Goal: Task Accomplishment & Management: Use online tool/utility

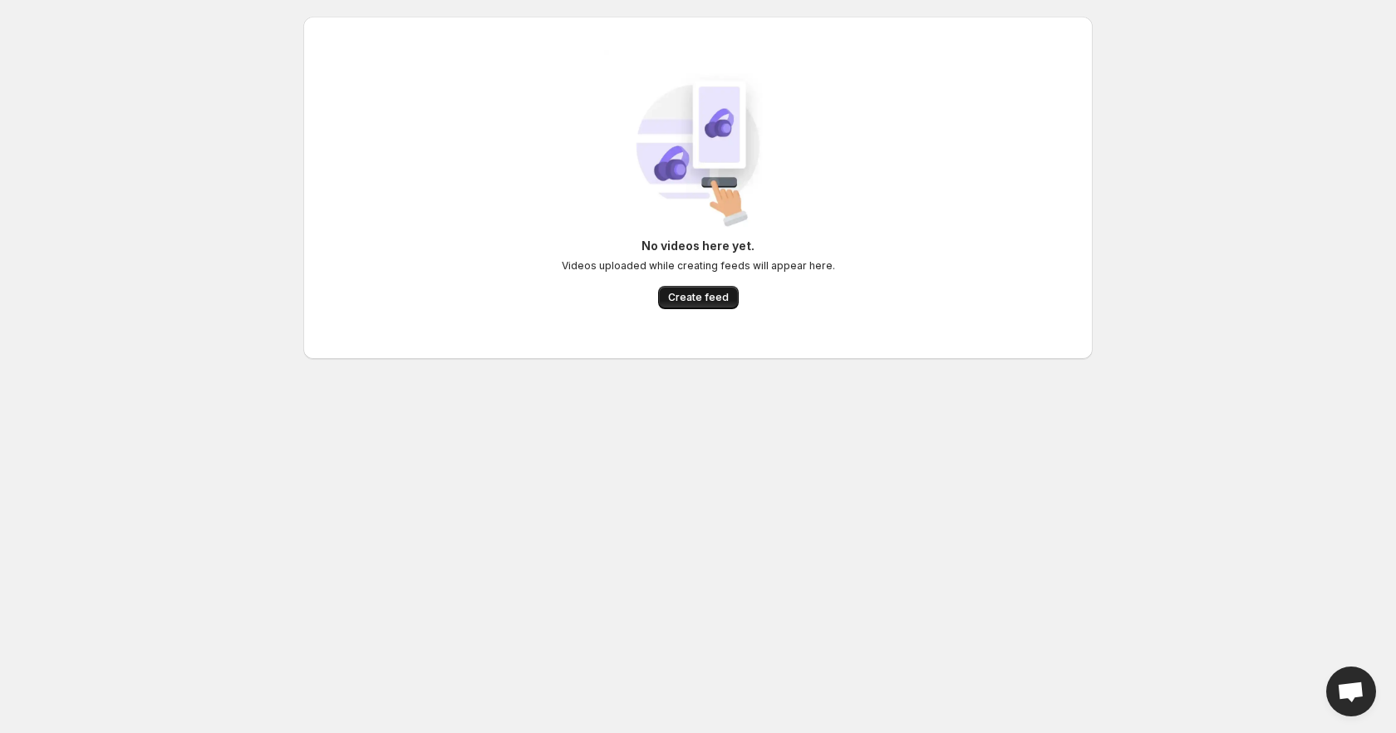
click at [704, 292] on span "Create feed" at bounding box center [698, 297] width 61 height 13
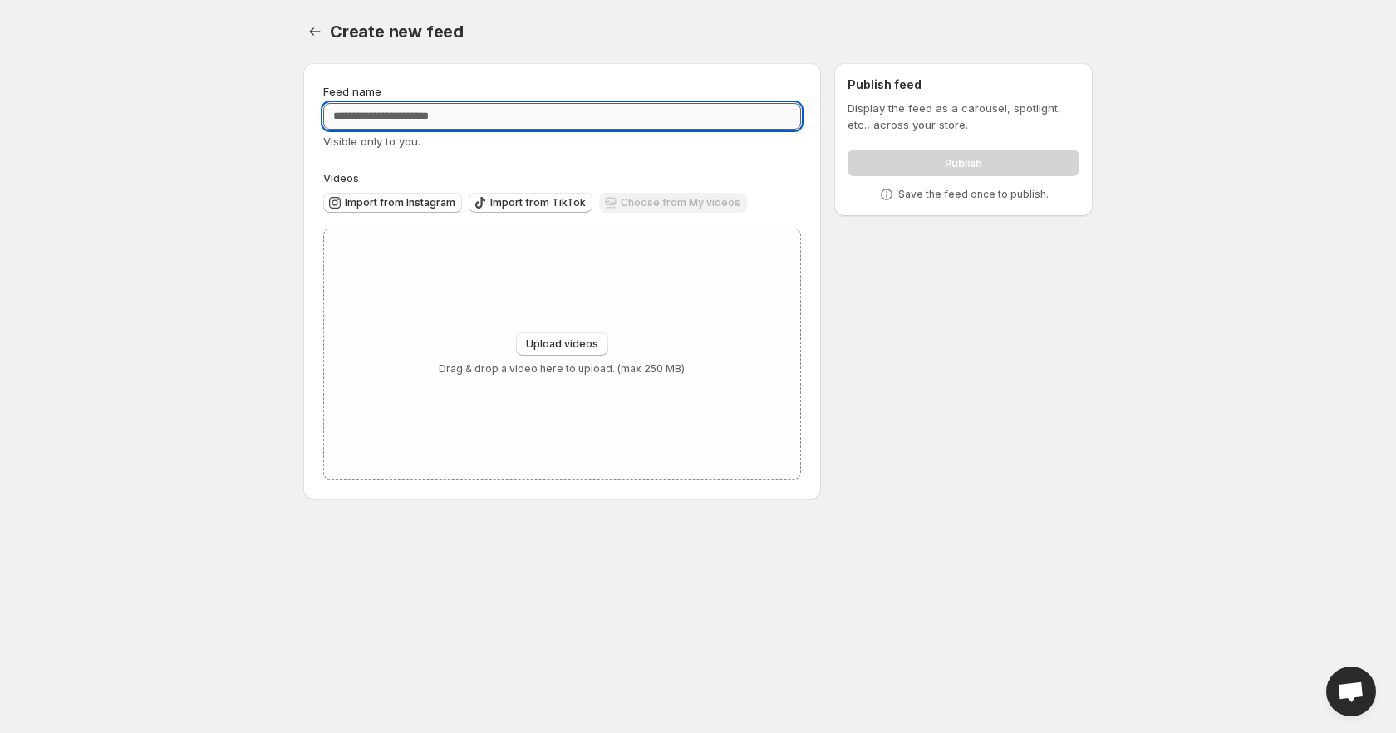
click at [477, 119] on input "Feed name" at bounding box center [562, 116] width 478 height 27
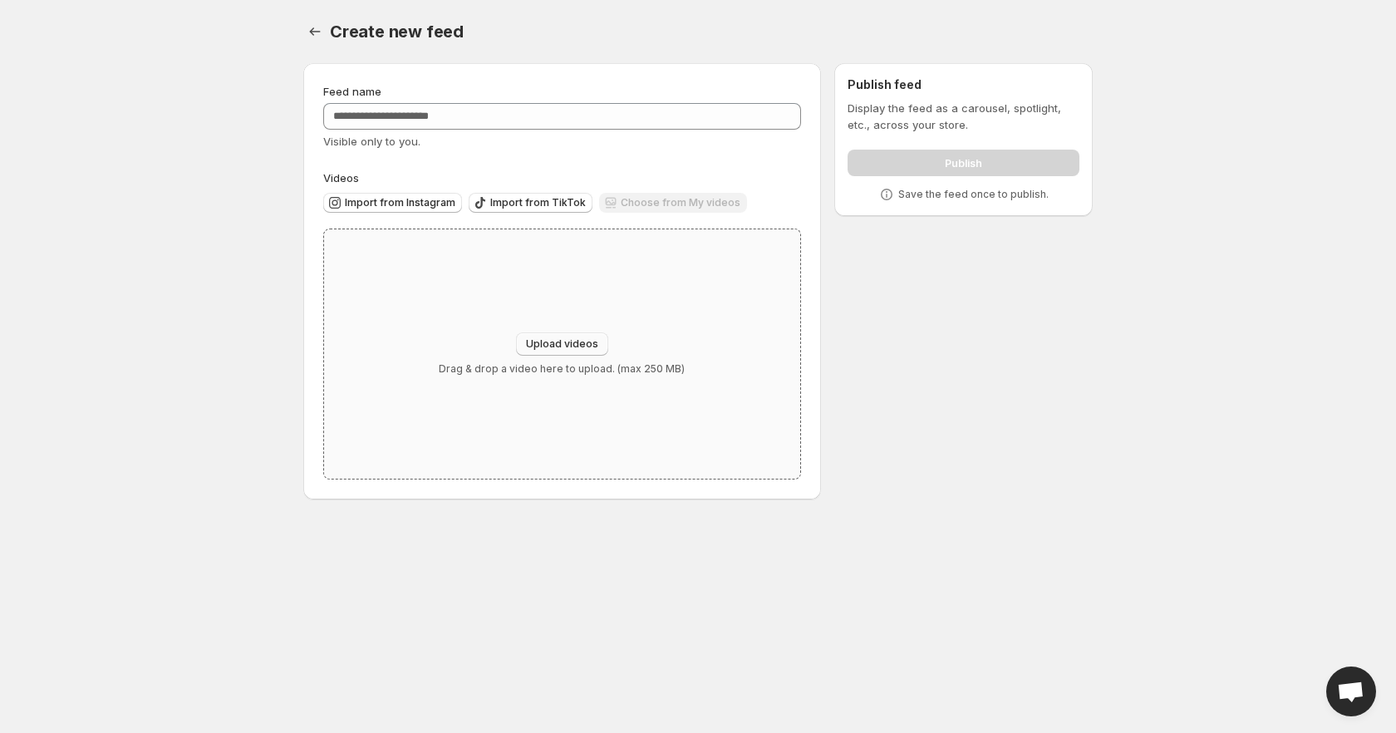
click at [559, 353] on button "Upload videos" at bounding box center [562, 343] width 92 height 23
type input "**********"
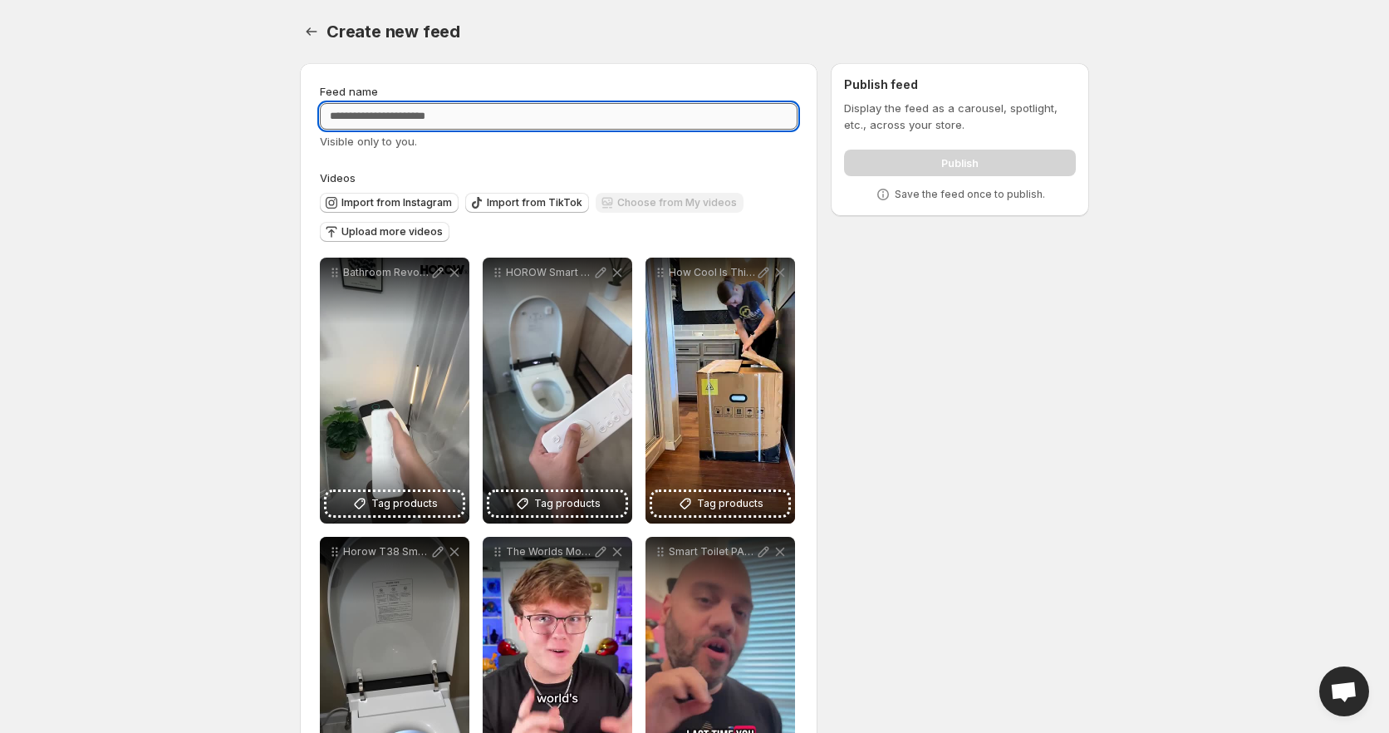
click at [454, 123] on input "Feed name" at bounding box center [559, 116] width 478 height 27
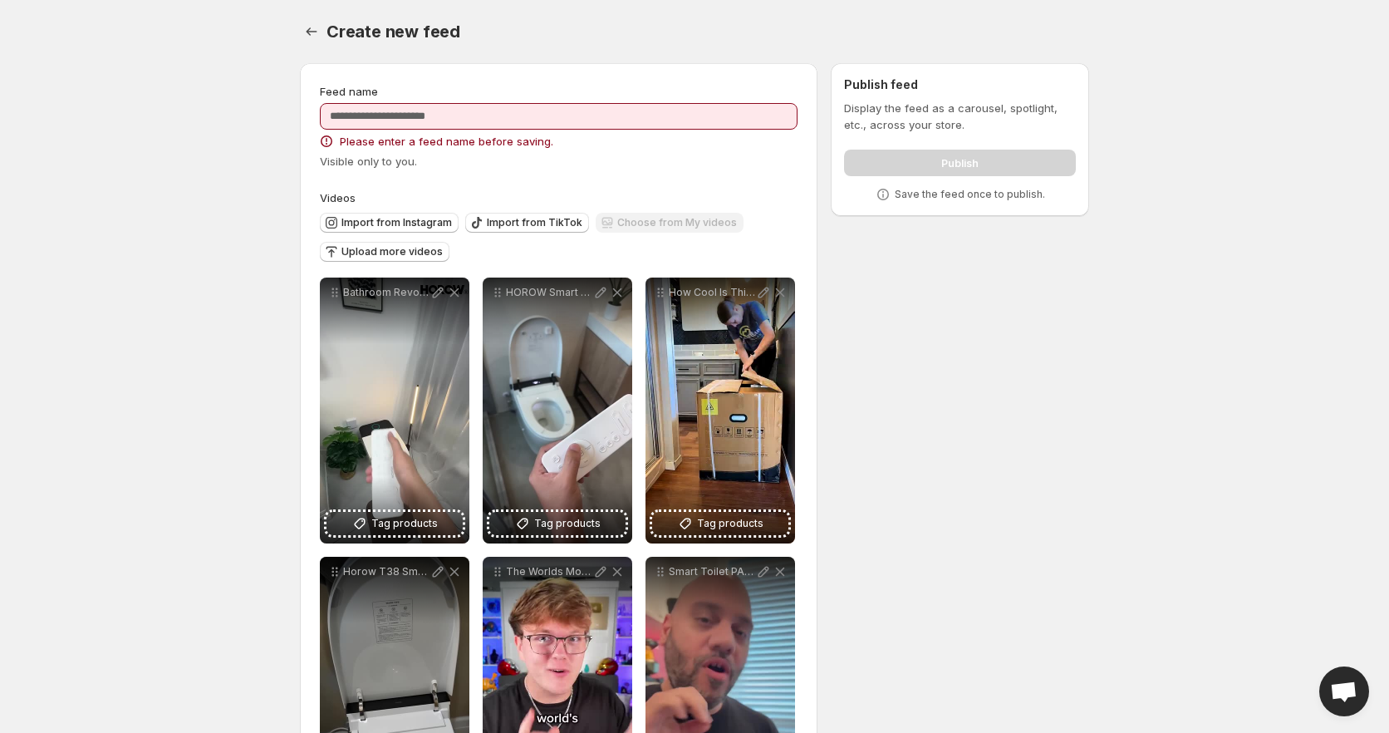
click at [482, 130] on div "Feed name Please enter a feed name before saving. Visible only to you." at bounding box center [559, 126] width 478 height 86
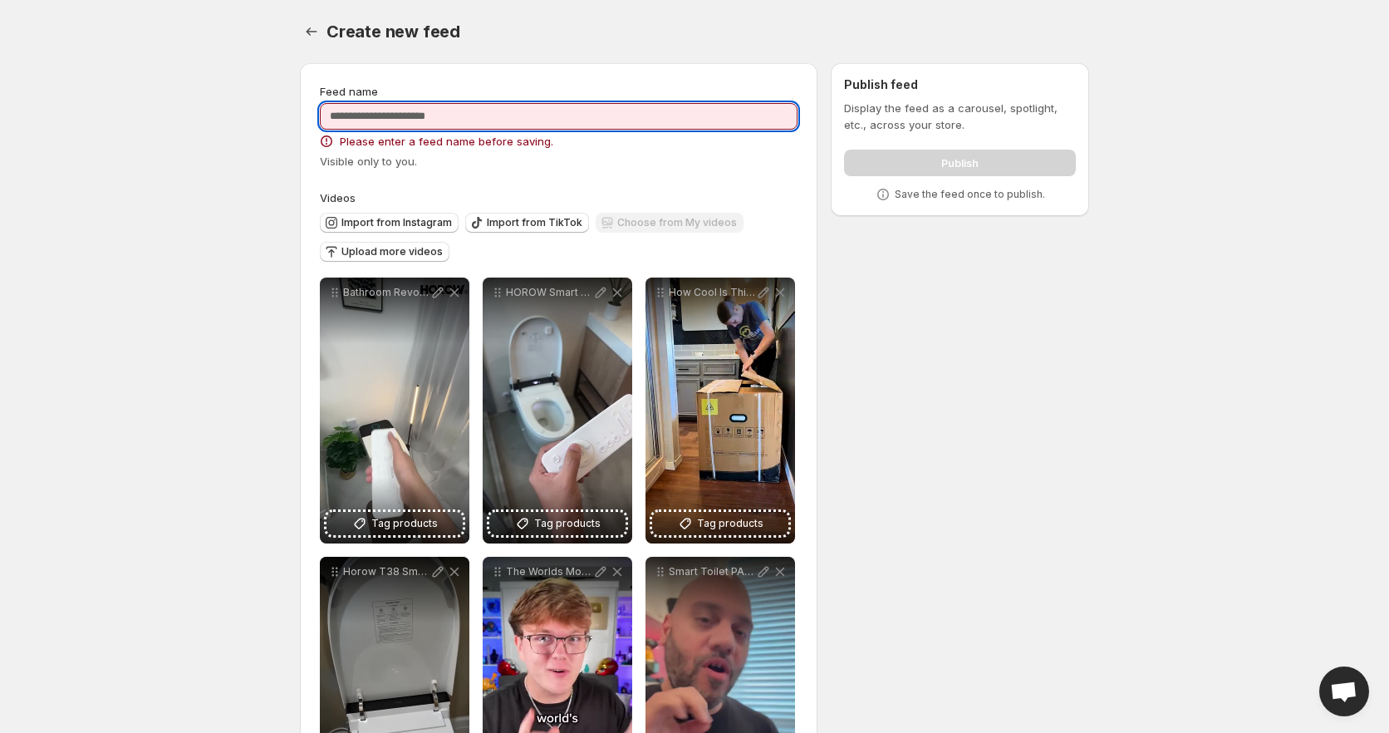
click at [484, 117] on input "Feed name" at bounding box center [559, 116] width 478 height 27
type input "****"
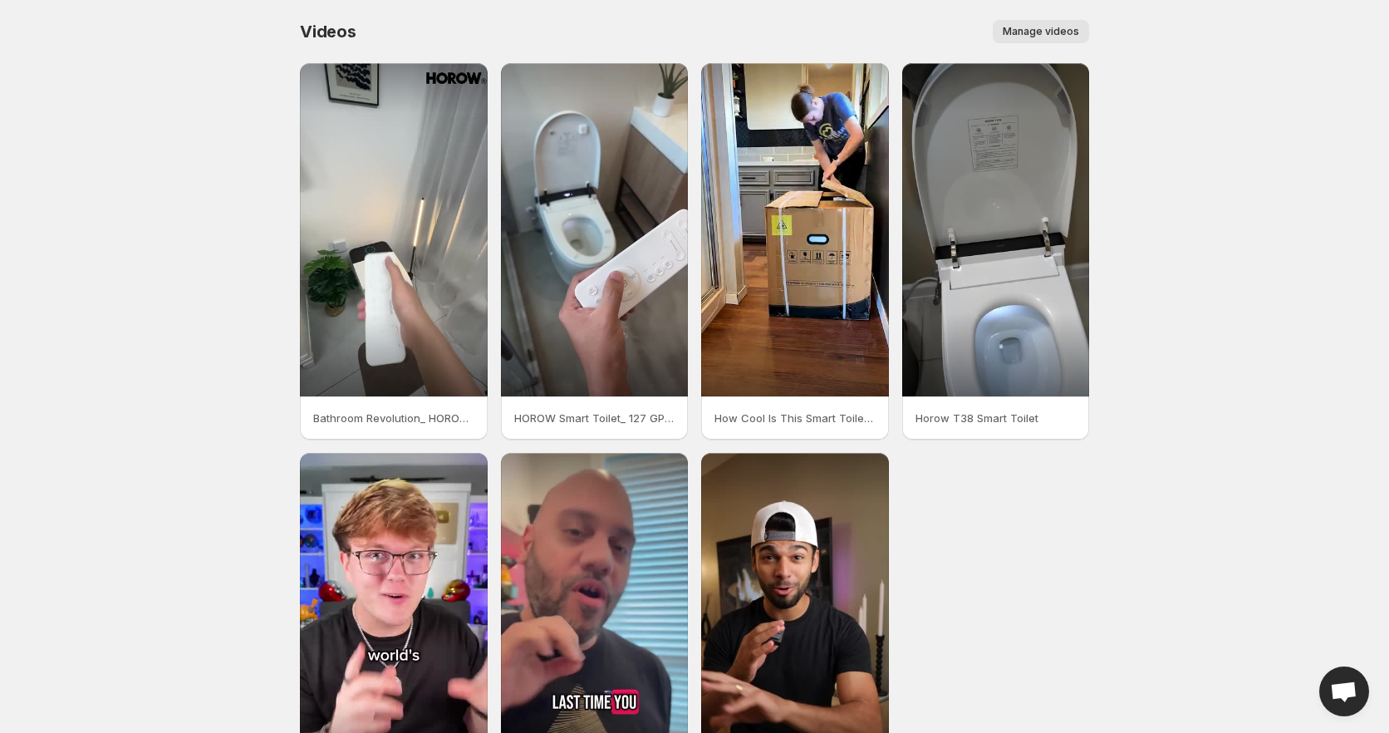
click at [1070, 33] on span "Manage videos" at bounding box center [1041, 31] width 76 height 13
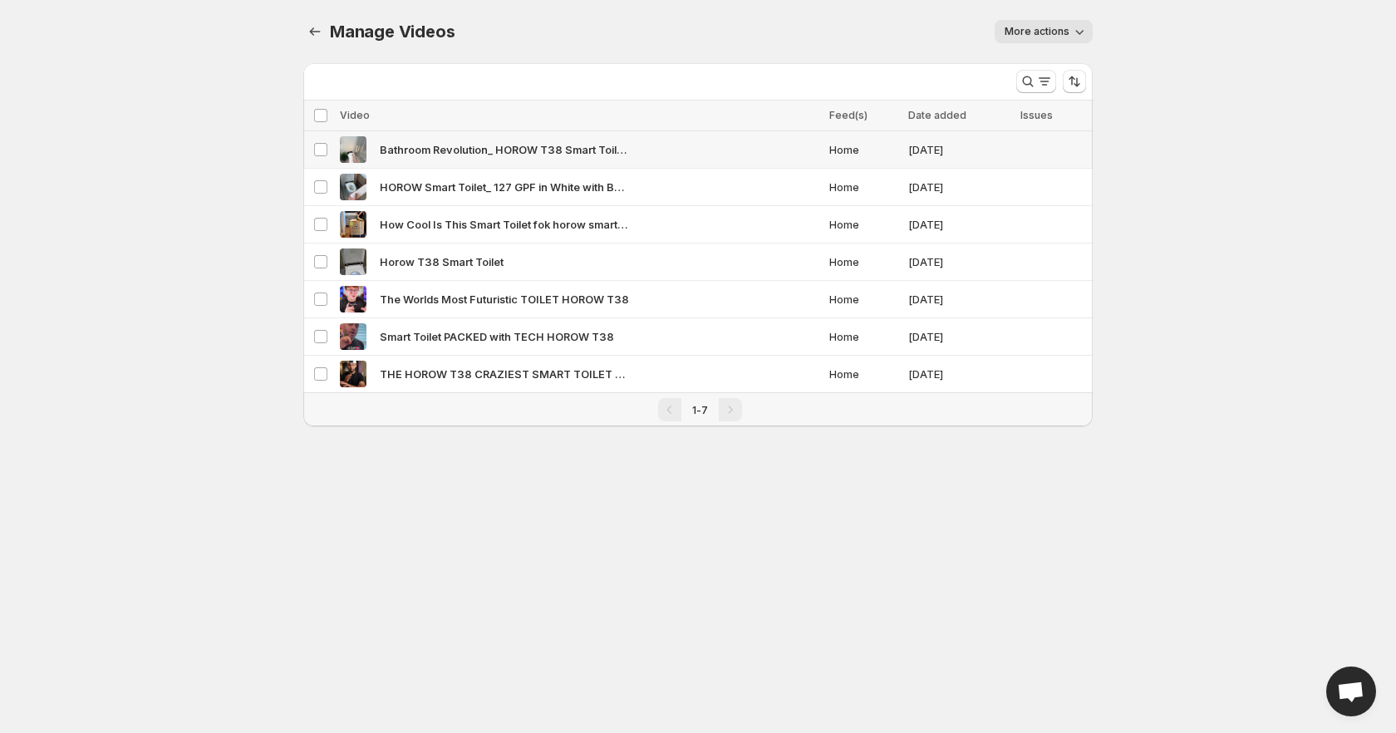
click at [702, 155] on div "Bathroom Revolution_ HOROW T38 Smart Toilets Bidets for a Cleaner Home toilet b…" at bounding box center [580, 149] width 480 height 27
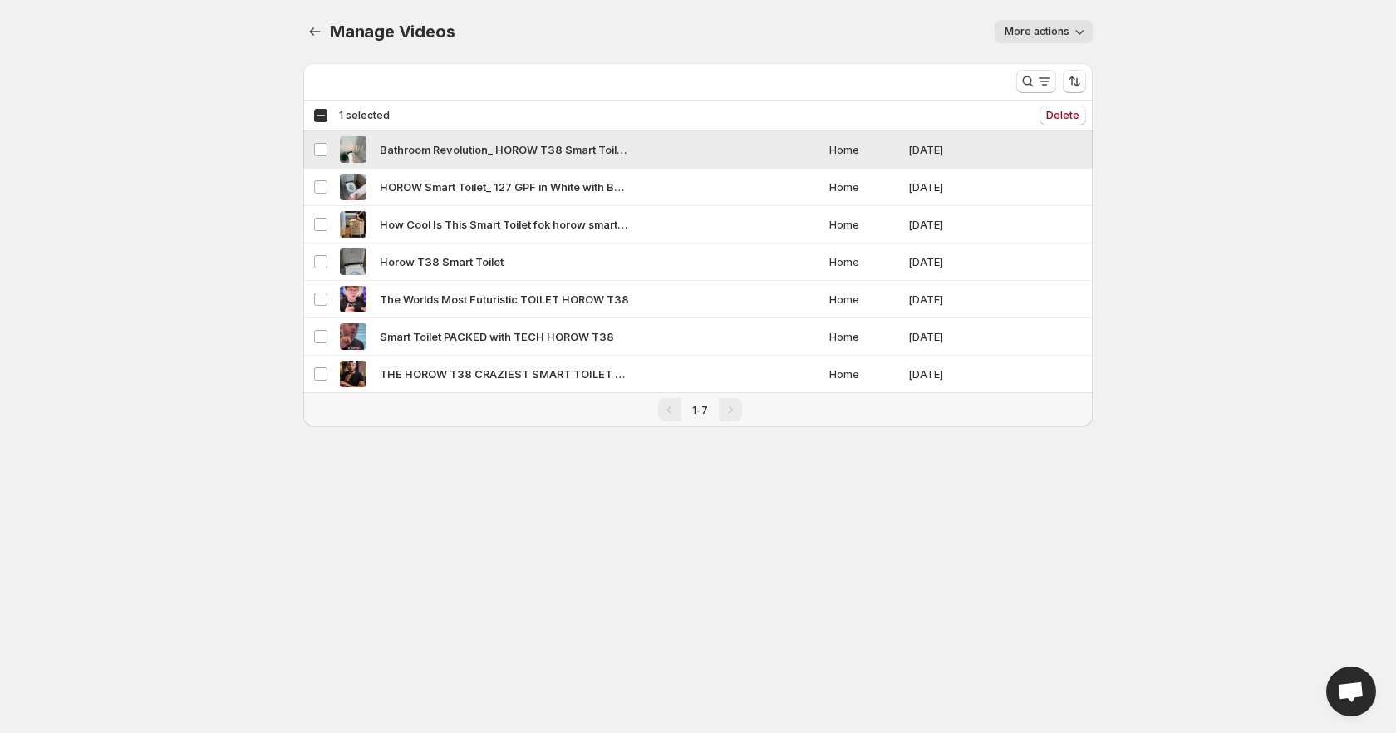
click at [702, 155] on div "Bathroom Revolution_ HOROW T38 Smart Toilets Bidets for a Cleaner Home toilet b…" at bounding box center [580, 149] width 480 height 27
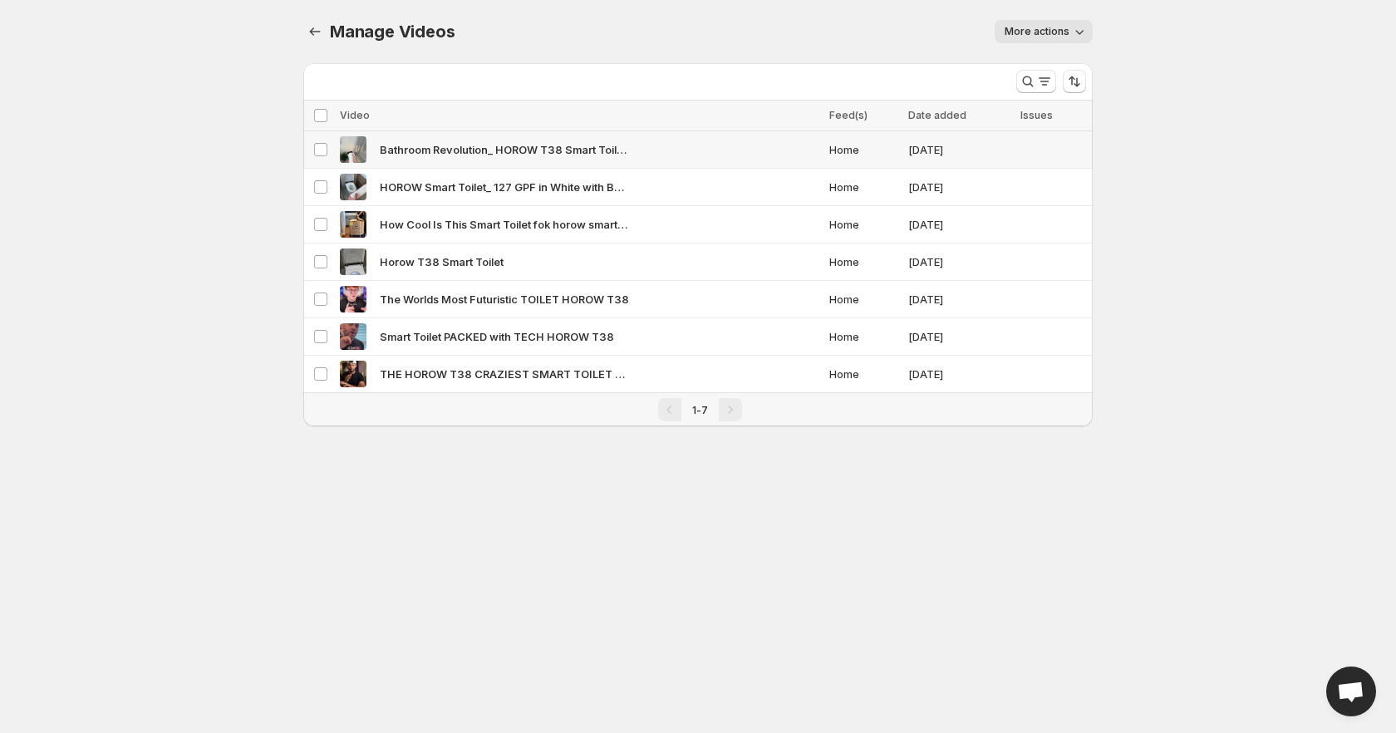
click at [702, 155] on div "Bathroom Revolution_ HOROW T38 Smart Toilets Bidets for a Cleaner Home toilet b…" at bounding box center [580, 149] width 480 height 27
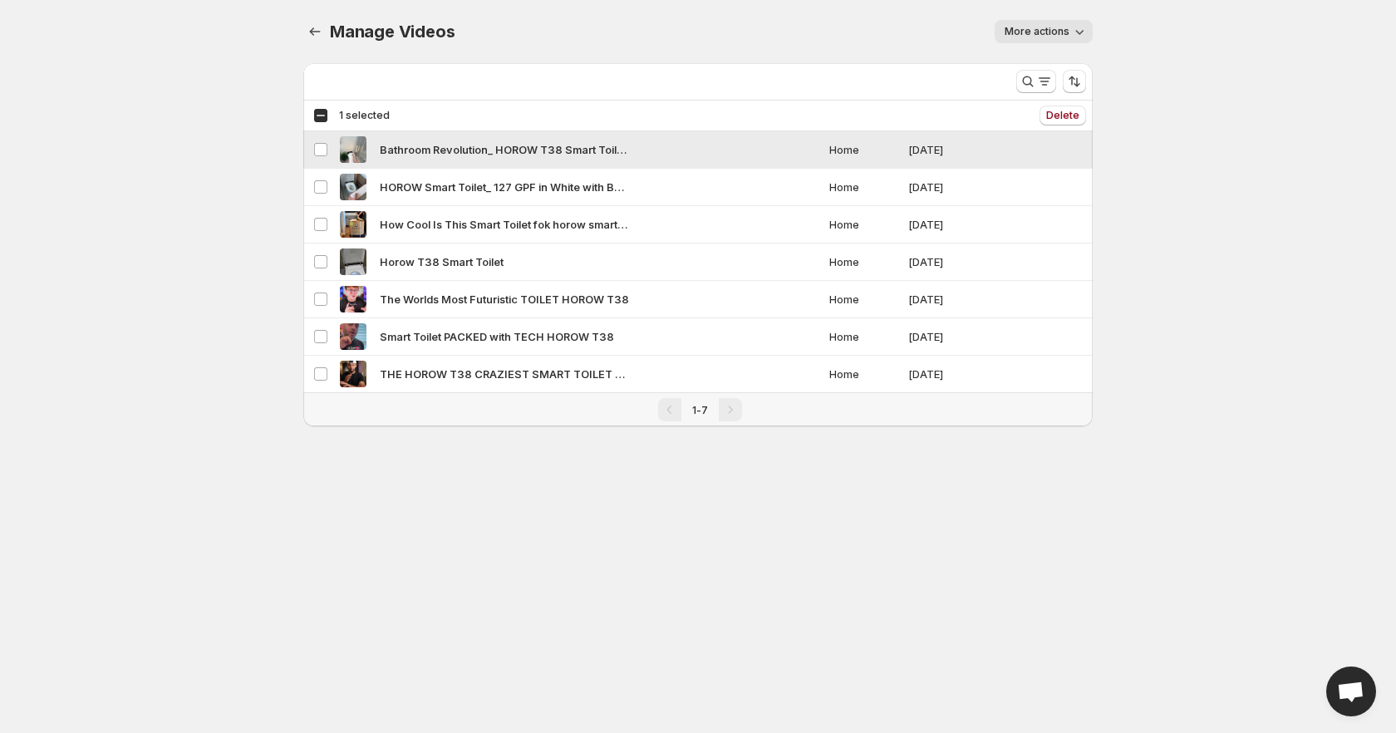
click at [702, 155] on div "Bathroom Revolution_ HOROW T38 Smart Toilets Bidets for a Cleaner Home toilet b…" at bounding box center [580, 149] width 480 height 27
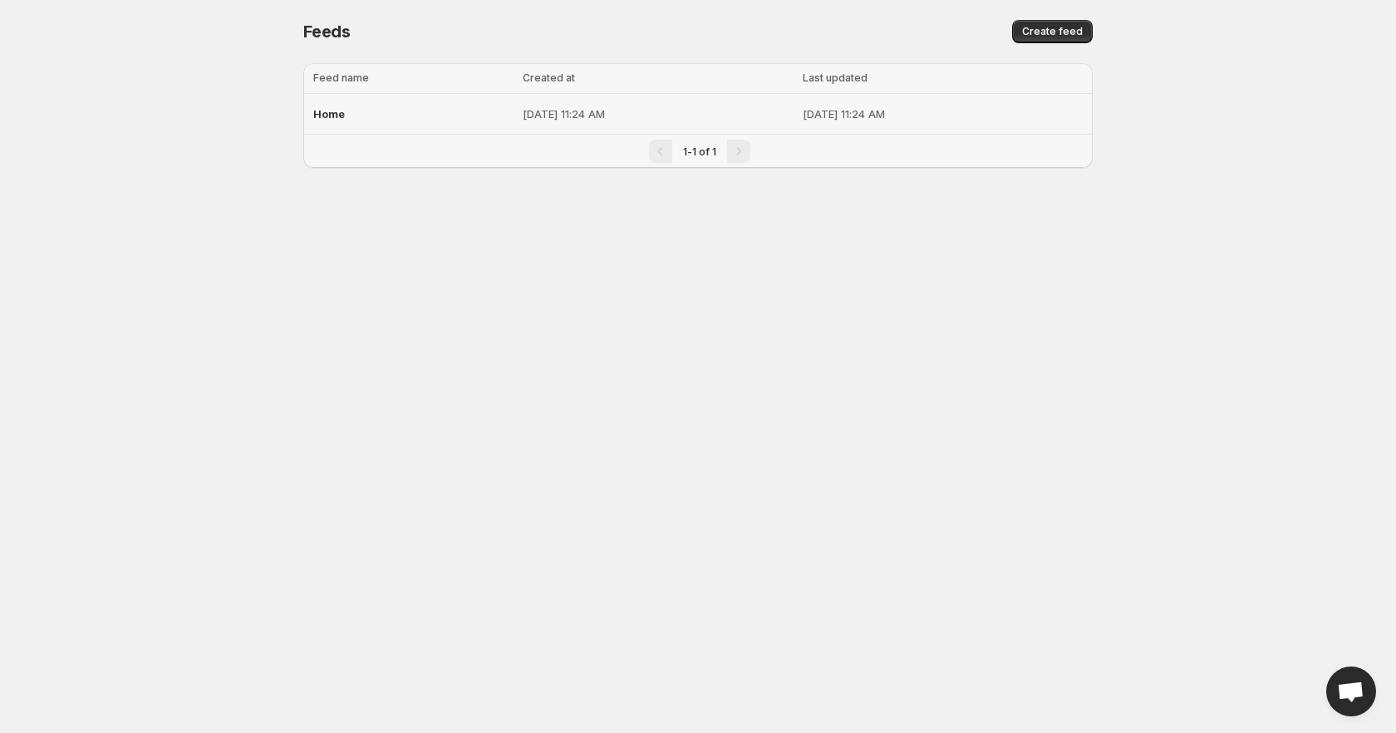
click at [411, 109] on div "Home" at bounding box center [412, 114] width 199 height 30
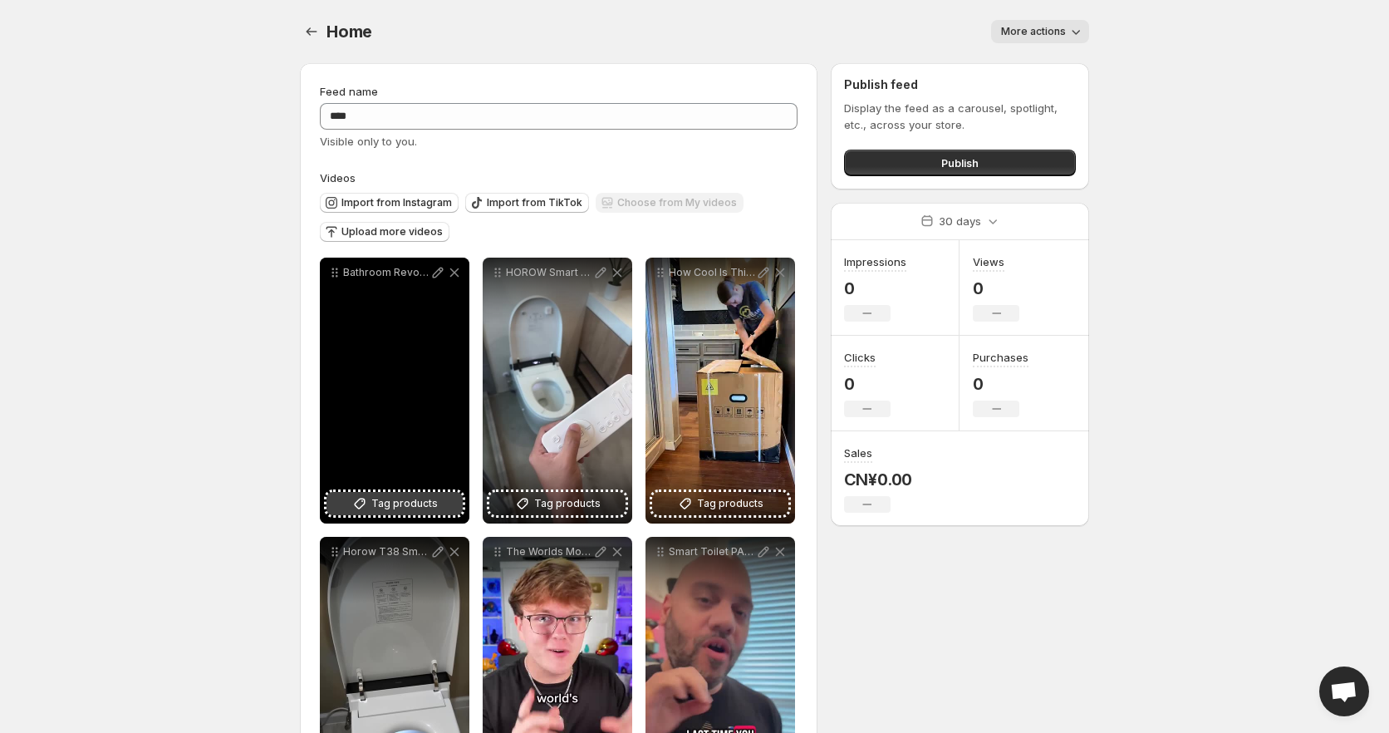
click at [402, 501] on span "Tag products" at bounding box center [404, 503] width 66 height 17
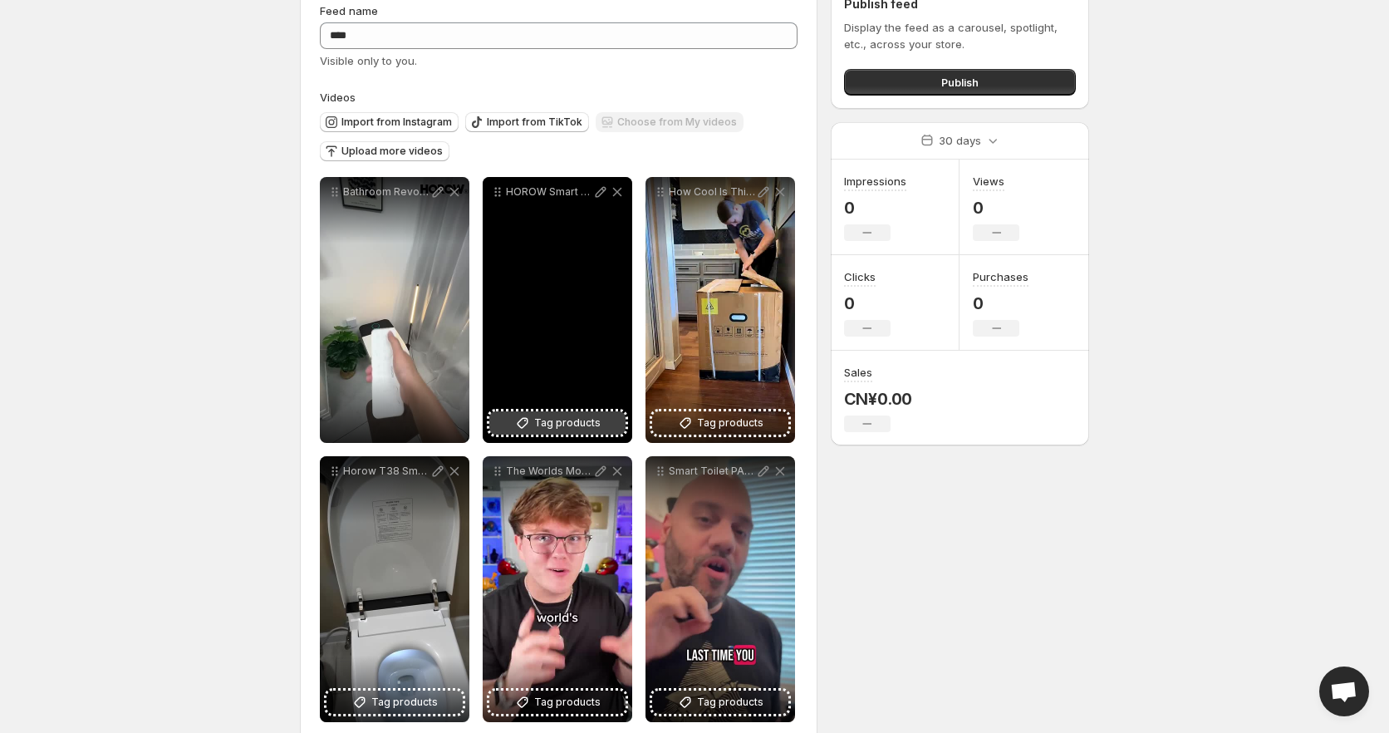
click at [578, 427] on span "Tag products" at bounding box center [567, 423] width 66 height 17
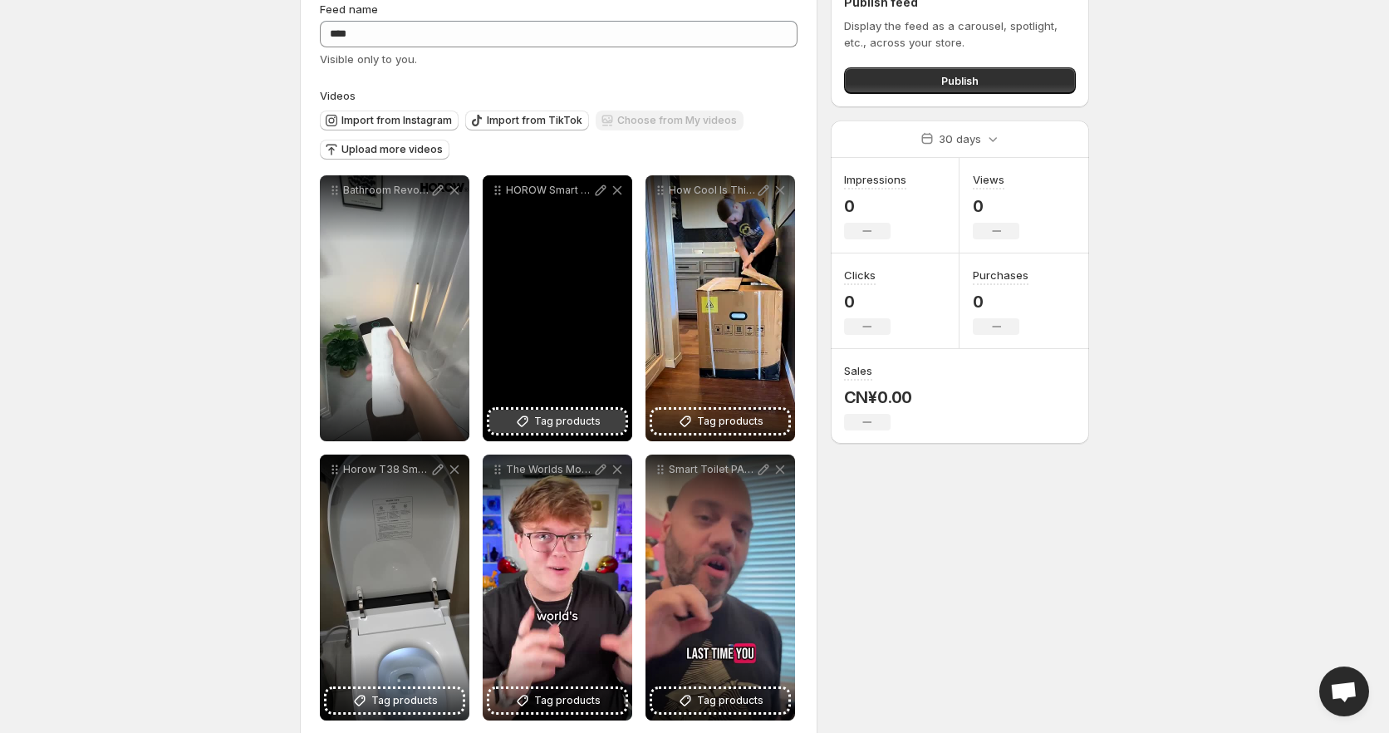
scroll to position [83, 0]
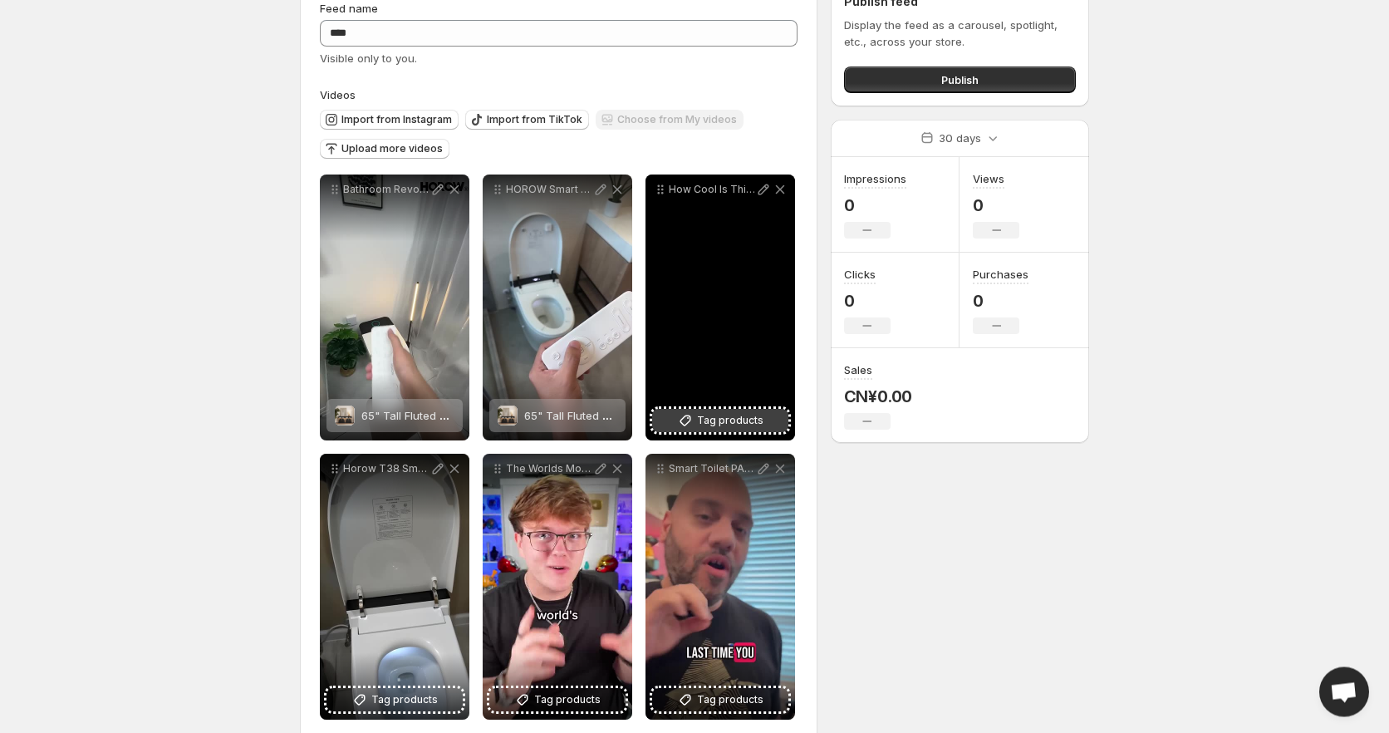
click at [727, 411] on button "Tag products" at bounding box center [720, 420] width 136 height 23
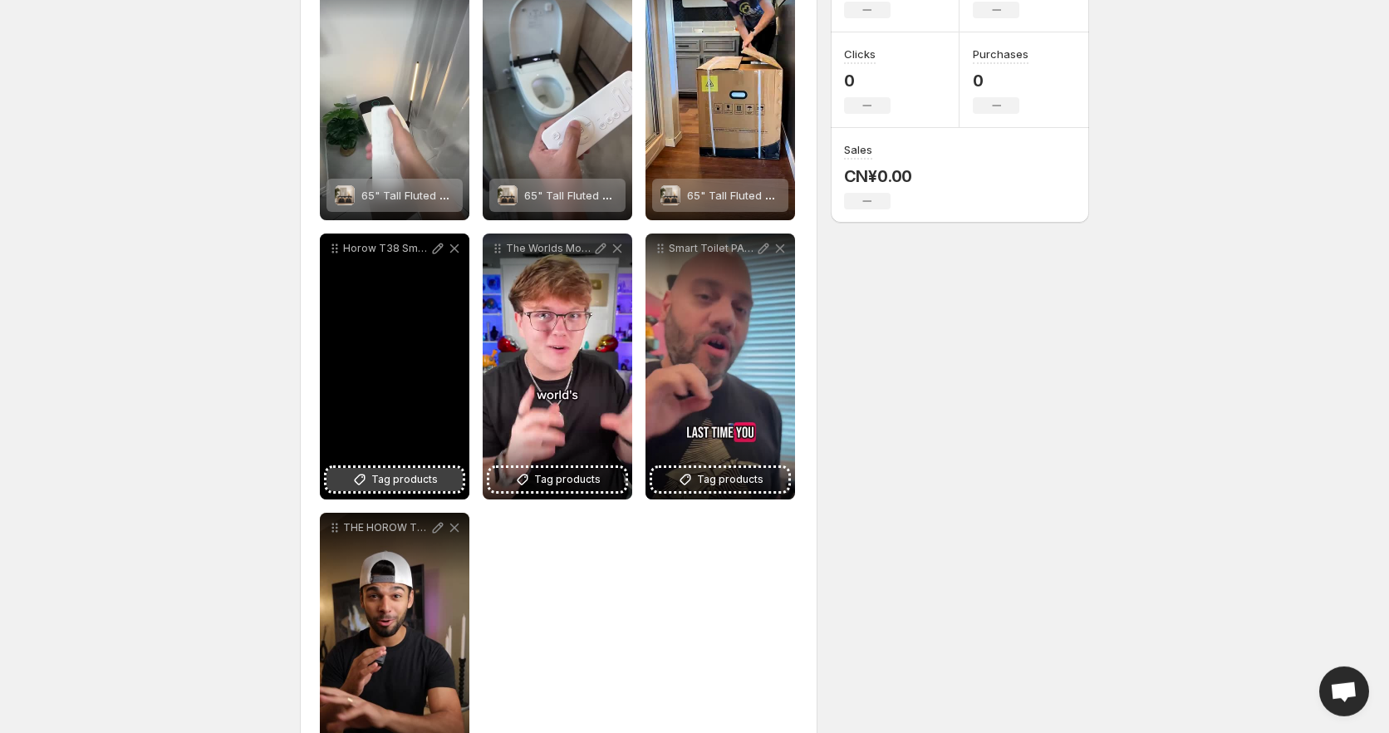
scroll to position [304, 0]
click at [405, 479] on span "Tag products" at bounding box center [404, 478] width 66 height 17
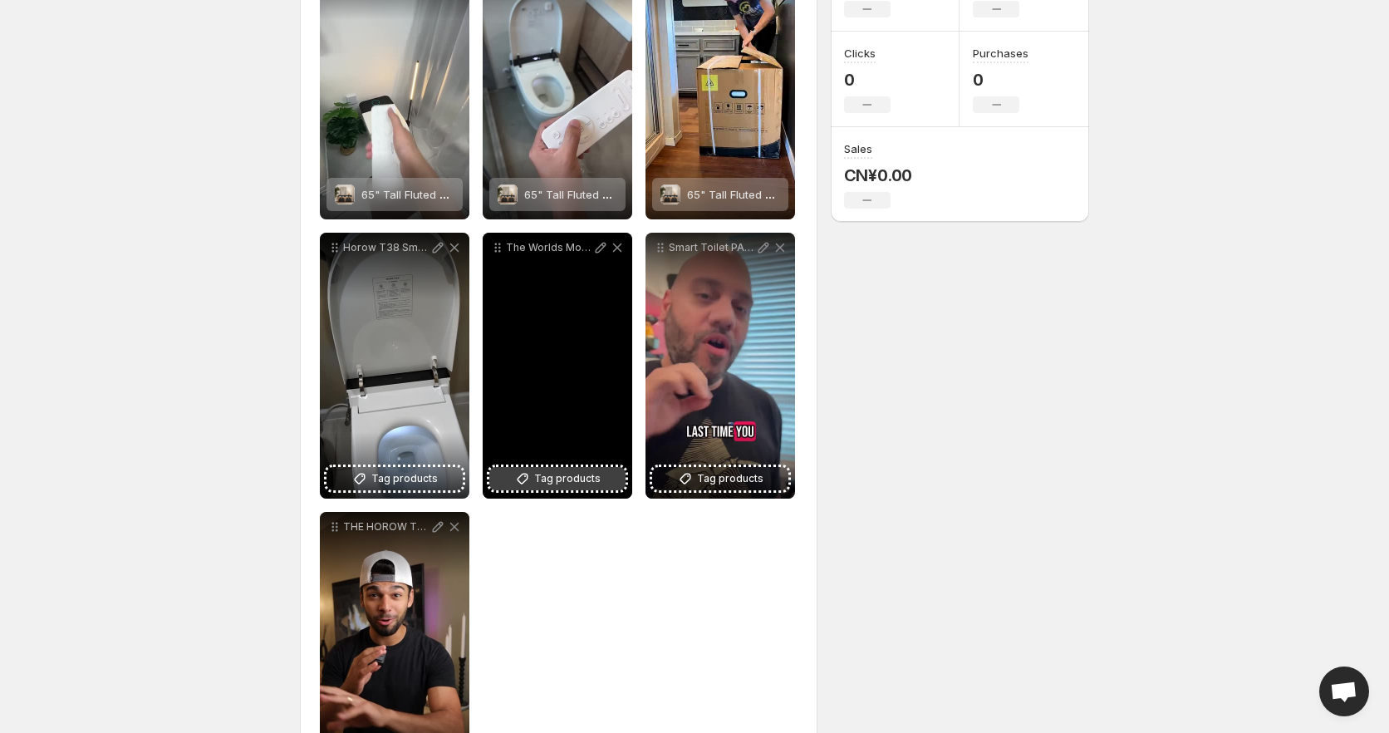
click at [548, 473] on span "Tag products" at bounding box center [567, 478] width 66 height 17
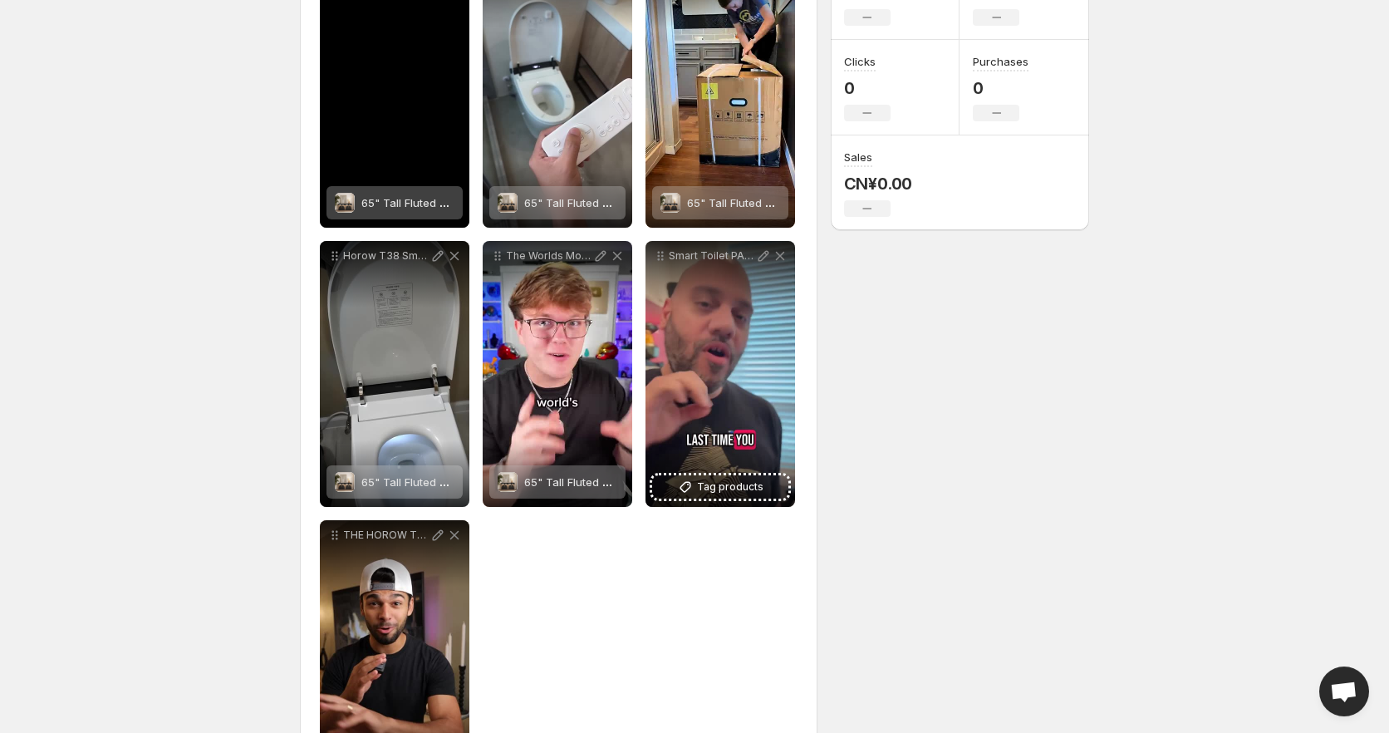
click at [417, 200] on span "65" Tall Fluted TV Stand" at bounding box center [424, 202] width 126 height 13
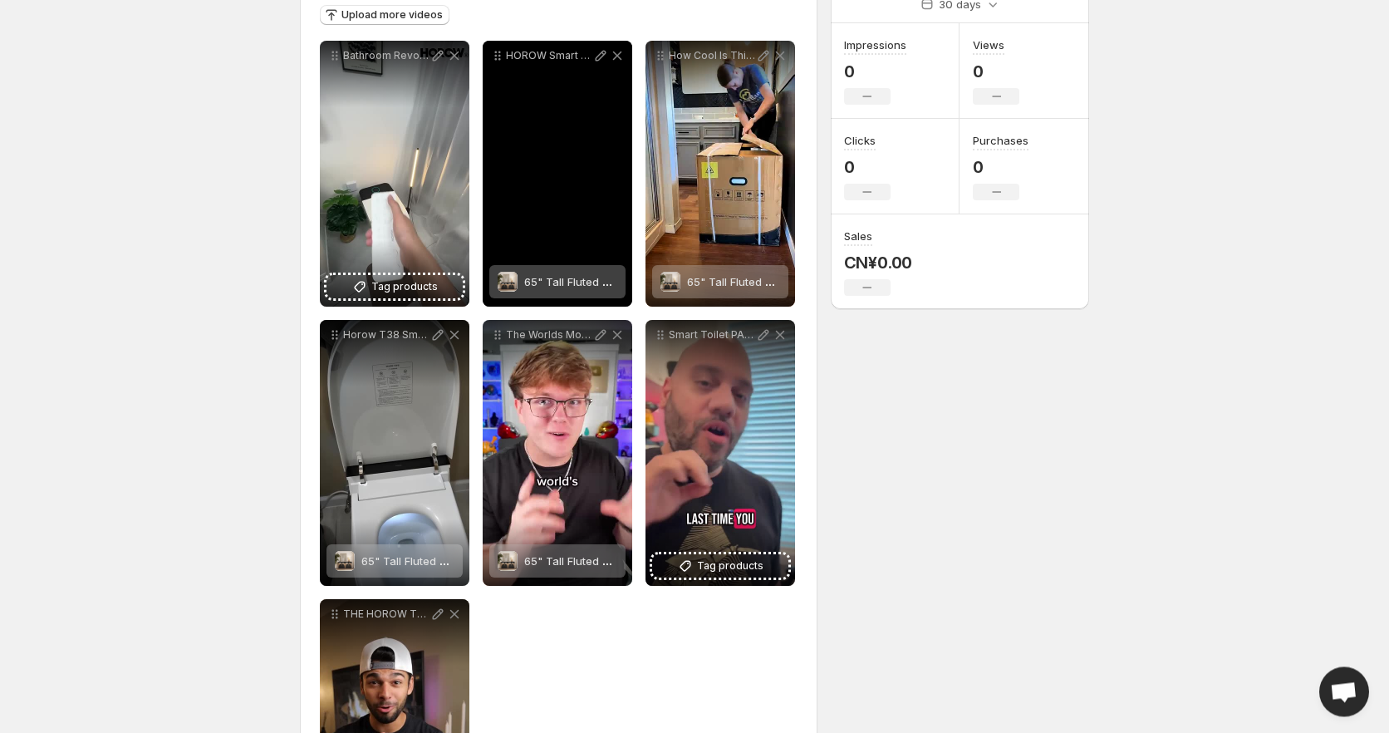
scroll to position [218, 0]
click at [583, 281] on span "65" Tall Fluted TV Stand" at bounding box center [587, 280] width 126 height 13
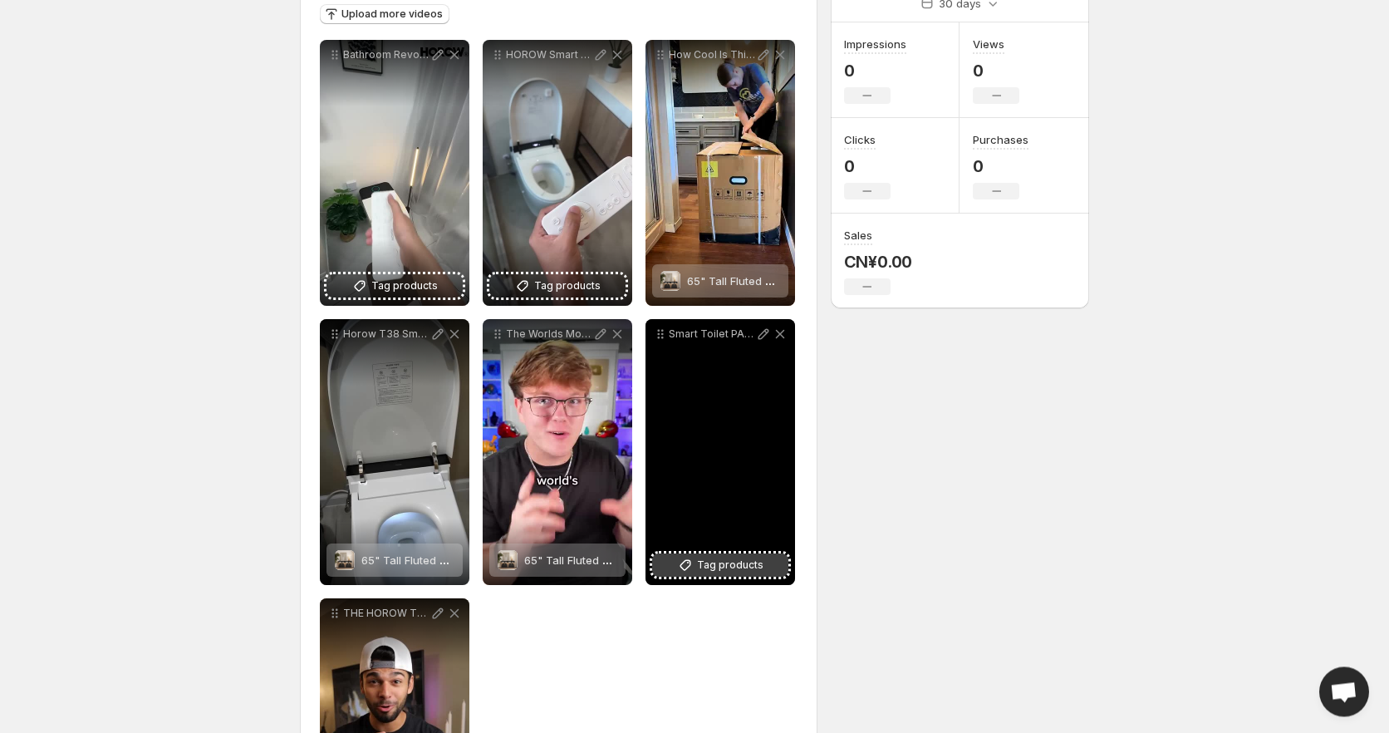
click at [743, 561] on span "Tag products" at bounding box center [730, 565] width 66 height 17
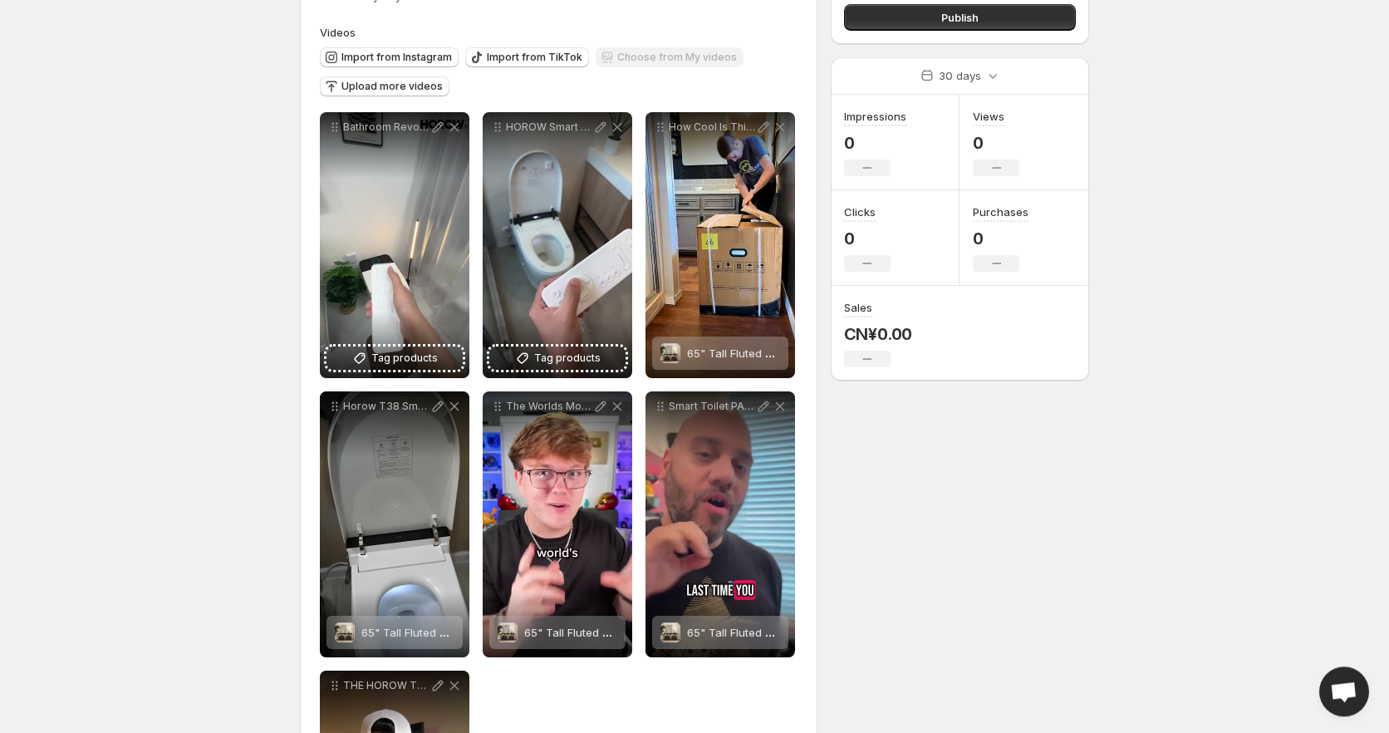
scroll to position [0, 0]
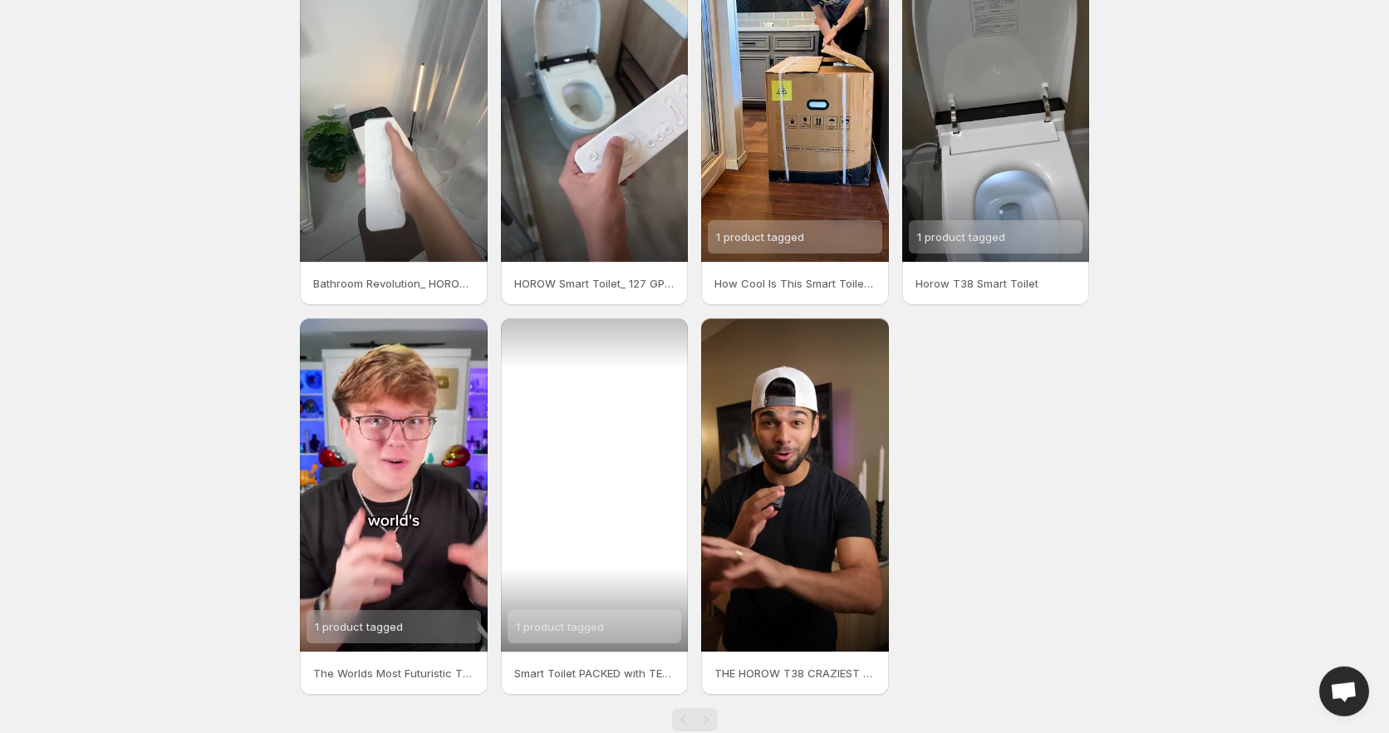
scroll to position [173, 0]
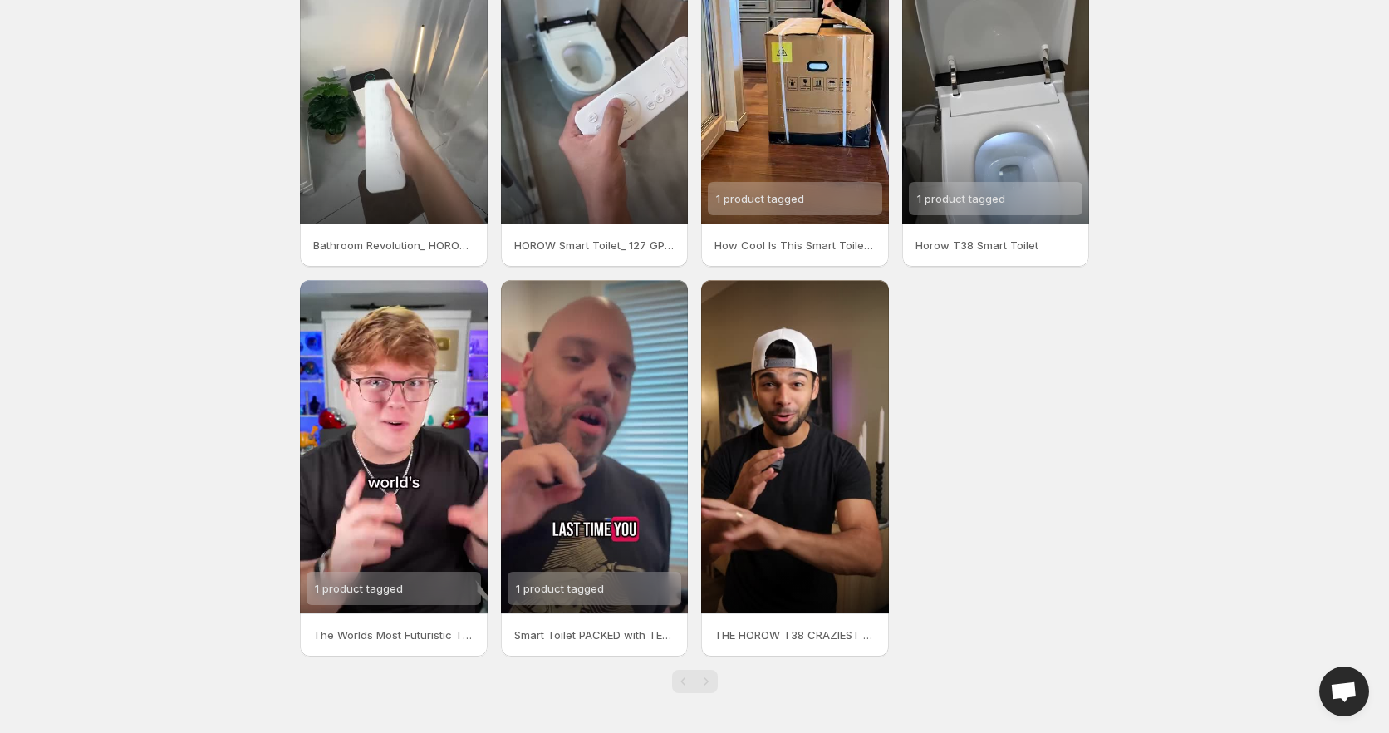
click at [194, 157] on body "Home Feeds Videos Subscription Settings Videos. This page is ready Videos Manag…" at bounding box center [694, 193] width 1389 height 733
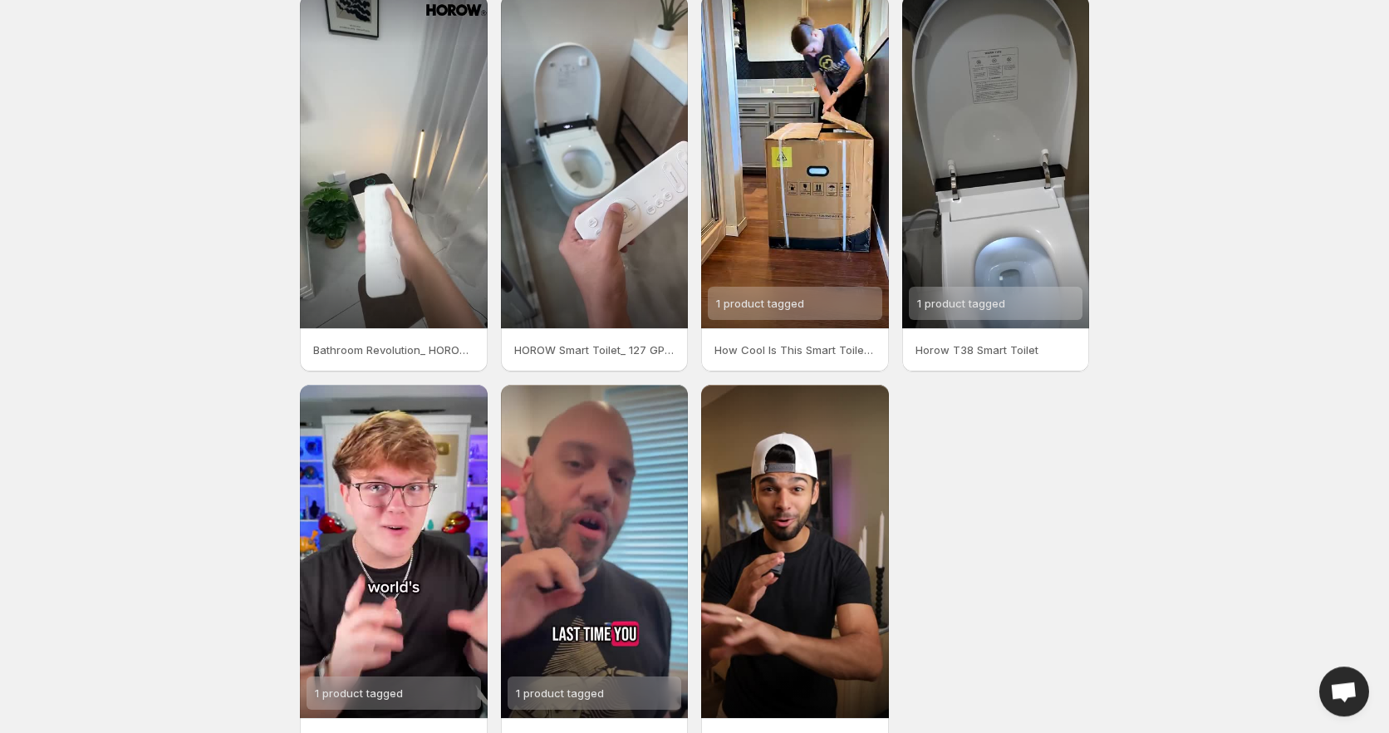
scroll to position [0, 0]
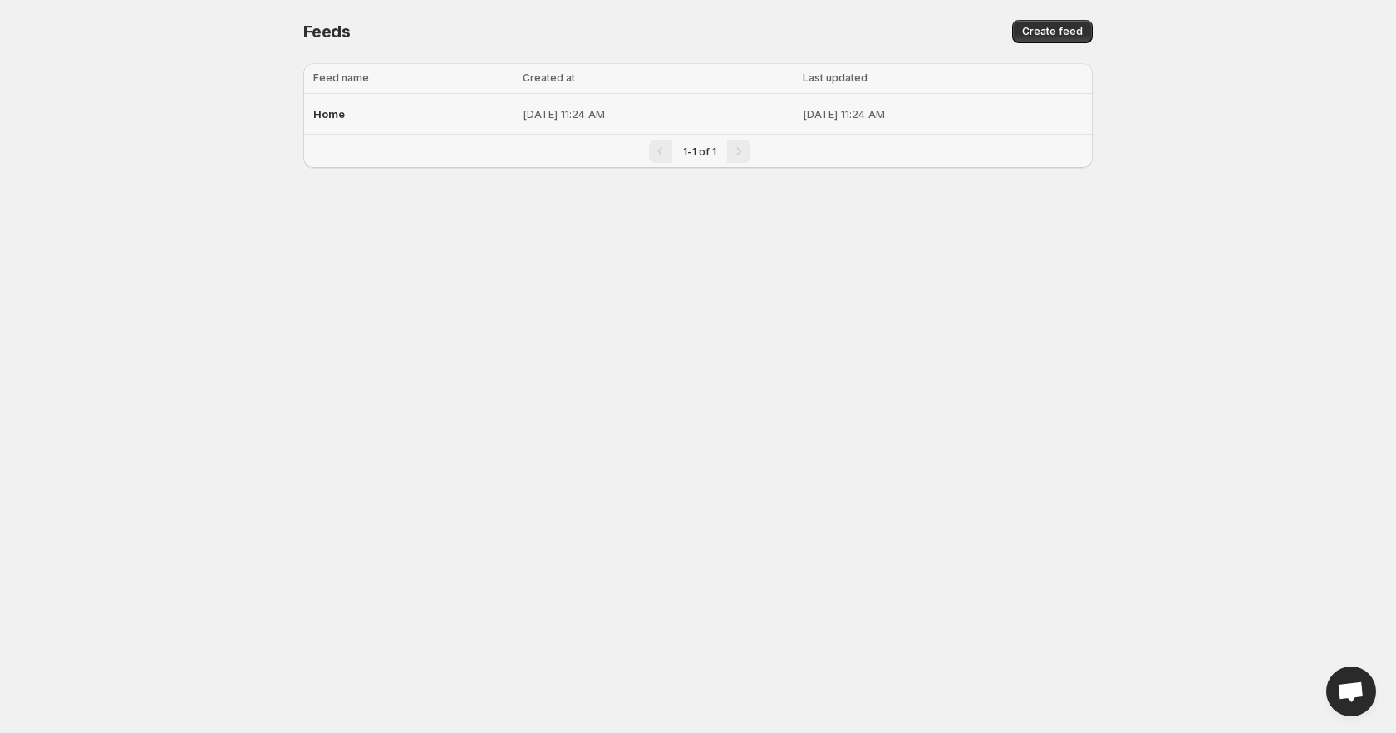
click at [529, 115] on p "Sep 16, 2025, 11:24 AM" at bounding box center [658, 114] width 270 height 17
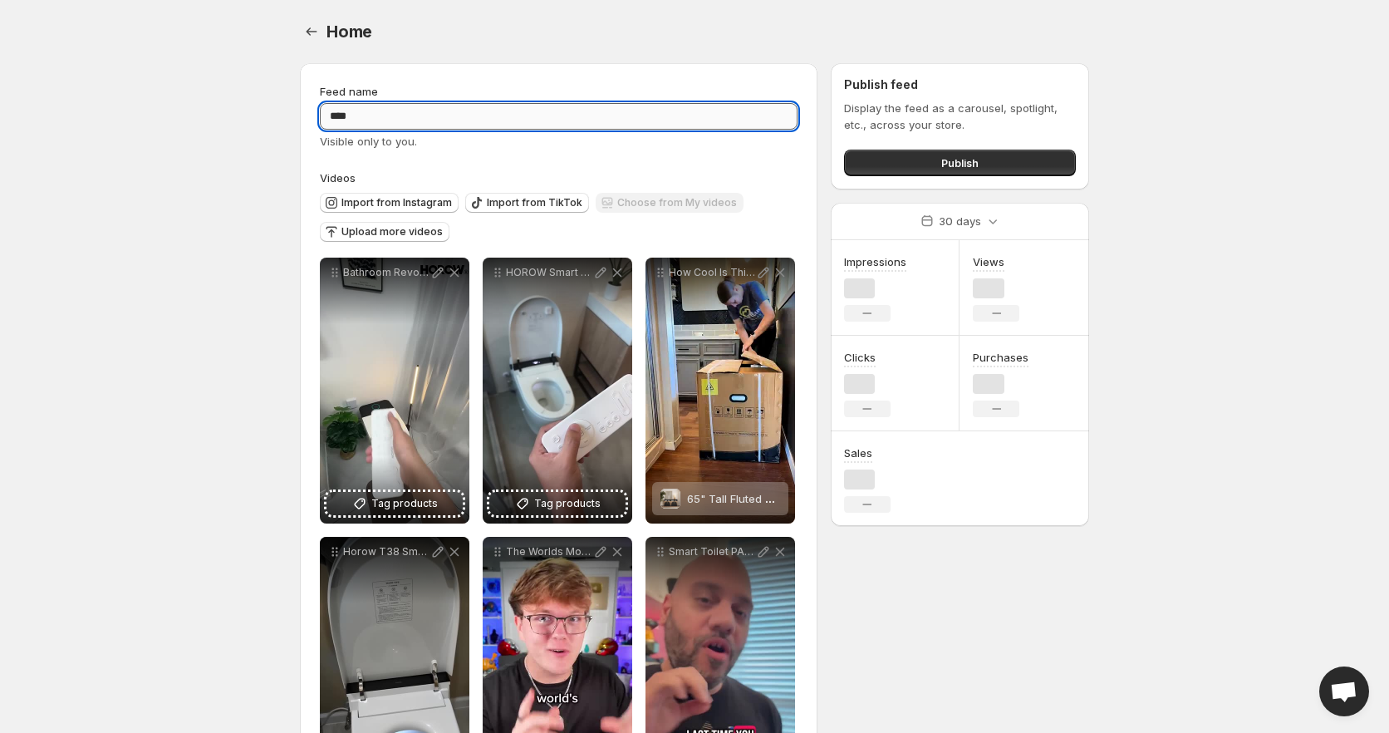
click at [488, 107] on input "****" at bounding box center [559, 116] width 478 height 27
click at [654, 38] on div "More actions" at bounding box center [740, 31] width 697 height 23
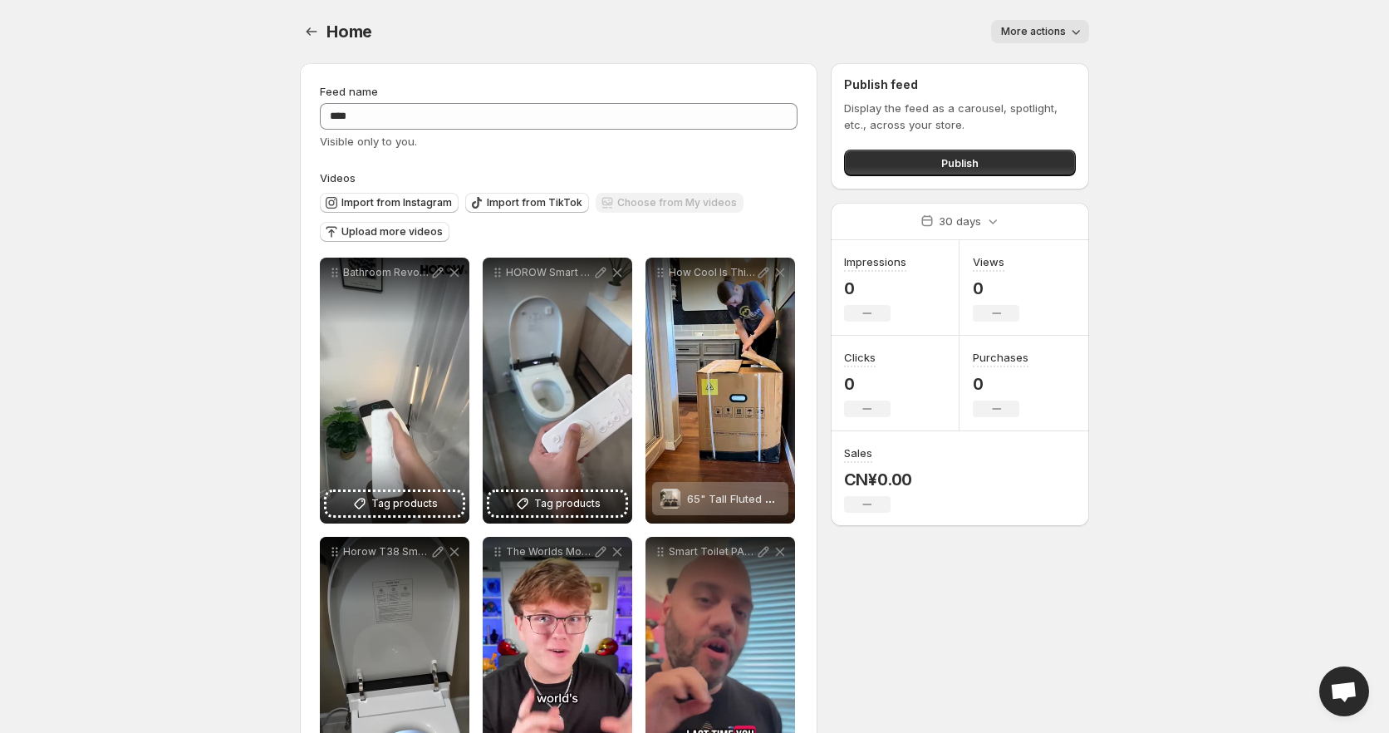
click at [1055, 32] on span "More actions" at bounding box center [1033, 31] width 65 height 13
click at [1200, 76] on body "**********" at bounding box center [694, 366] width 1389 height 733
click at [878, 501] on div "No change" at bounding box center [867, 504] width 47 height 17
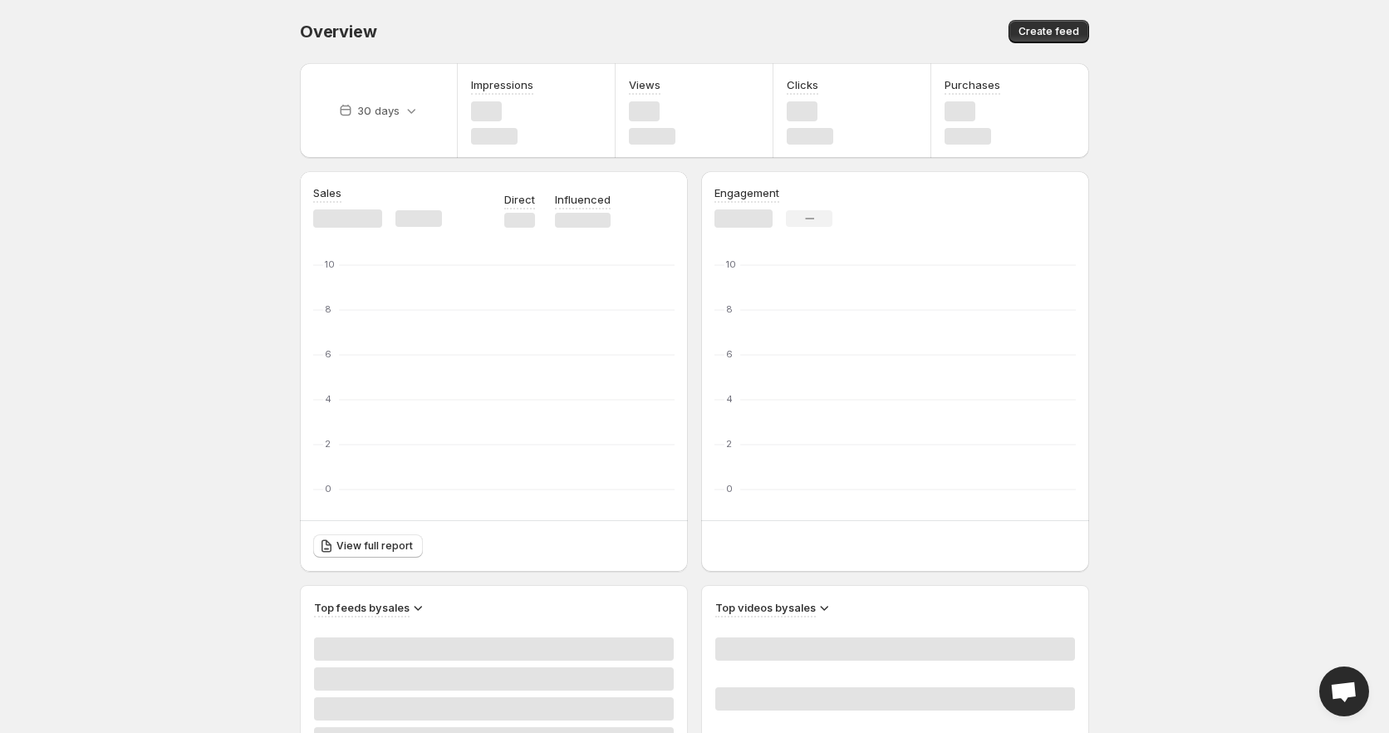
click at [1352, 688] on span "Open chat" at bounding box center [1343, 692] width 27 height 23
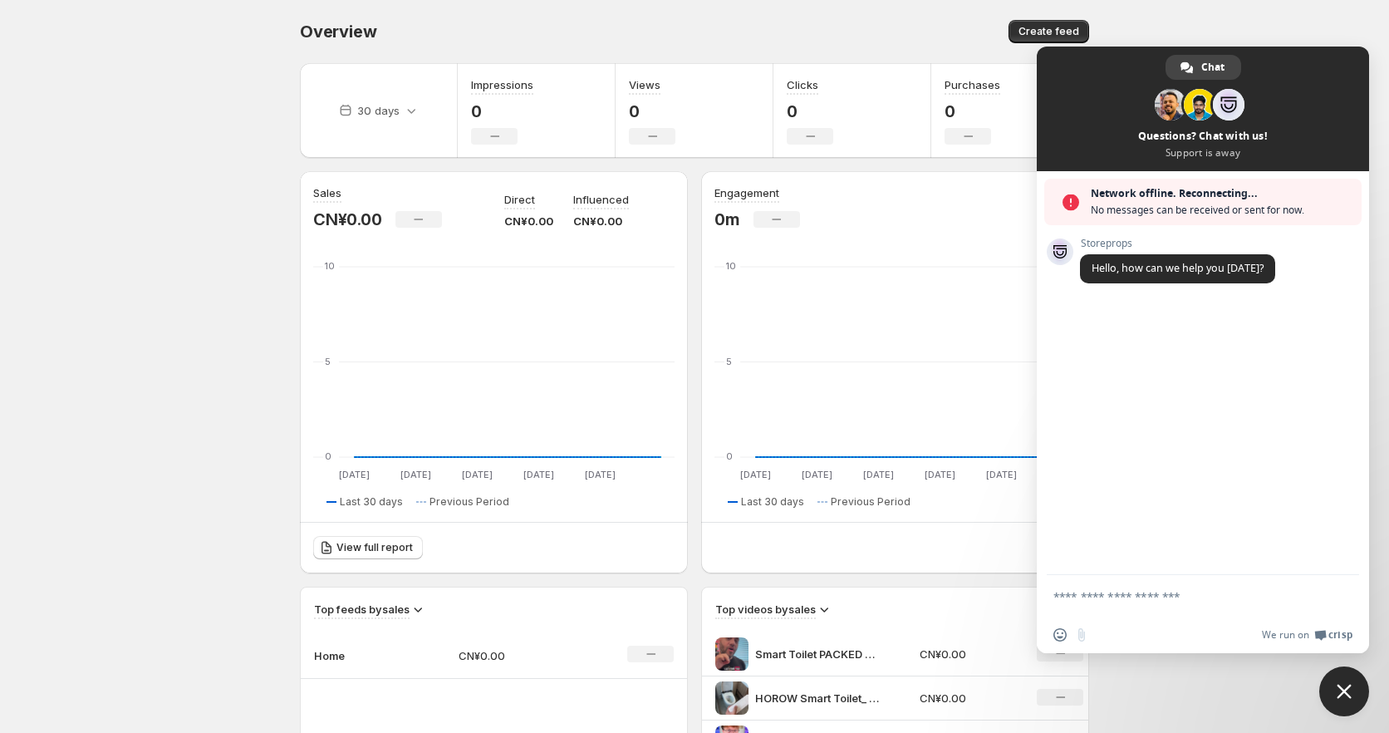
click at [1155, 595] on textarea "Compose your message..." at bounding box center [1185, 596] width 263 height 15
click at [1055, 598] on textarea "**********" at bounding box center [1185, 602] width 263 height 30
paste textarea "*"
type textarea "**********"
click at [1335, 589] on span "Send" at bounding box center [1341, 594] width 12 height 12
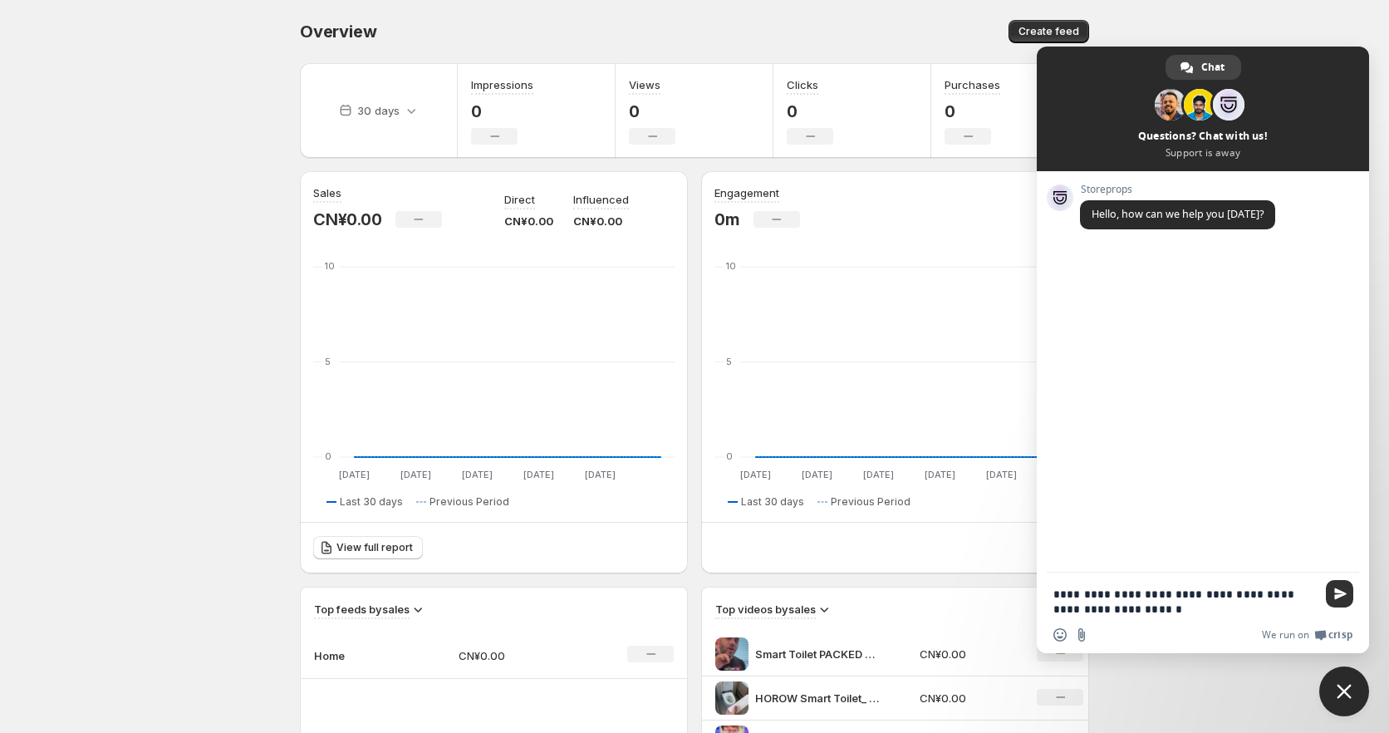
click at [1337, 587] on span "Send" at bounding box center [1339, 593] width 27 height 27
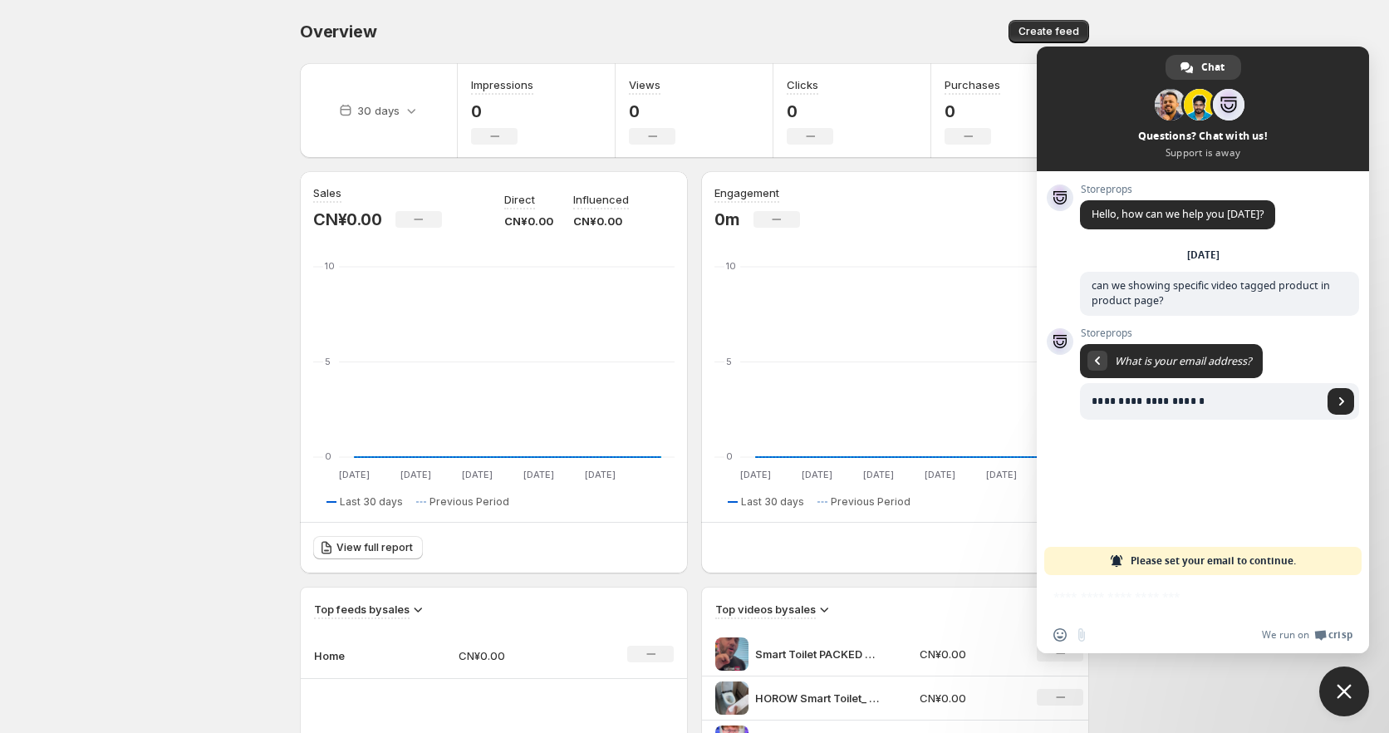
type input "**********"
click at [1363, 402] on div "**********" at bounding box center [1203, 373] width 332 height 404
click at [1335, 405] on span "Send" at bounding box center [1341, 401] width 27 height 27
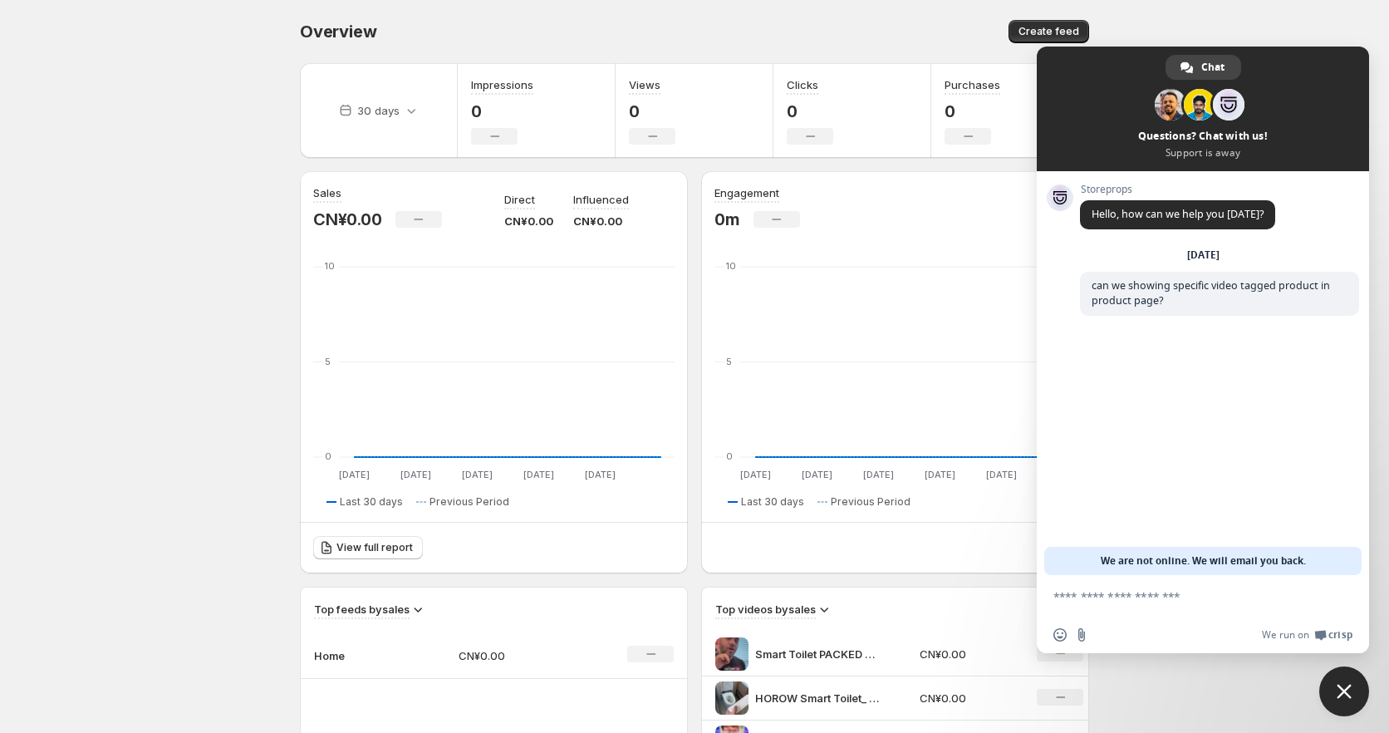
click at [1332, 702] on span "Close chat" at bounding box center [1345, 691] width 50 height 50
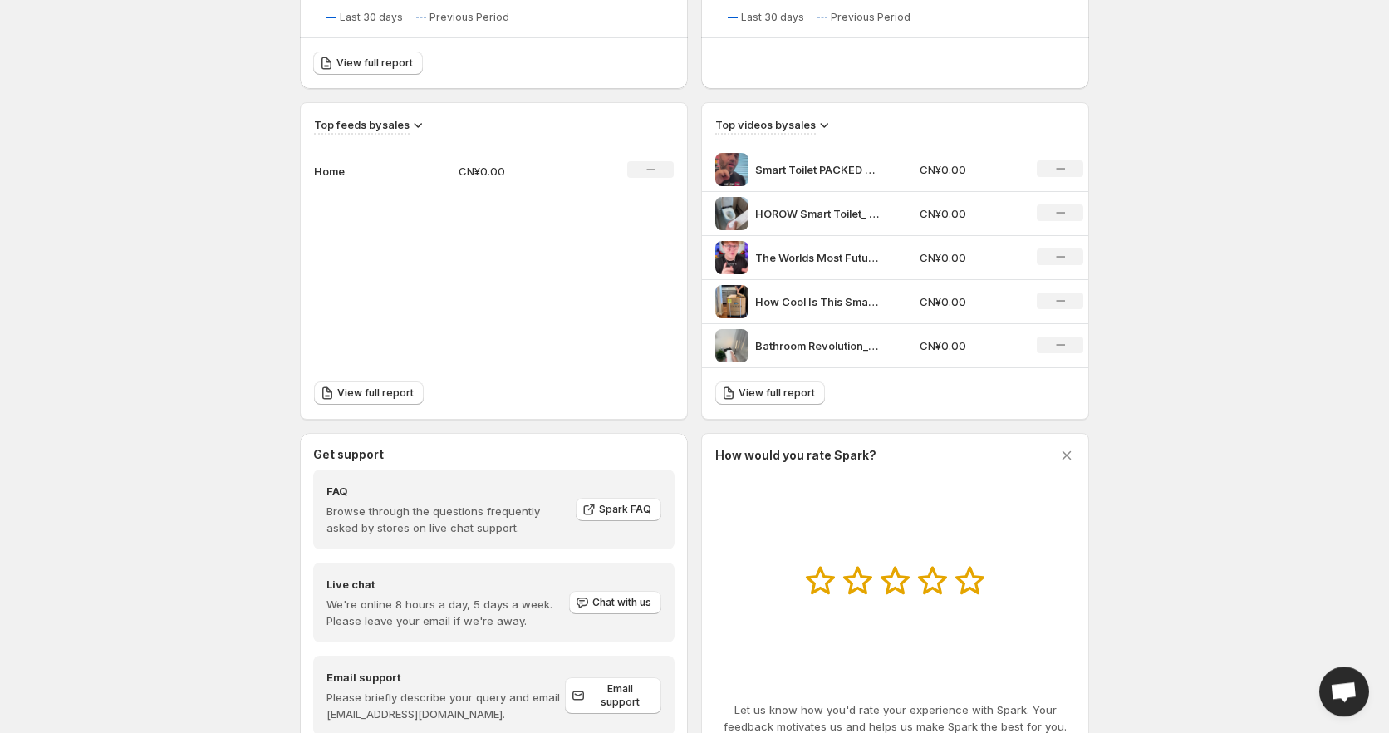
scroll to position [540, 0]
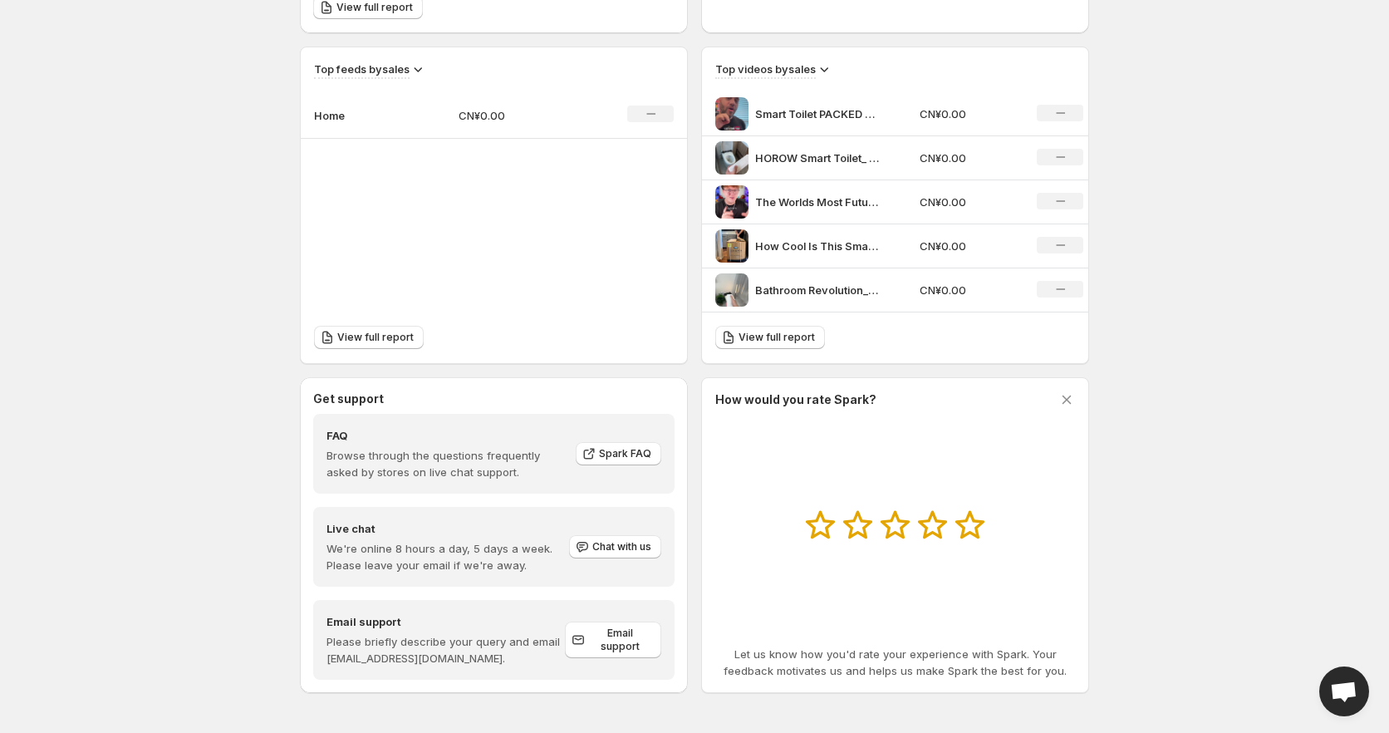
click at [1057, 116] on icon "No change" at bounding box center [1060, 112] width 9 height 13
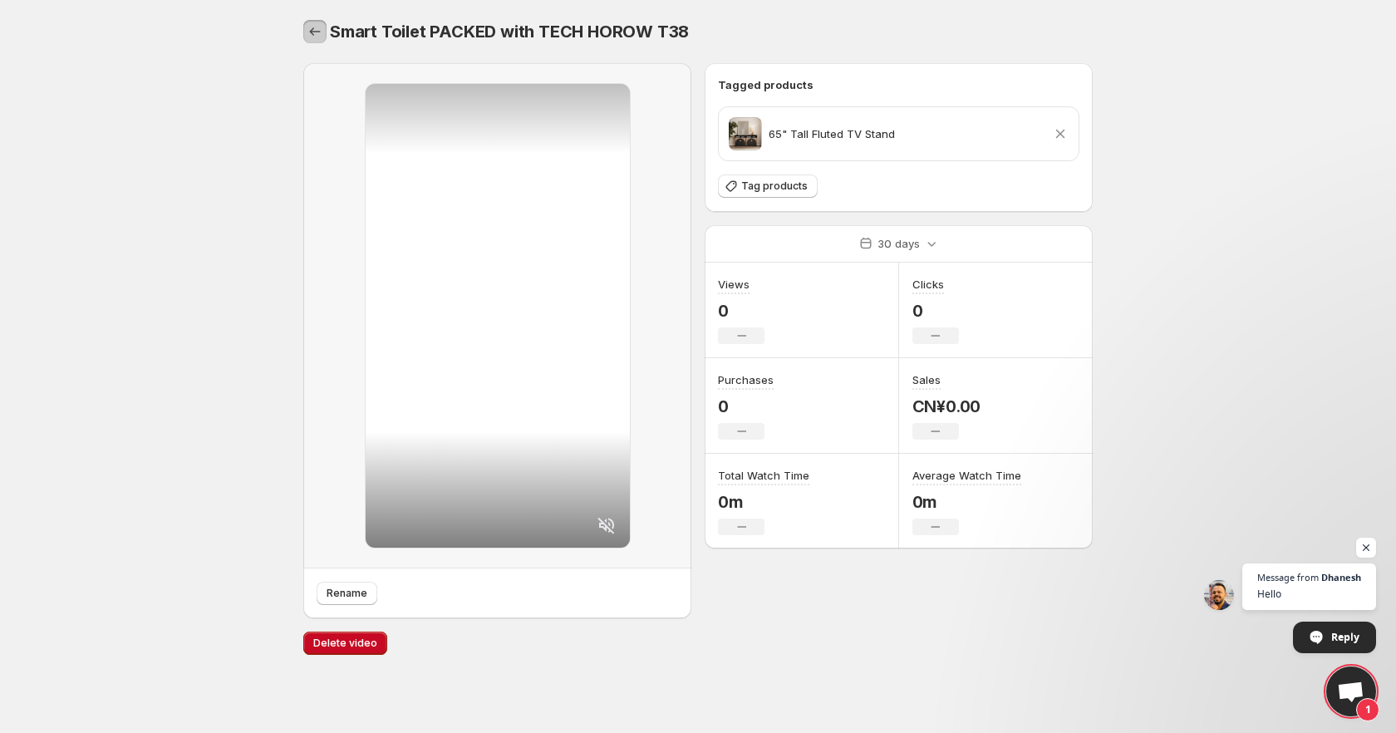
click at [317, 27] on icon "Settings" at bounding box center [315, 31] width 17 height 17
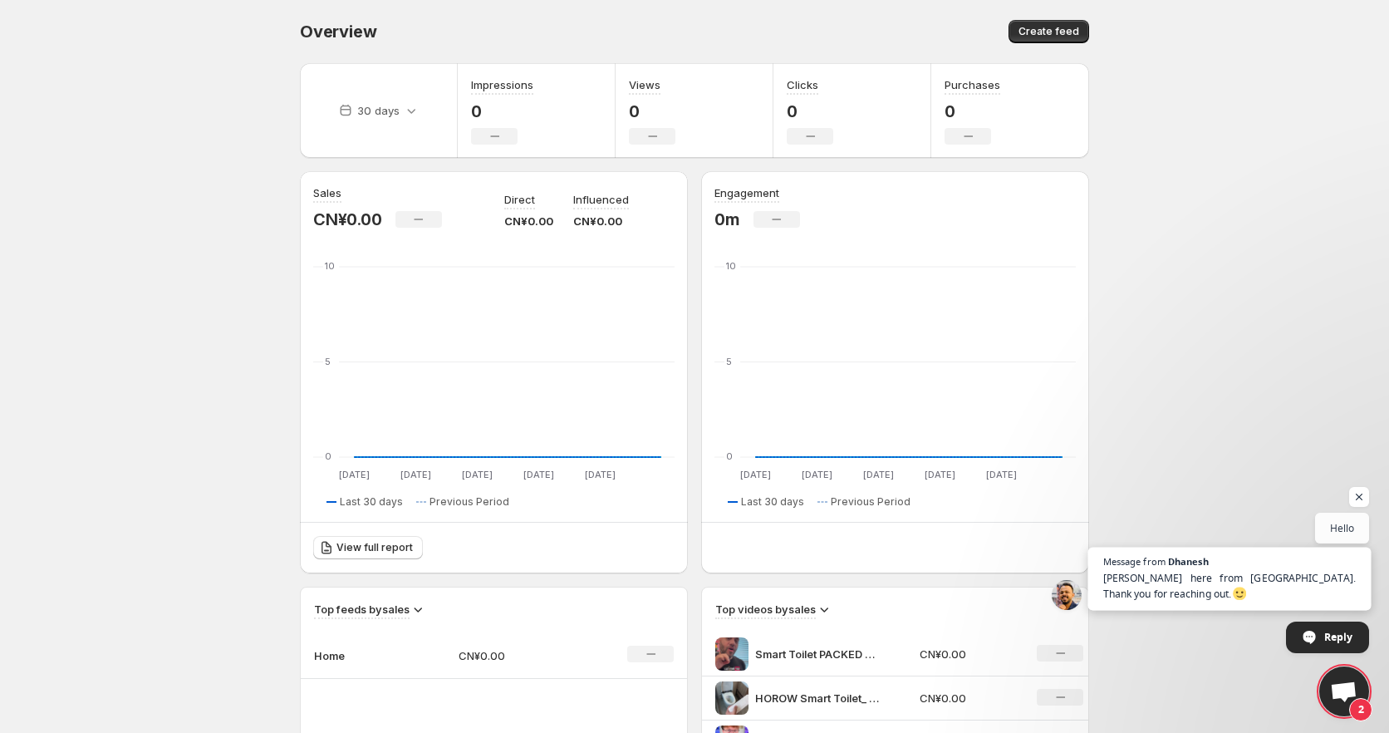
click at [1314, 578] on span "[PERSON_NAME] here from [GEOGRAPHIC_DATA]. Thank you for reaching out." at bounding box center [1230, 586] width 253 height 32
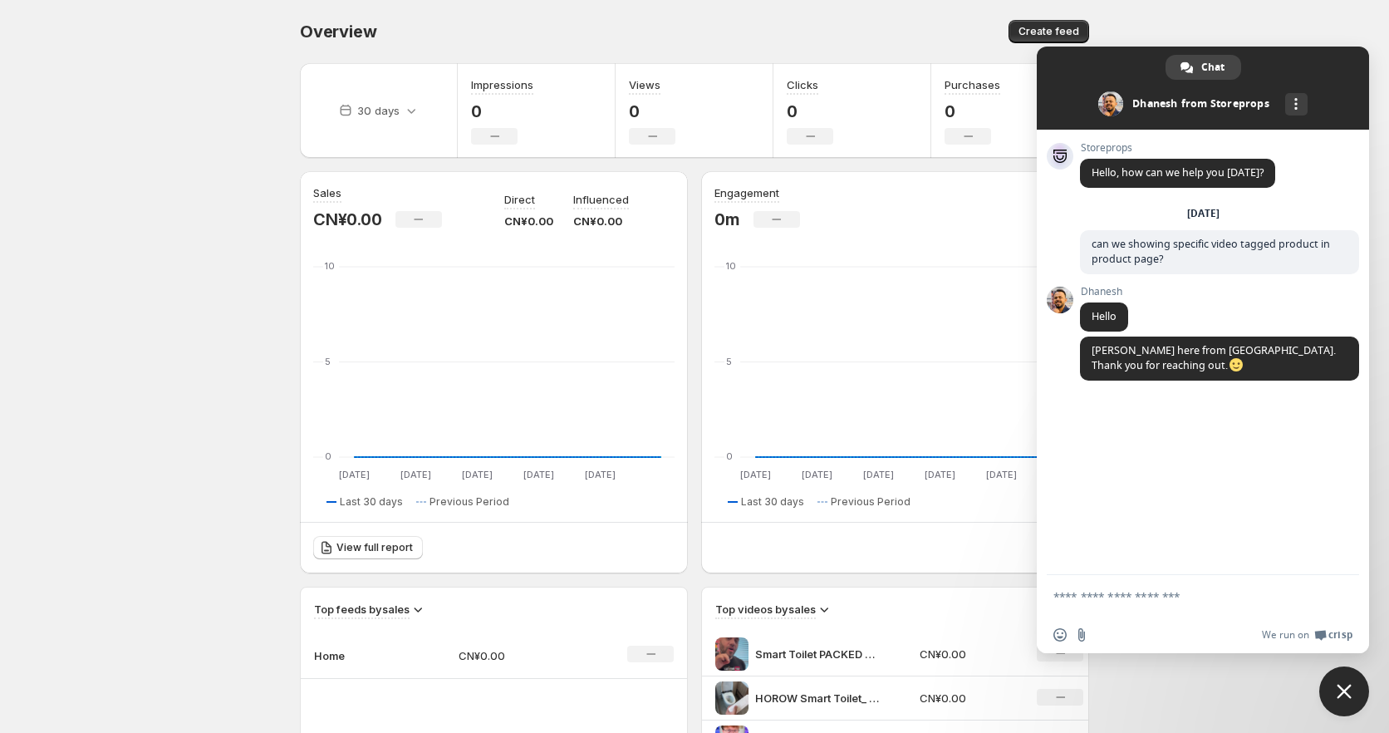
click at [1163, 602] on textarea "Compose your message..." at bounding box center [1185, 596] width 263 height 15
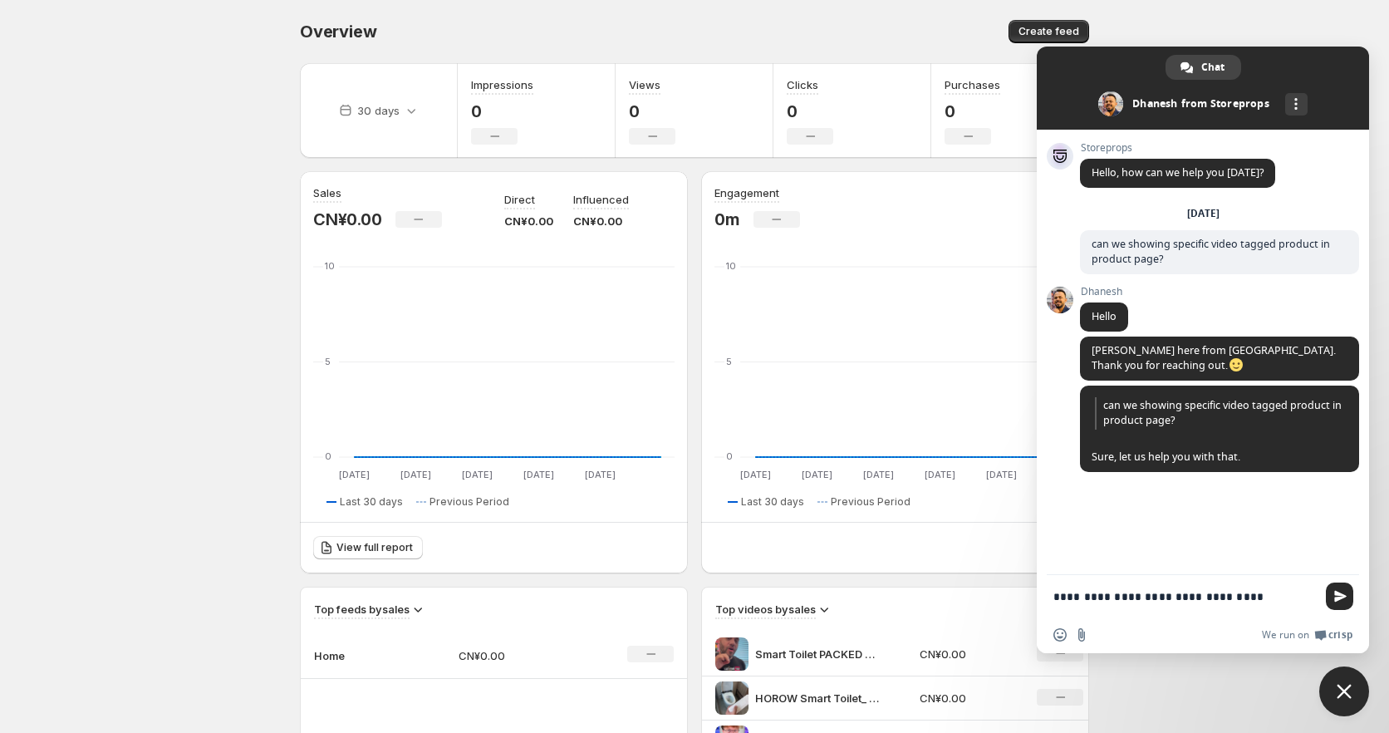
type textarea "**********"
click at [174, 364] on body "Home Feeds Videos Subscription Settings Overview. This page is ready Overview C…" at bounding box center [694, 366] width 1389 height 733
click at [1336, 684] on span "Close chat" at bounding box center [1345, 691] width 50 height 50
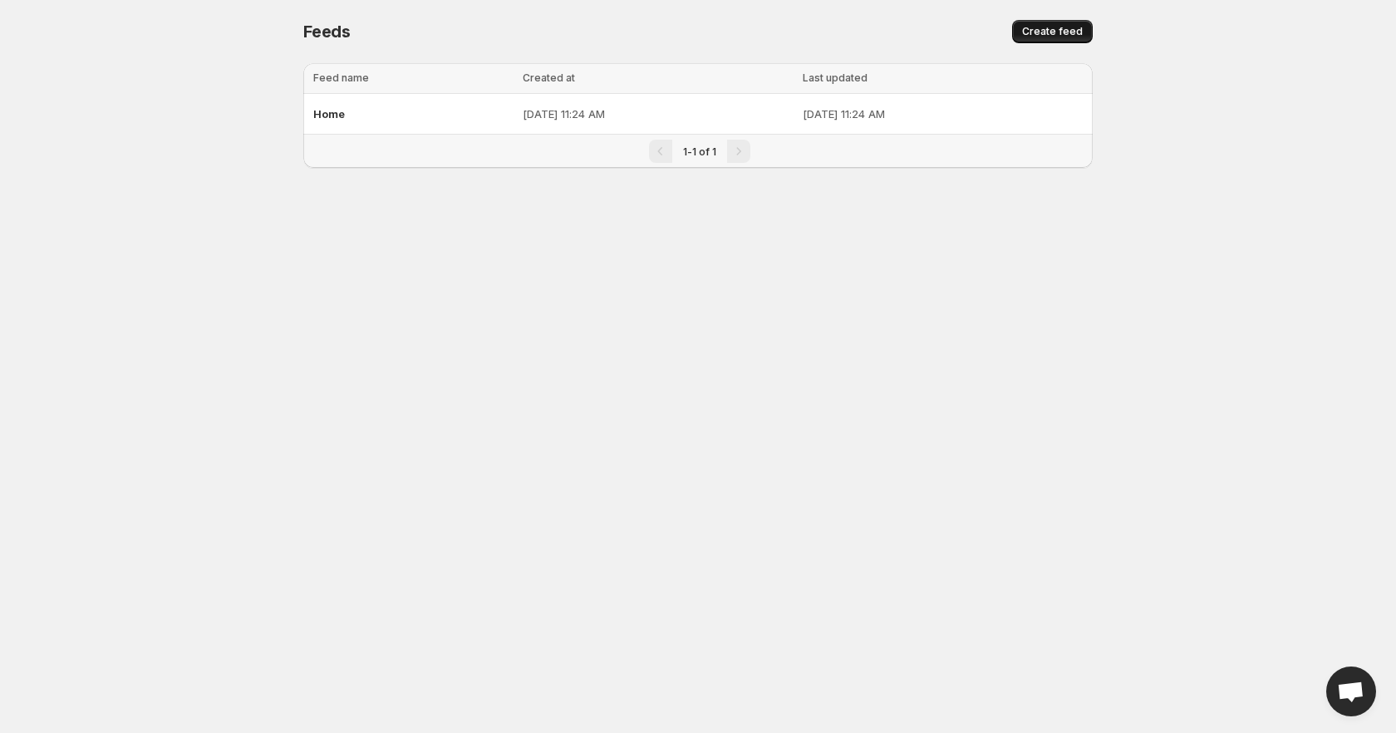
click at [1082, 20] on button "Create feed" at bounding box center [1052, 31] width 81 height 23
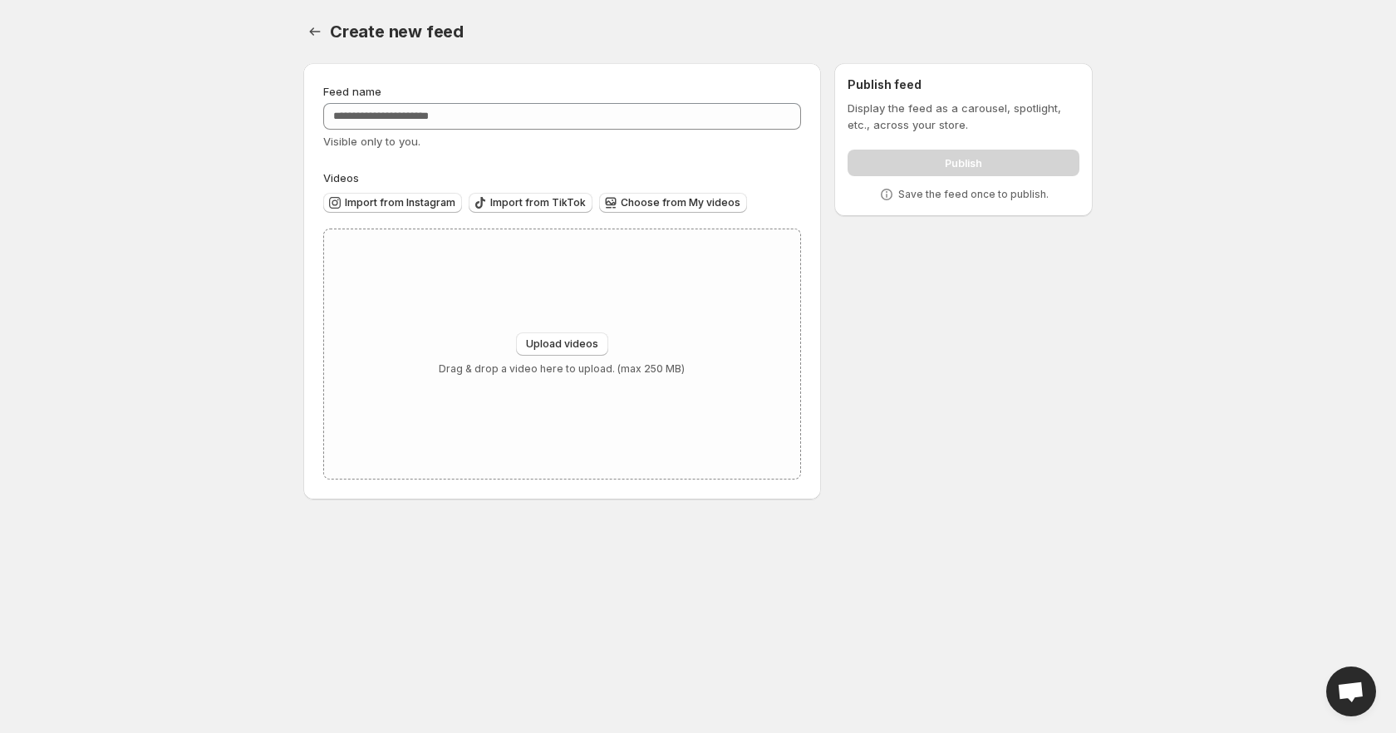
click at [920, 268] on div "Feed name Visible only to you. Videos Import from Instagram Import from TikTok …" at bounding box center [691, 285] width 803 height 470
click at [329, 37] on div at bounding box center [316, 31] width 27 height 23
click at [315, 35] on icon "Settings" at bounding box center [315, 31] width 17 height 17
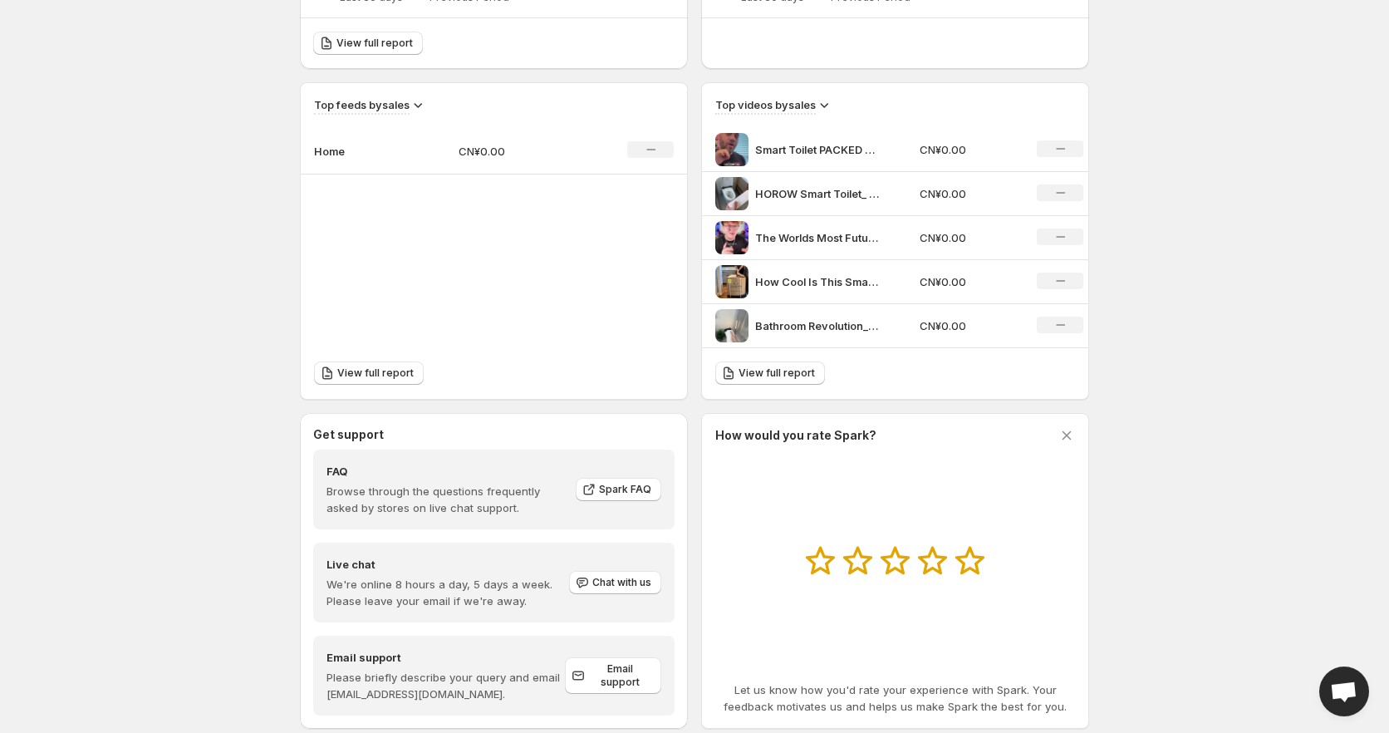
scroll to position [540, 0]
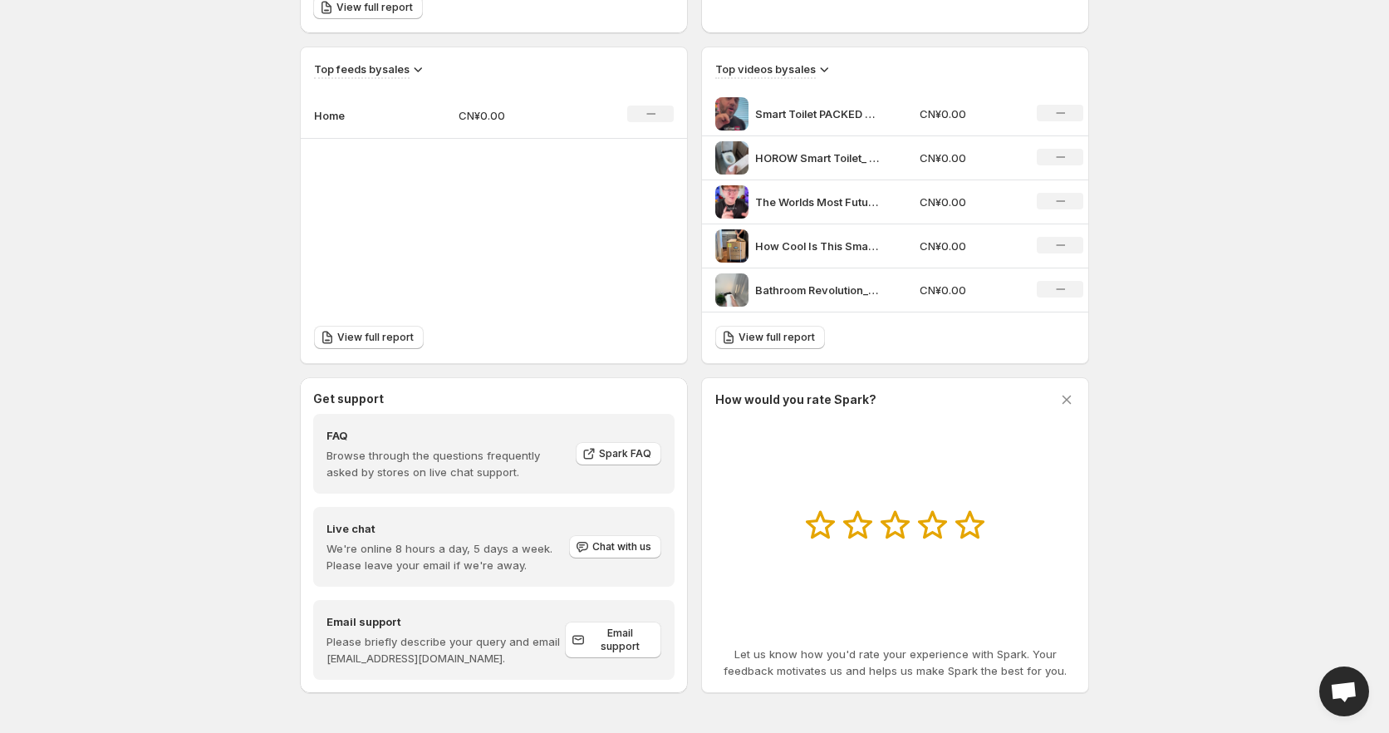
click at [1359, 708] on span "Open chat" at bounding box center [1345, 691] width 50 height 50
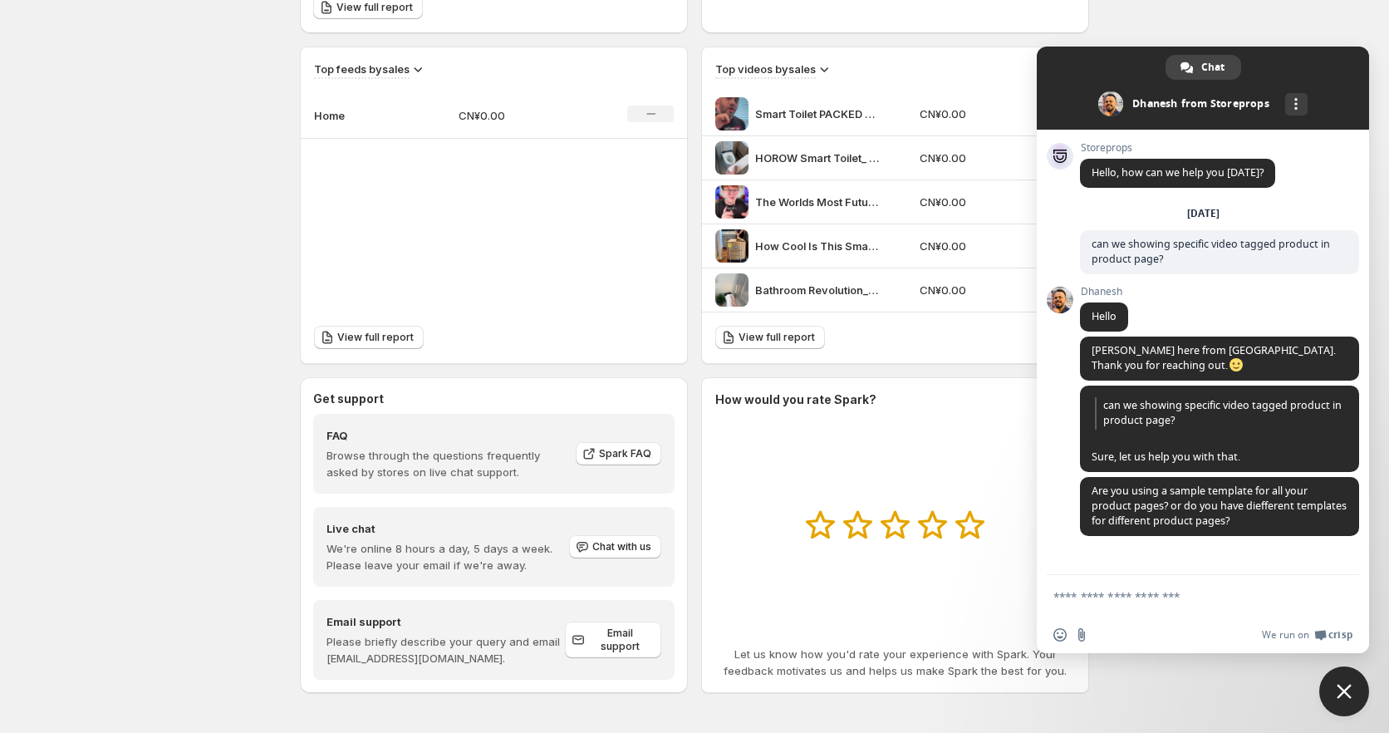
click at [1174, 600] on textarea "Compose your message..." at bounding box center [1185, 596] width 263 height 15
type textarea "**********"
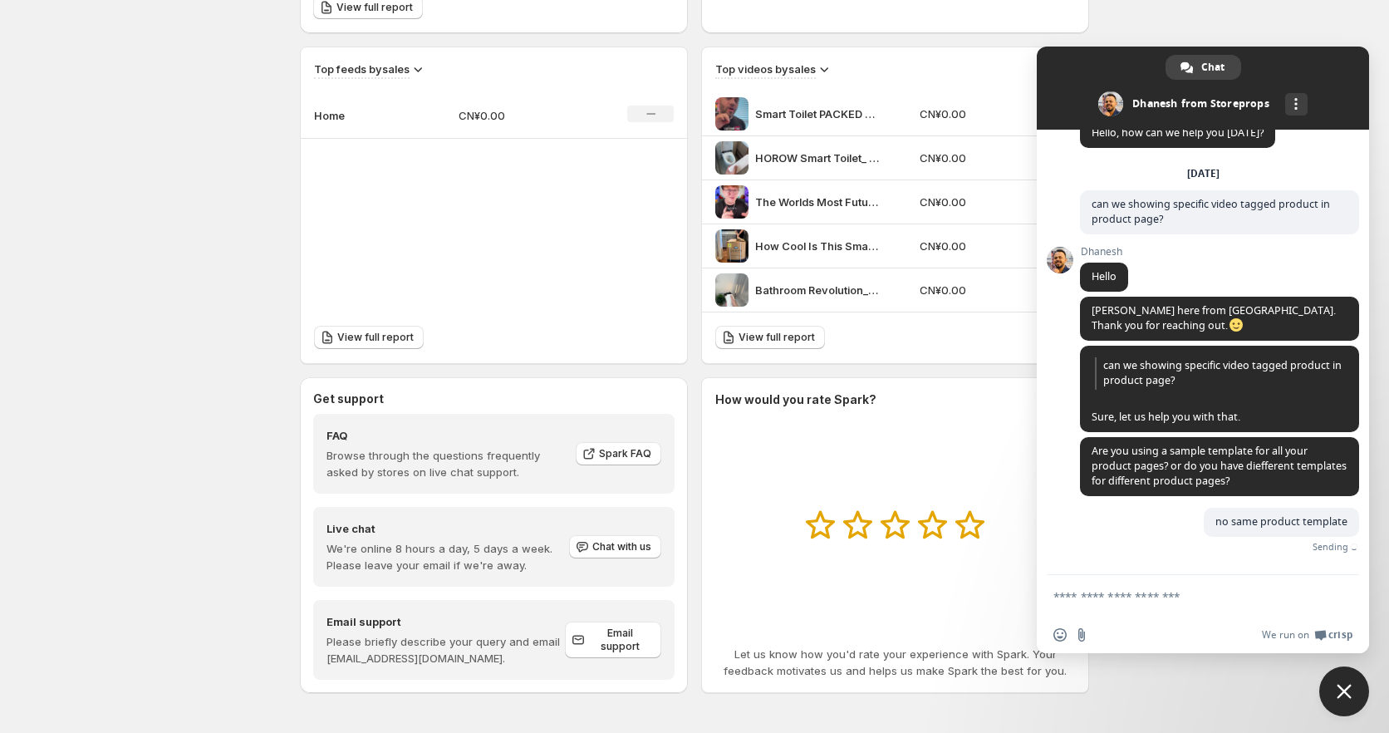
scroll to position [21, 0]
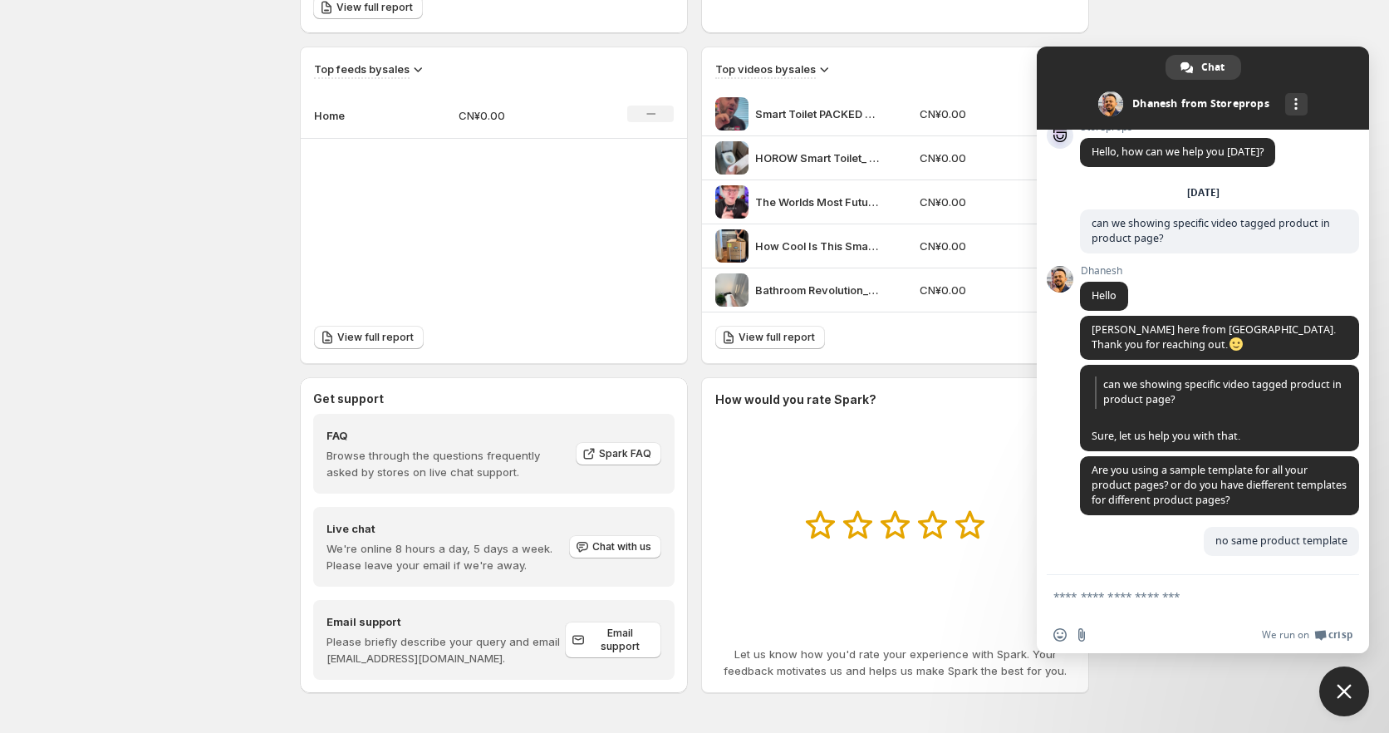
click at [1114, 594] on textarea "Compose your message..." at bounding box center [1185, 596] width 263 height 15
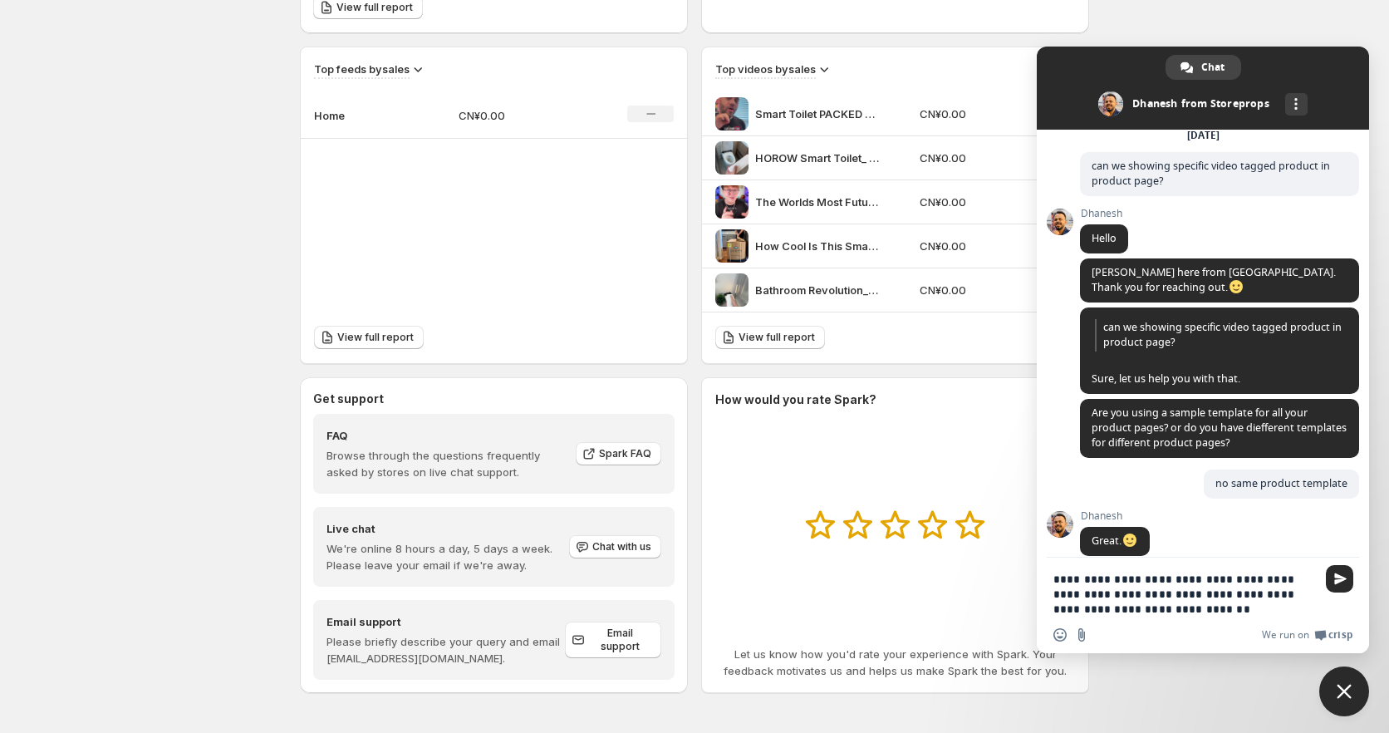
type textarea "**********"
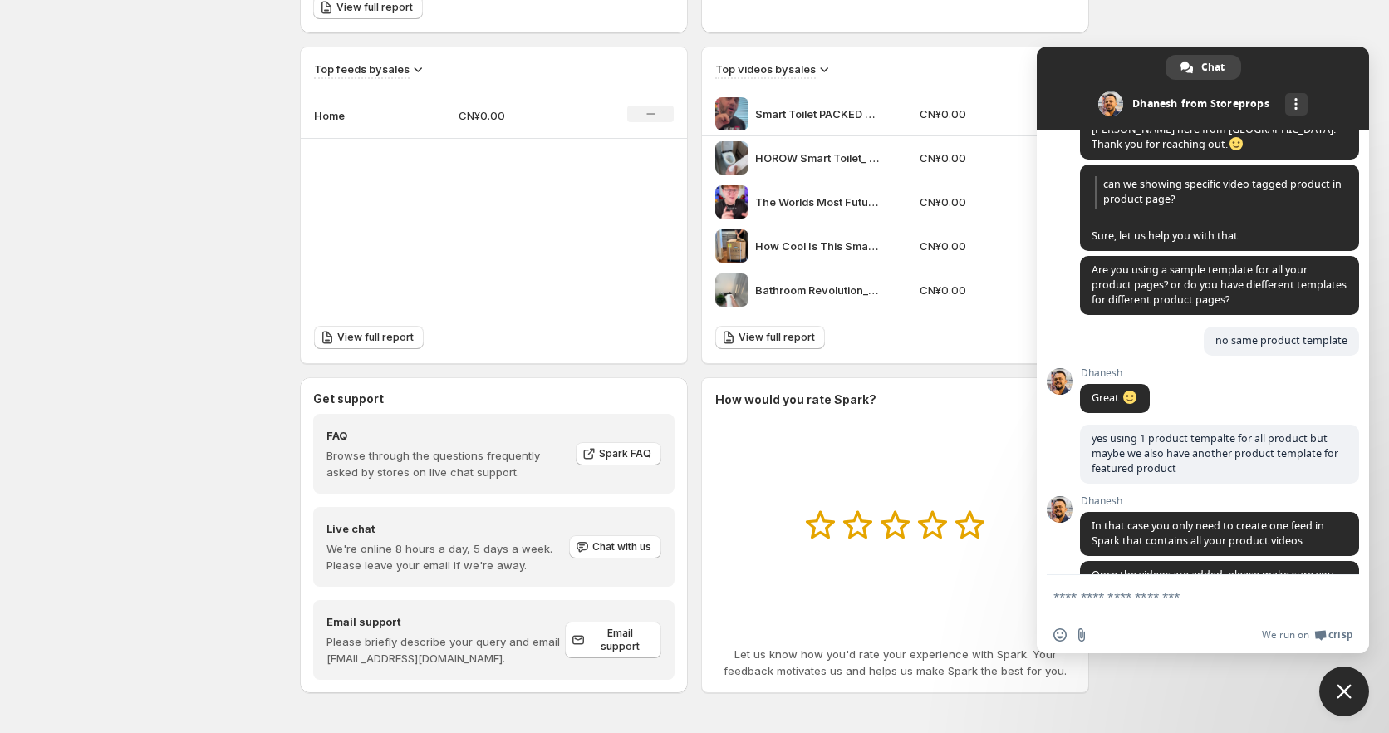
scroll to position [285, 0]
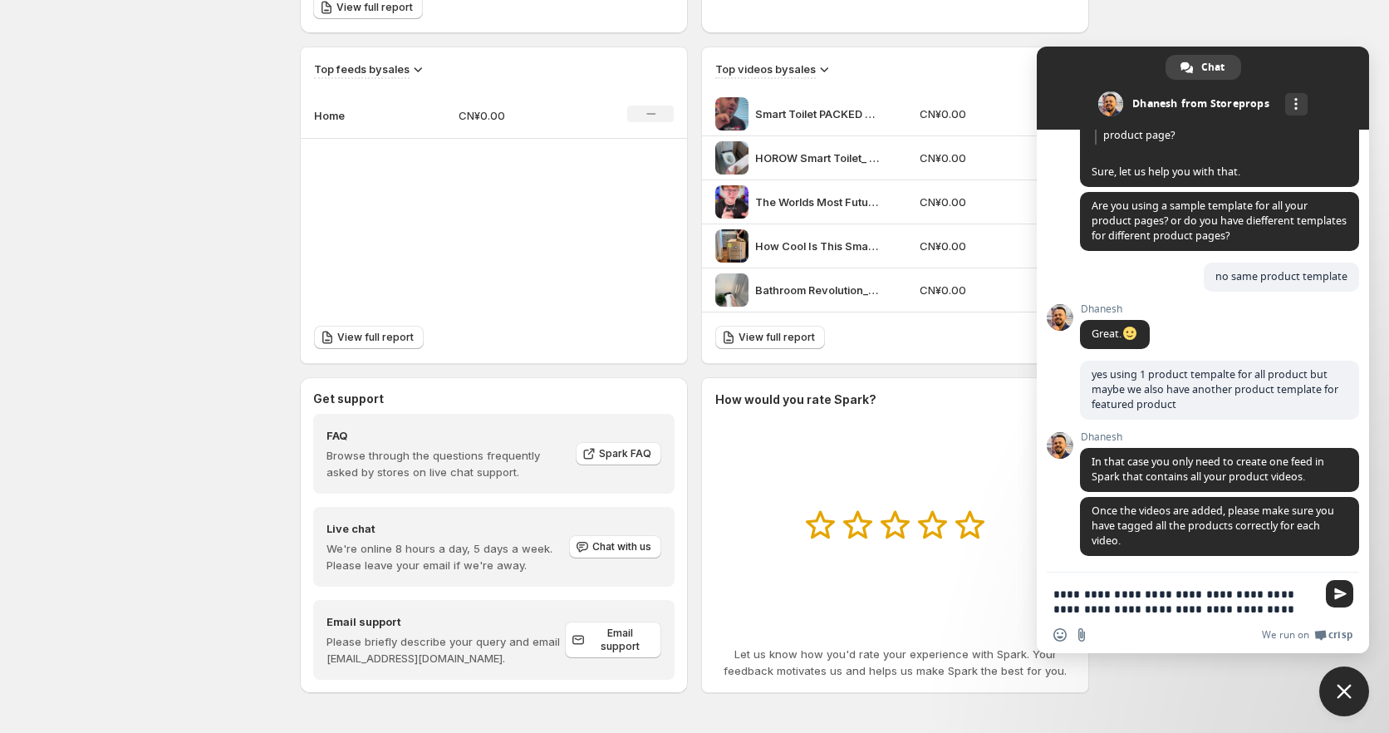
type textarea "**********"
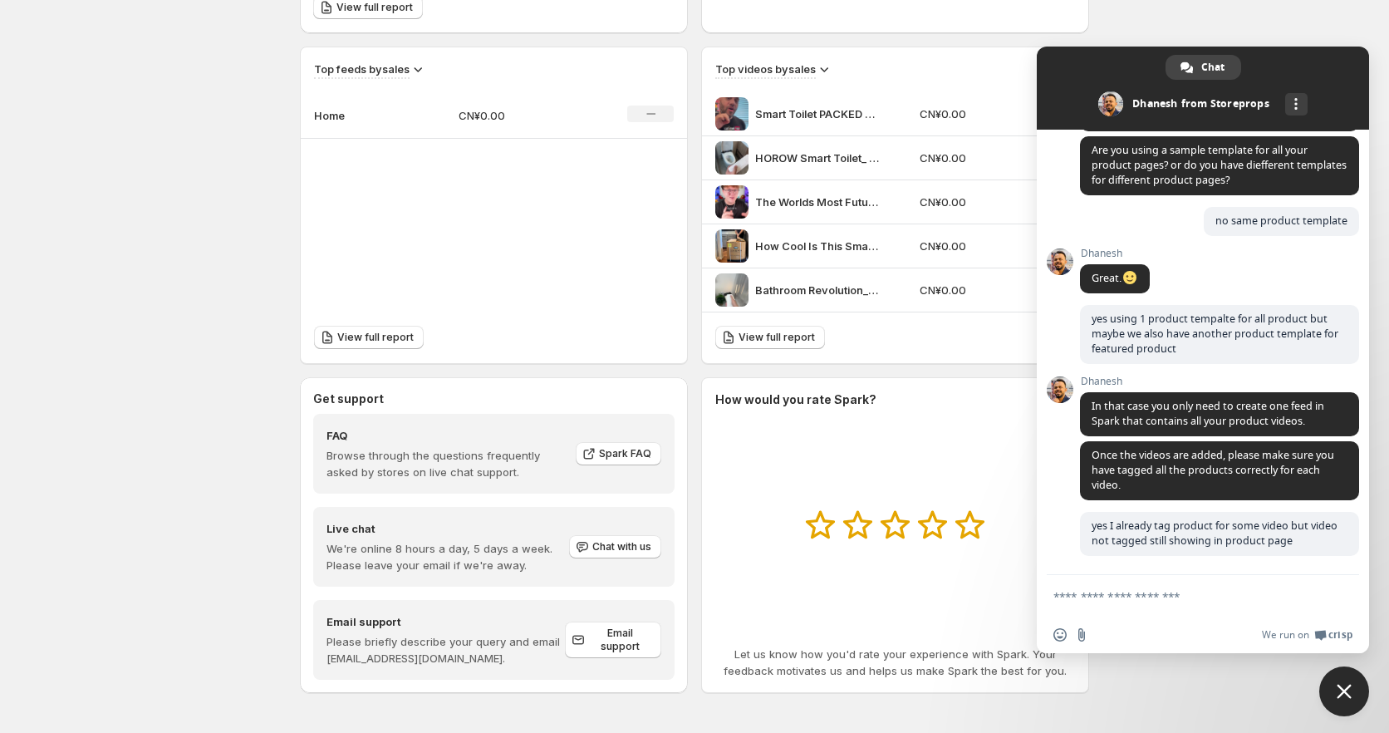
scroll to position [341, 0]
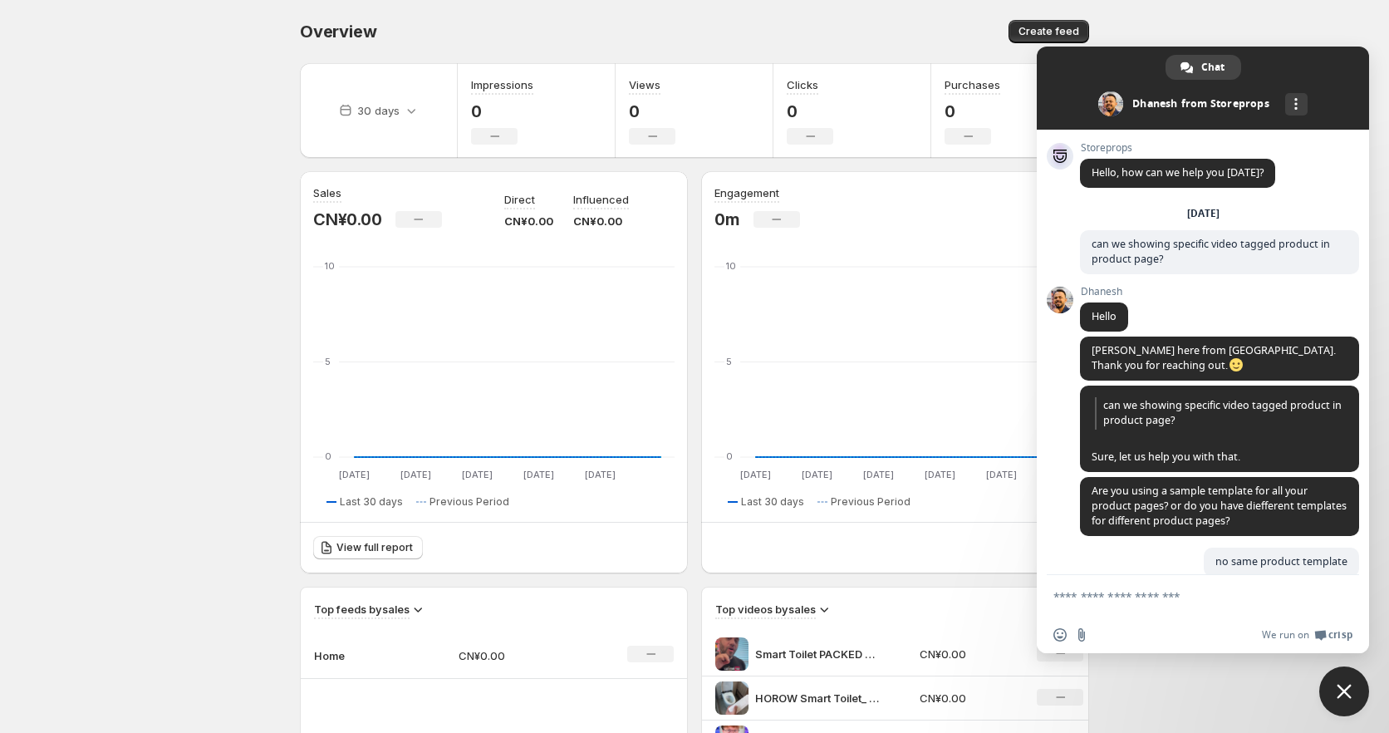
scroll to position [341, 0]
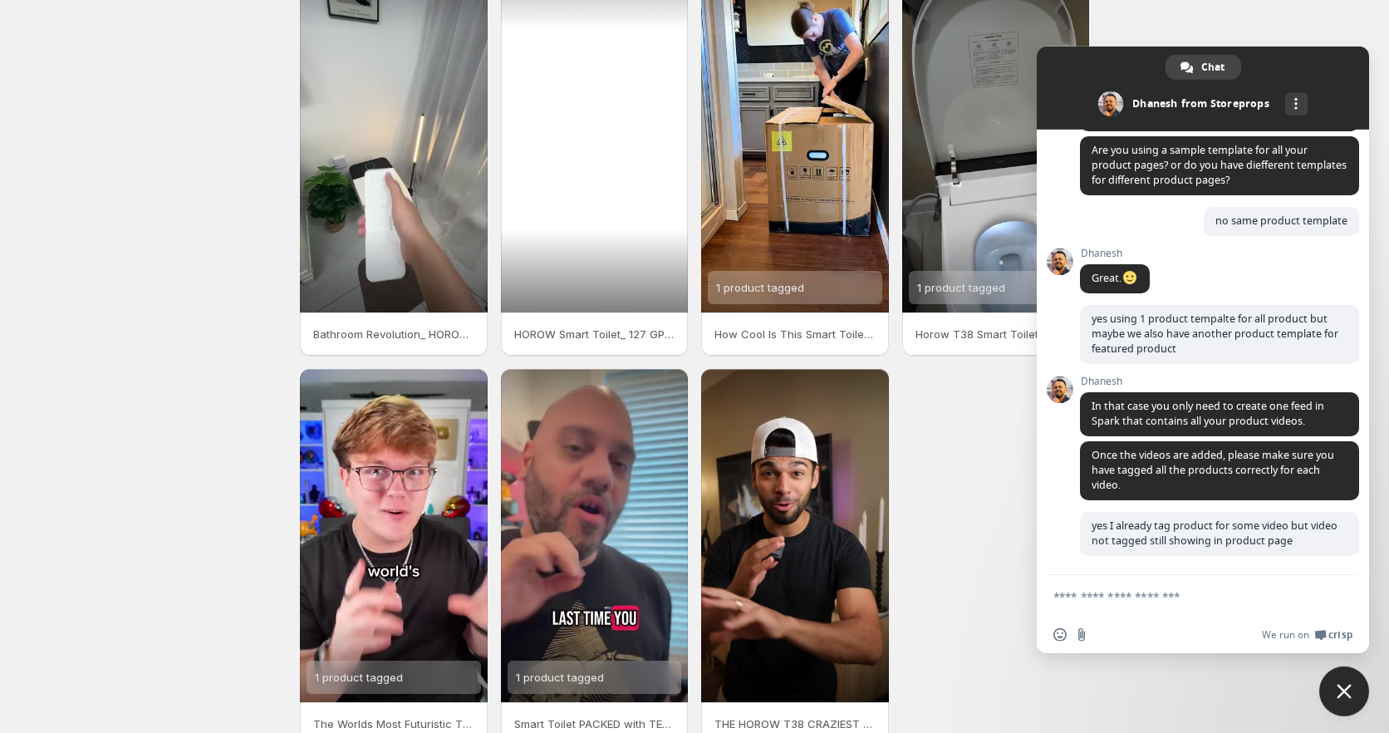
scroll to position [85, 0]
click at [603, 230] on div at bounding box center [595, 144] width 188 height 333
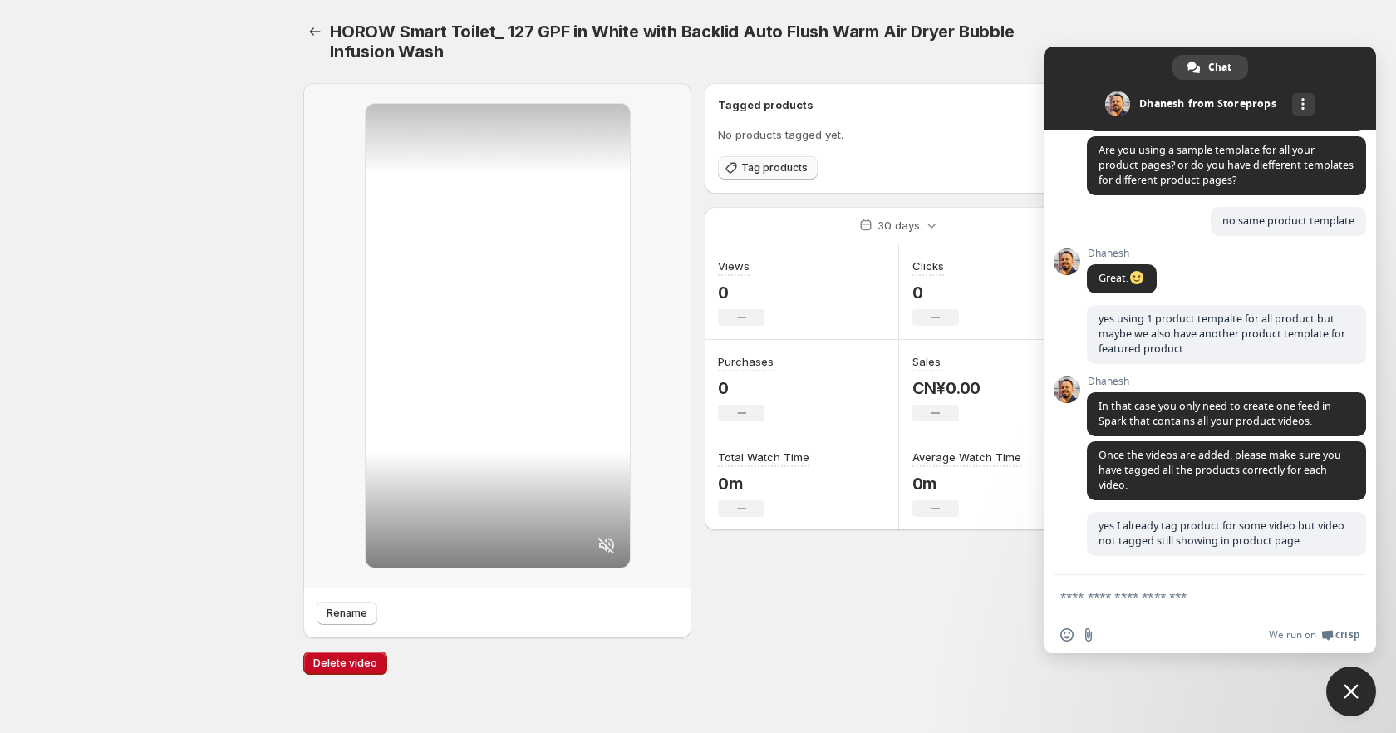
click at [789, 175] on button "Tag products" at bounding box center [768, 167] width 100 height 23
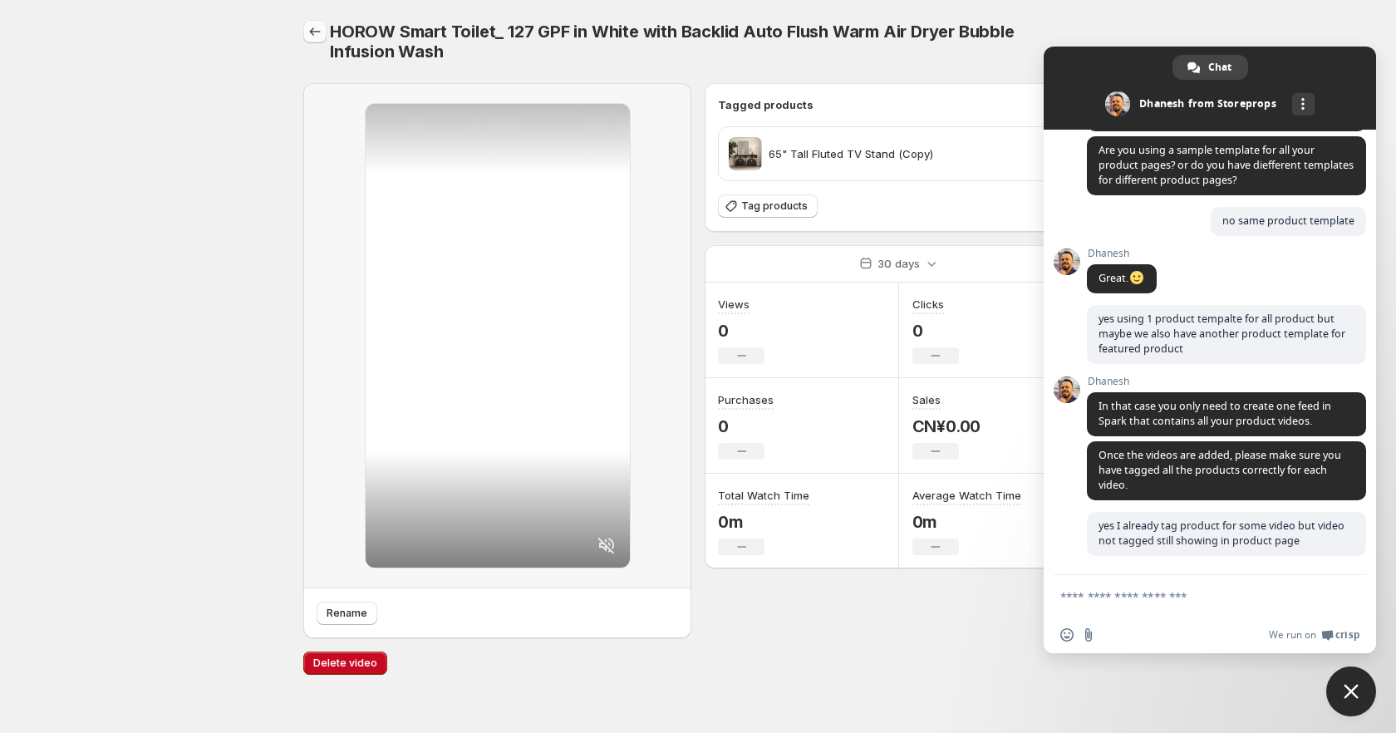
click at [315, 31] on icon "Settings" at bounding box center [315, 31] width 17 height 17
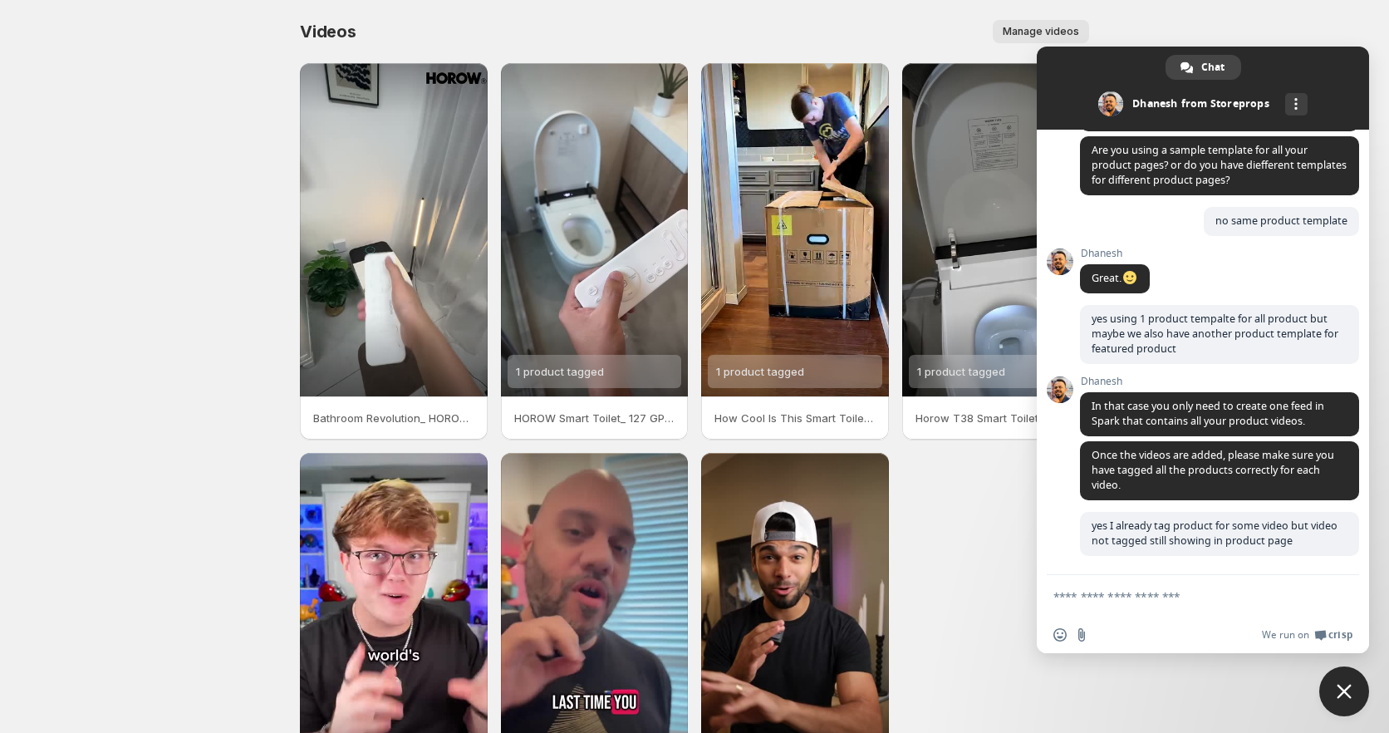
click at [441, 339] on div at bounding box center [394, 229] width 188 height 333
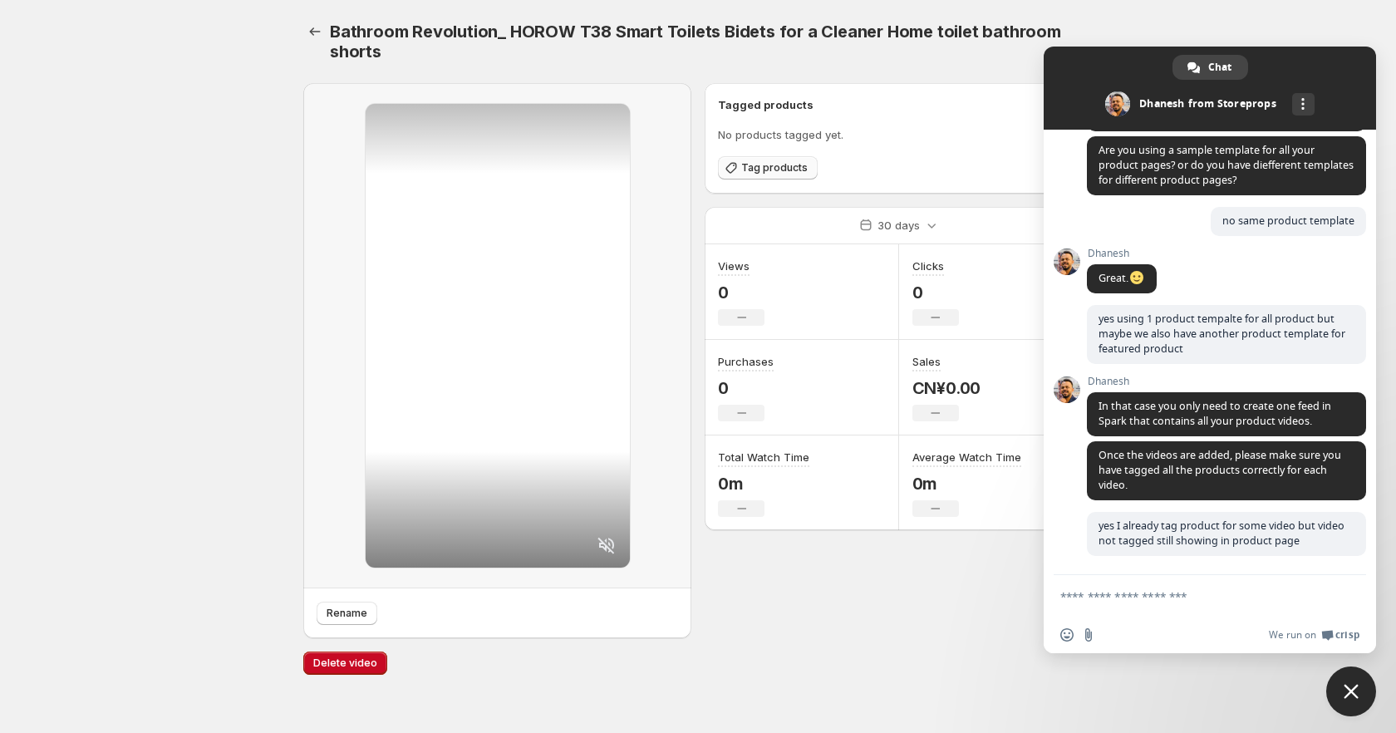
click at [760, 170] on span "Tag products" at bounding box center [774, 167] width 66 height 13
click at [325, 29] on button "Settings" at bounding box center [314, 31] width 23 height 23
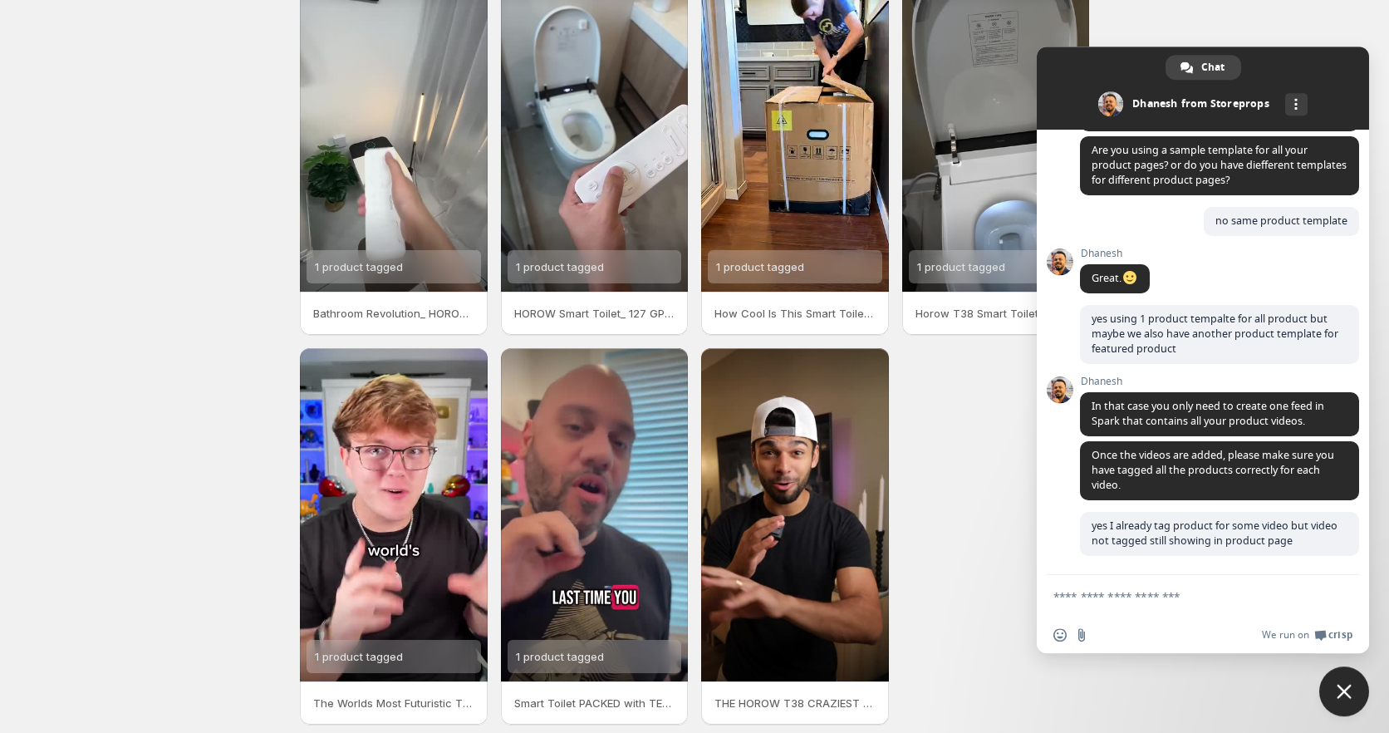
scroll to position [173, 0]
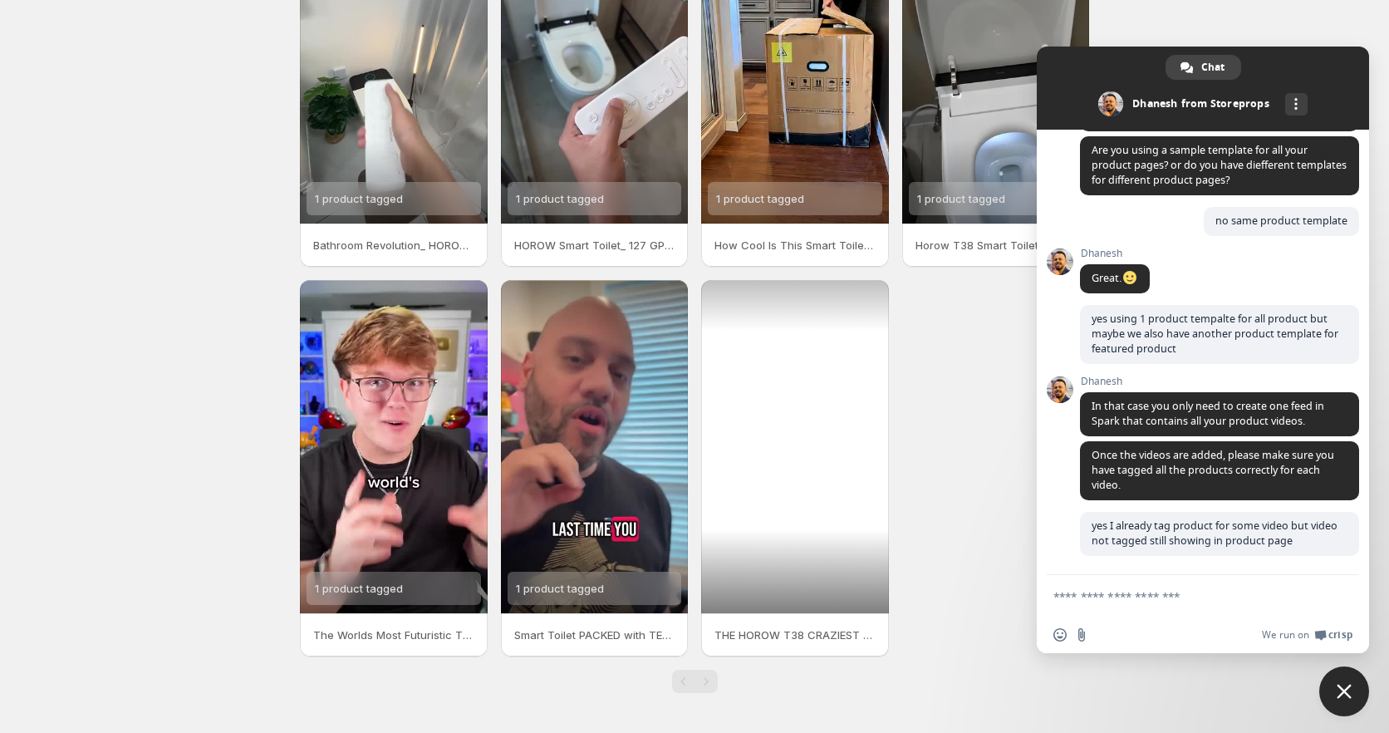
click at [821, 533] on div at bounding box center [795, 446] width 188 height 333
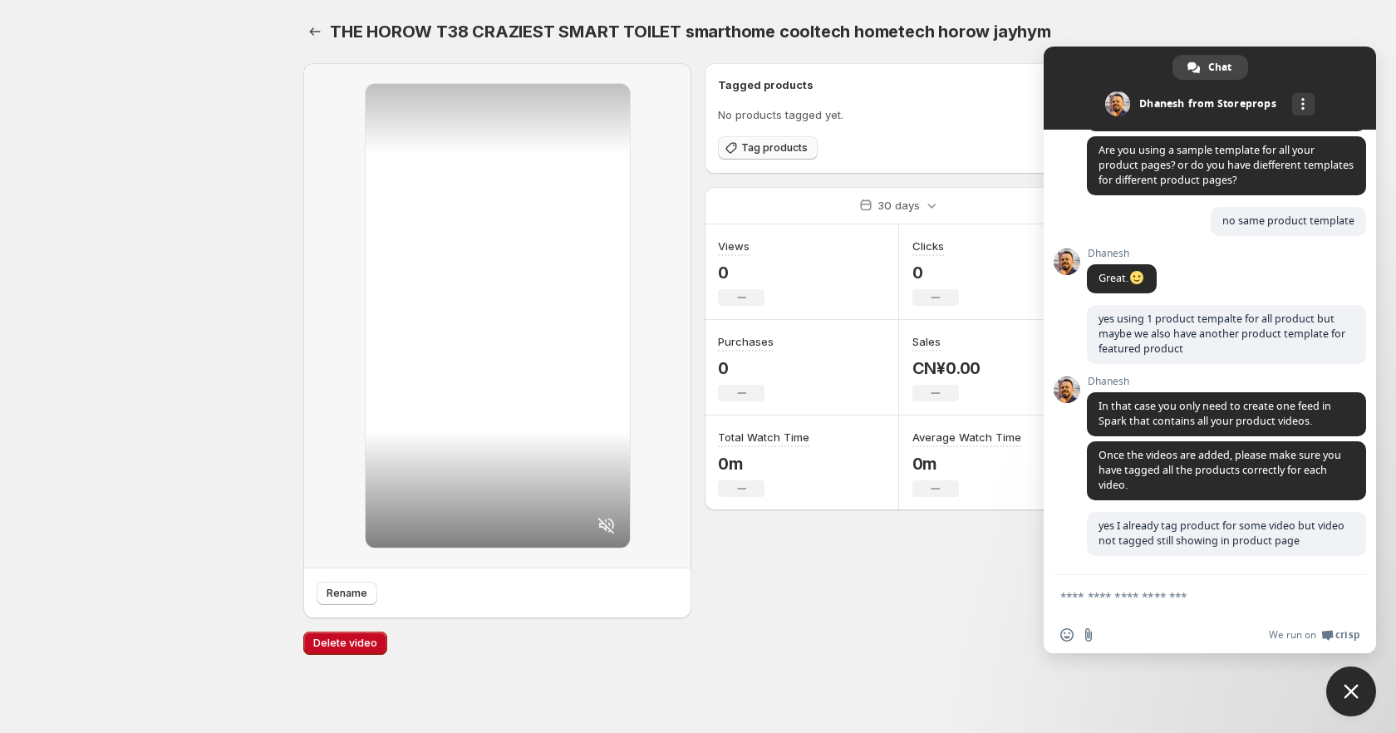
click at [769, 153] on span "Tag products" at bounding box center [774, 147] width 66 height 13
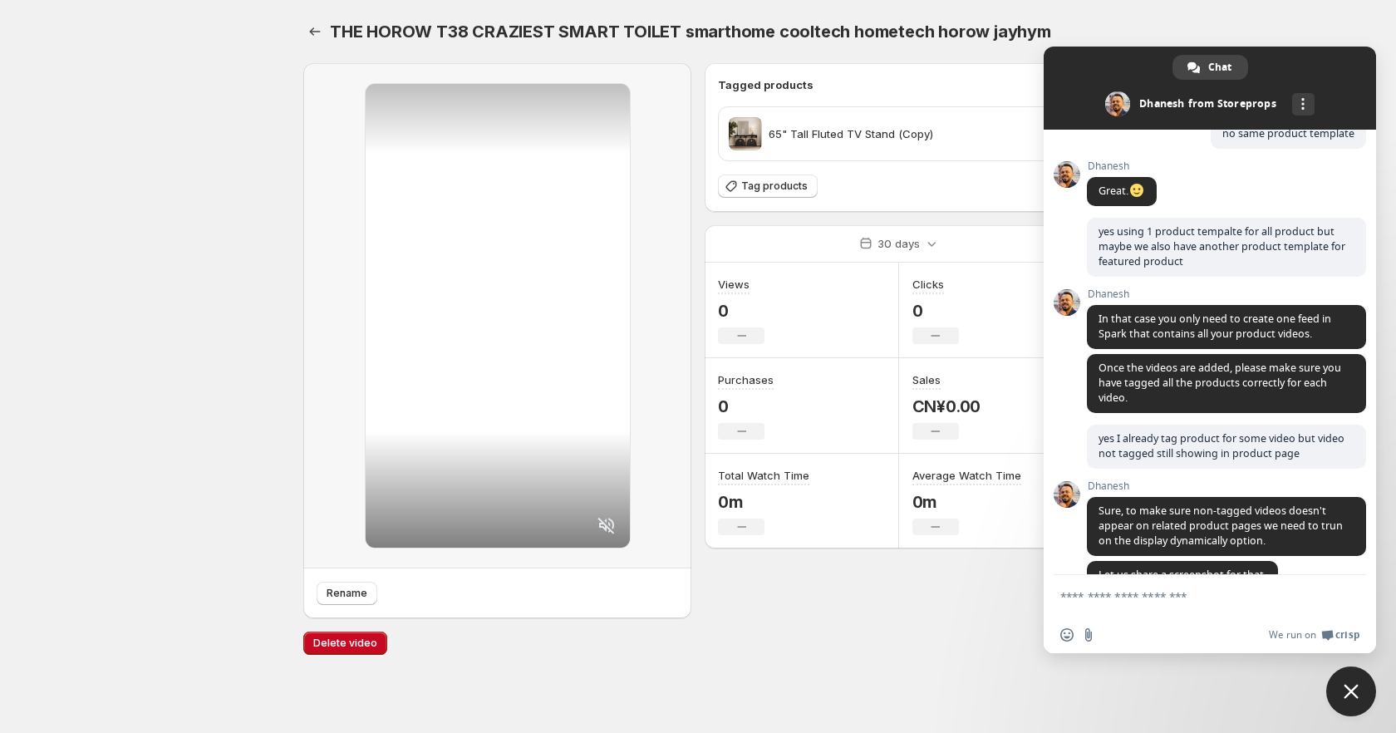
scroll to position [462, 0]
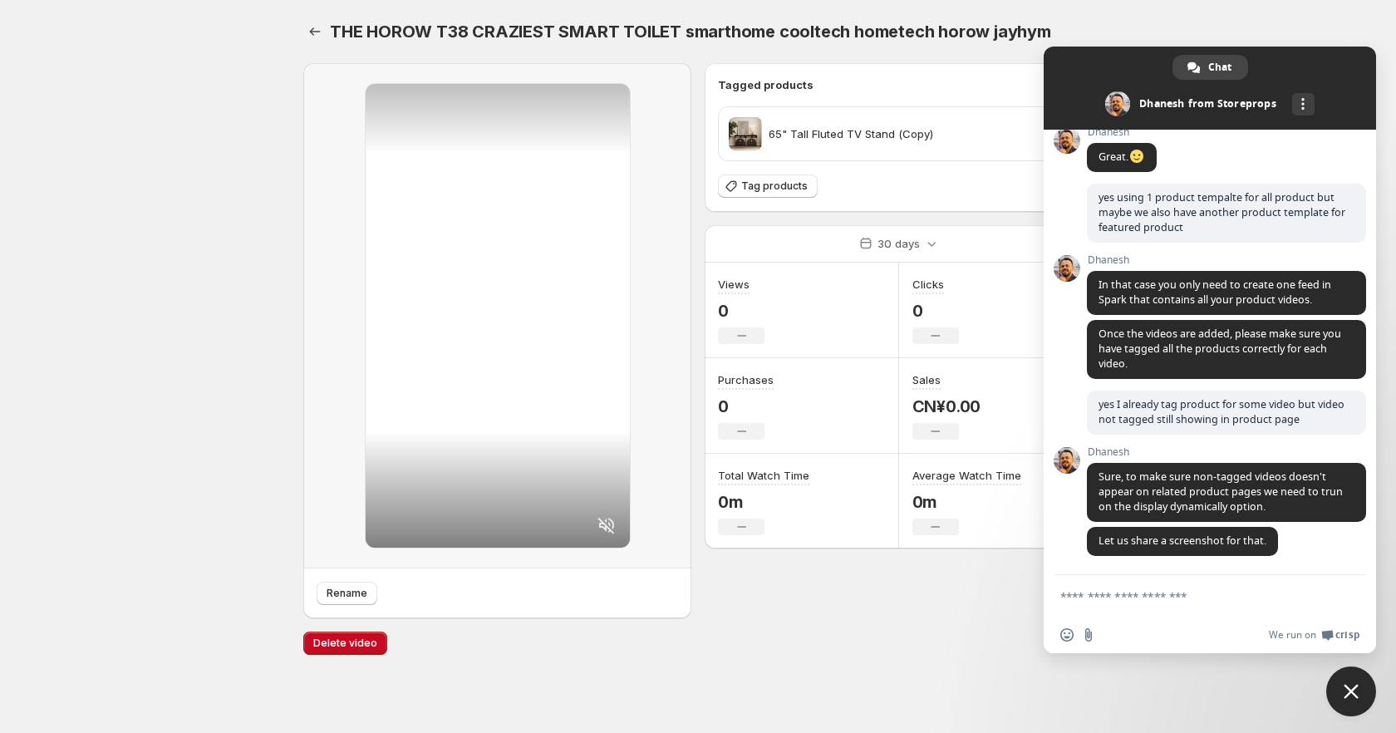
click at [1339, 682] on span "Close chat" at bounding box center [1351, 691] width 50 height 50
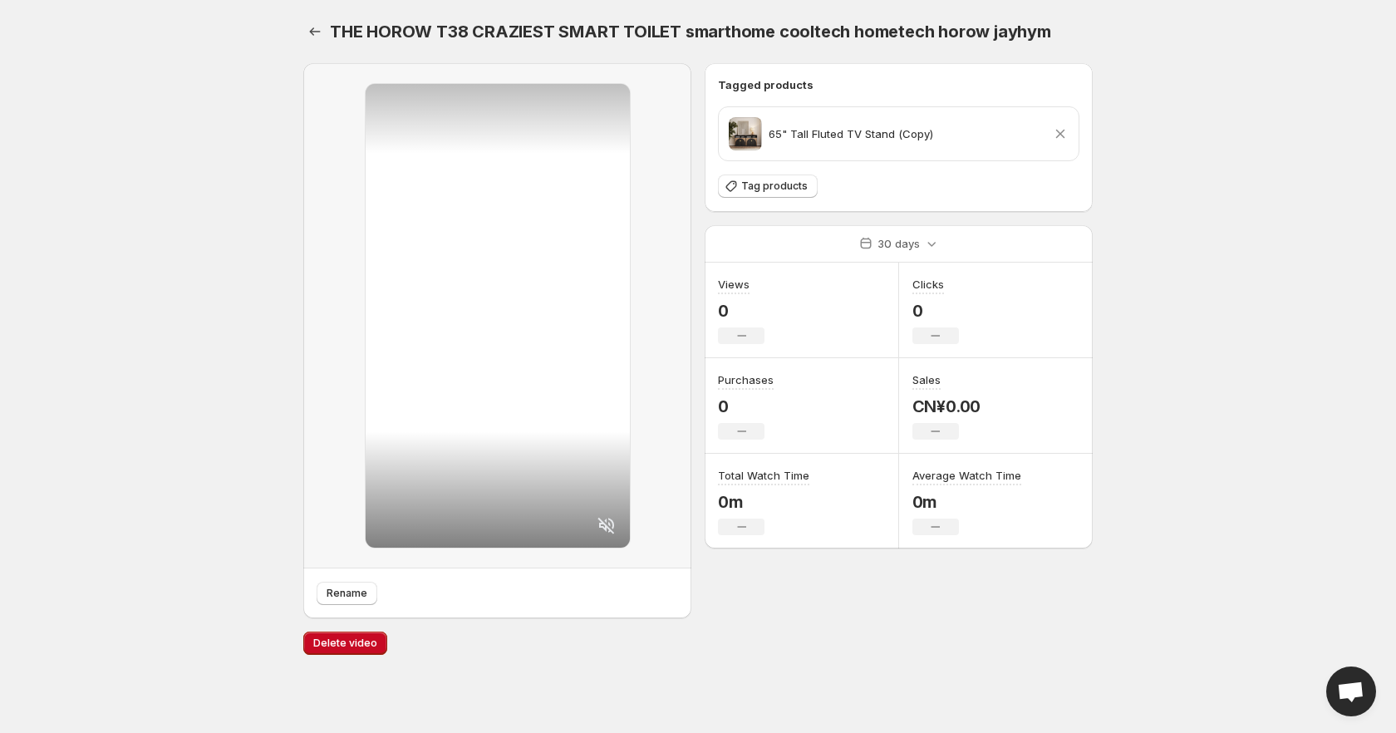
click at [1067, 135] on icon at bounding box center [1060, 133] width 17 height 17
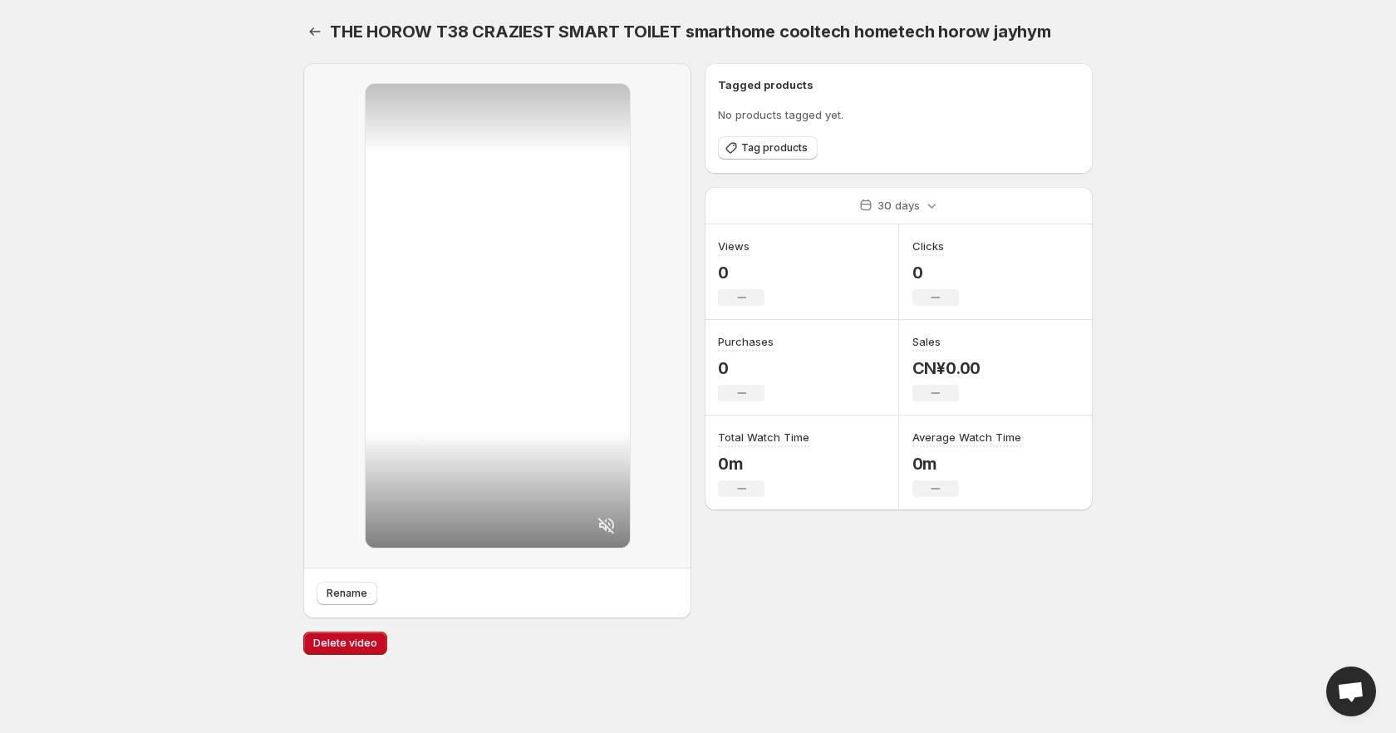
click at [1351, 688] on span "Open chat" at bounding box center [1350, 692] width 27 height 23
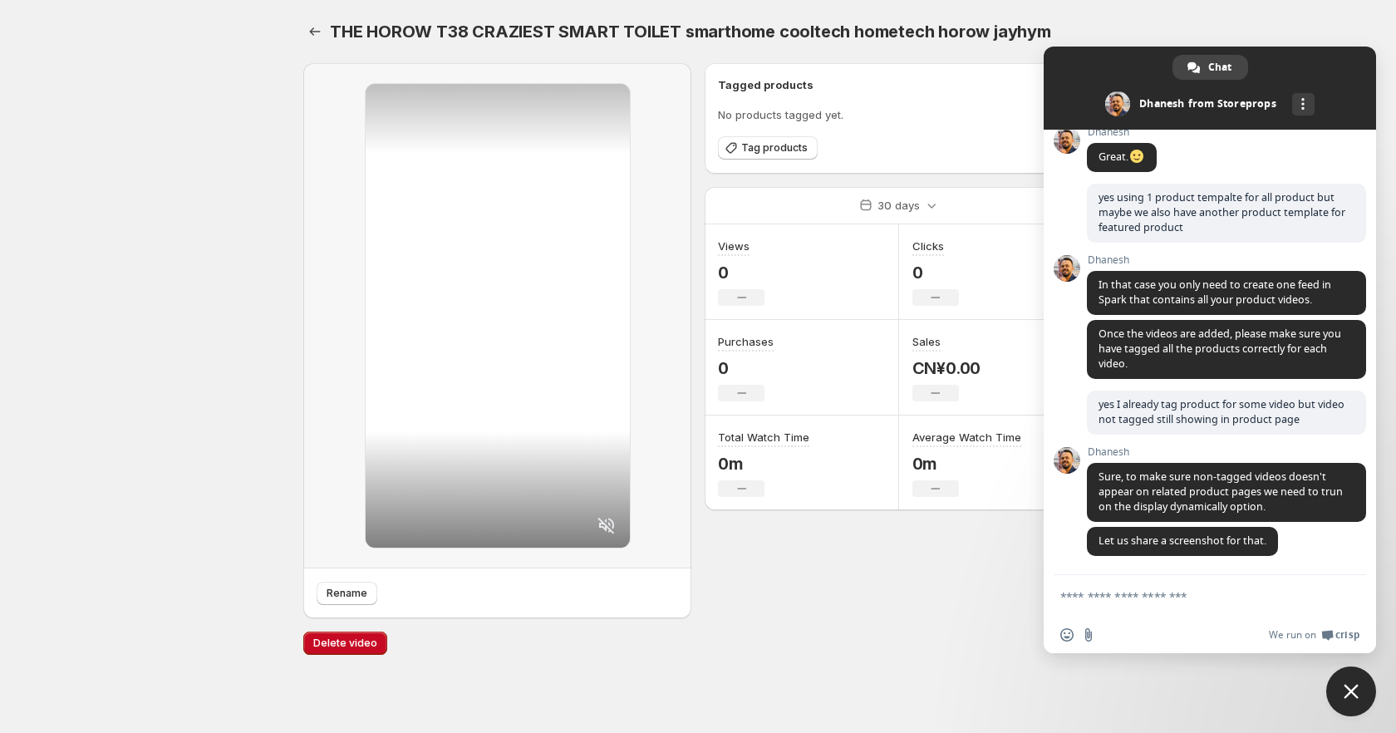
click at [887, 652] on div "Delete video" at bounding box center [697, 643] width 789 height 23
click at [174, 239] on body "Home Feeds Videos Subscription Settings THE HOROW T38 CRAZIEST SMART TOILET sma…" at bounding box center [698, 366] width 1396 height 733
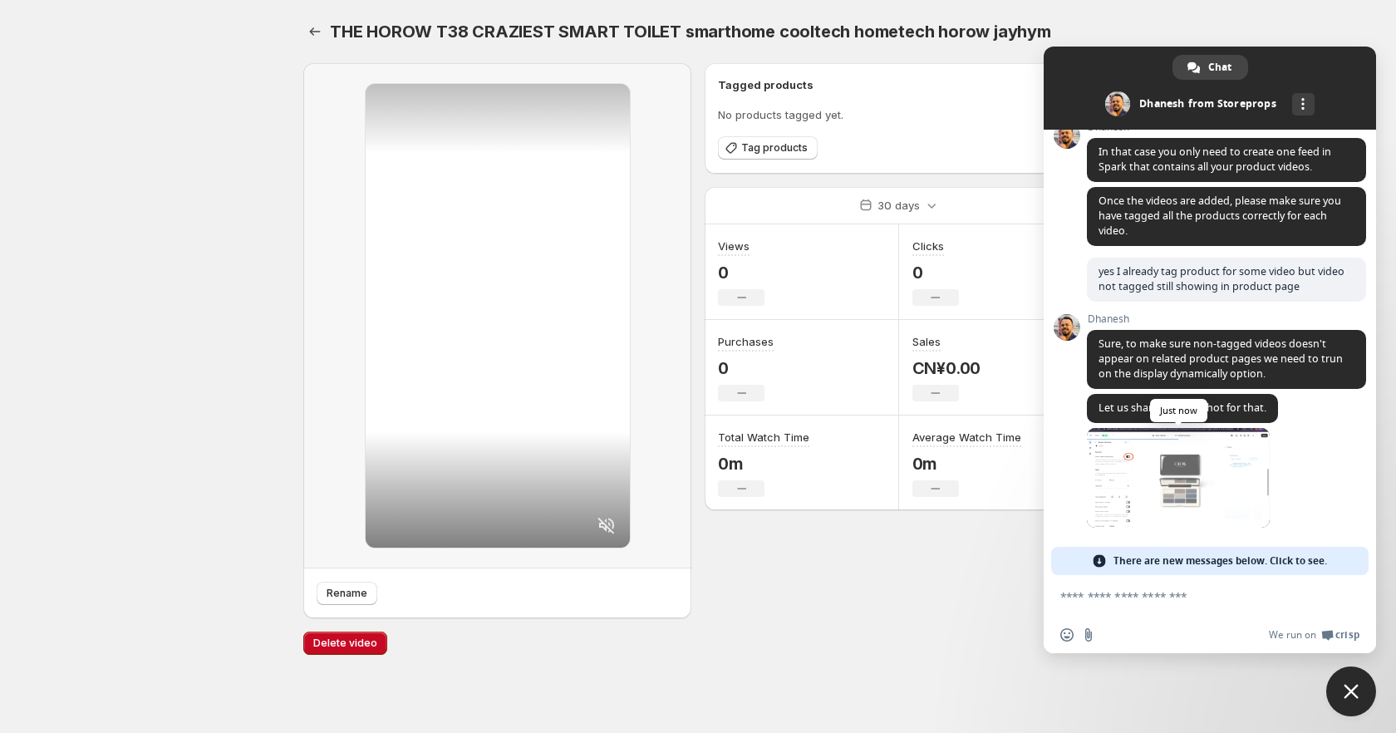
scroll to position [567, 0]
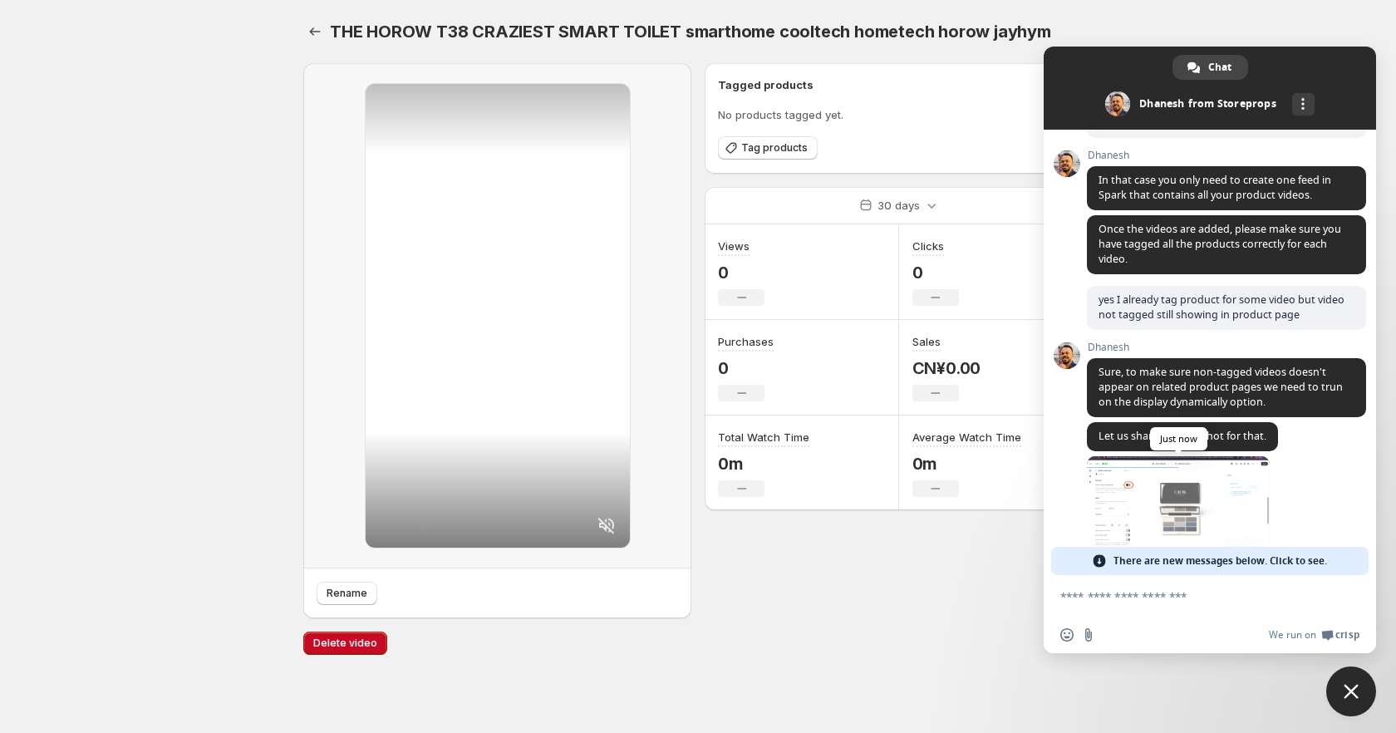
click at [1141, 464] on span at bounding box center [1178, 506] width 183 height 100
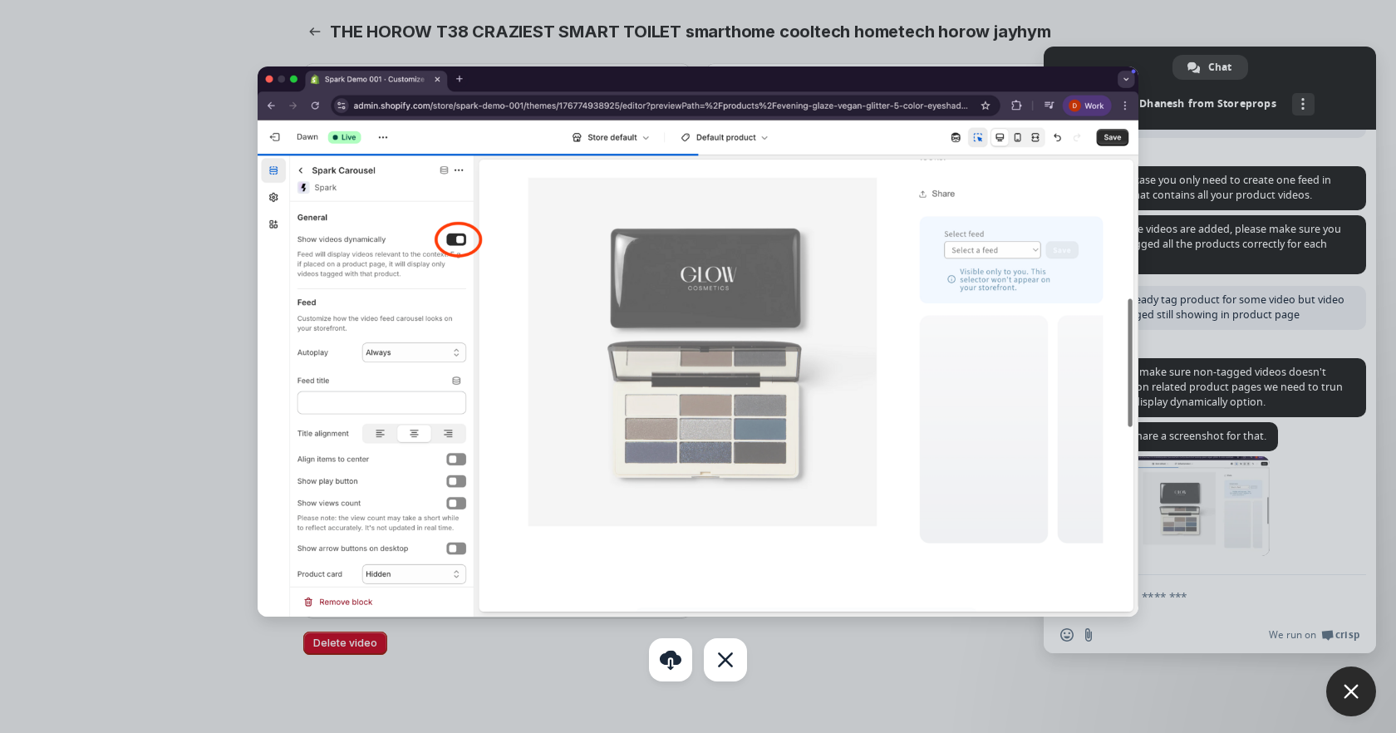
click at [1222, 531] on div at bounding box center [698, 366] width 1396 height 733
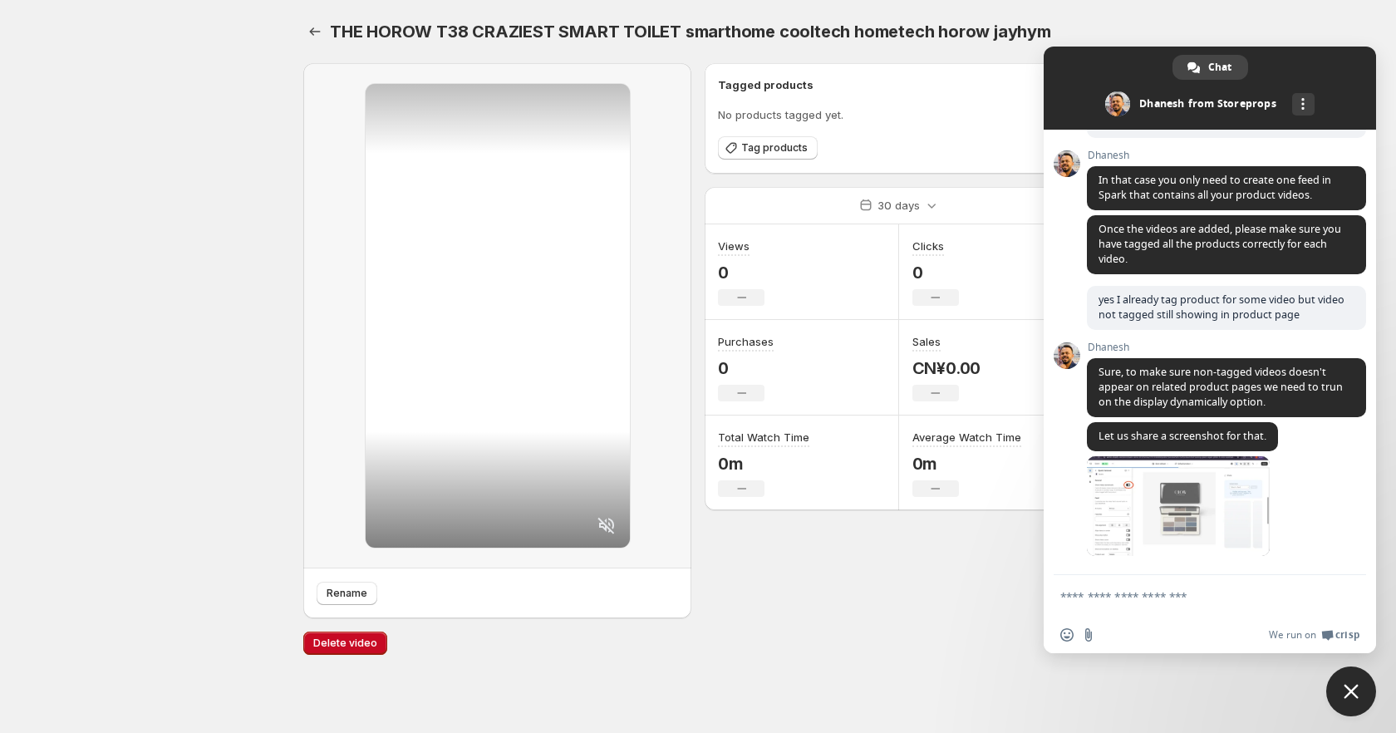
click at [1183, 596] on textarea "Compose your message..." at bounding box center [1191, 596] width 263 height 15
type textarea "**********"
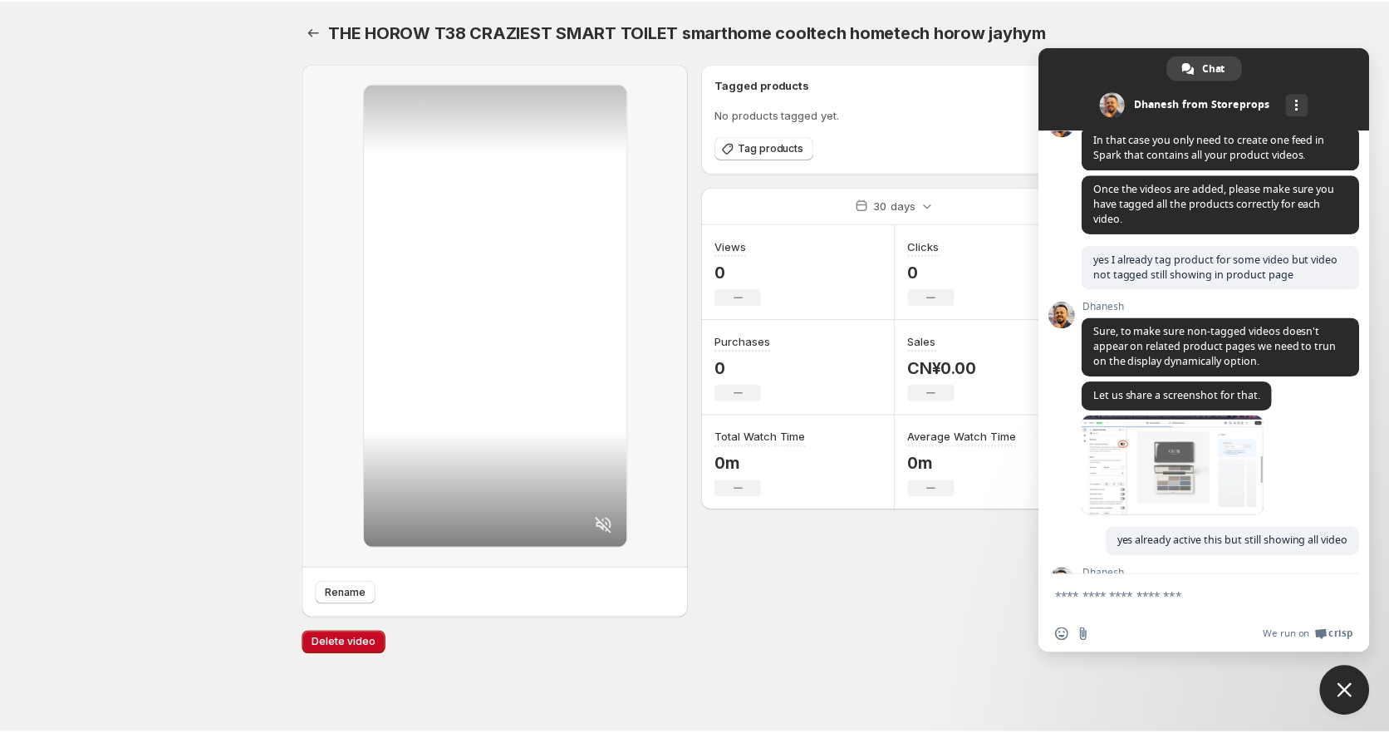
scroll to position [680, 0]
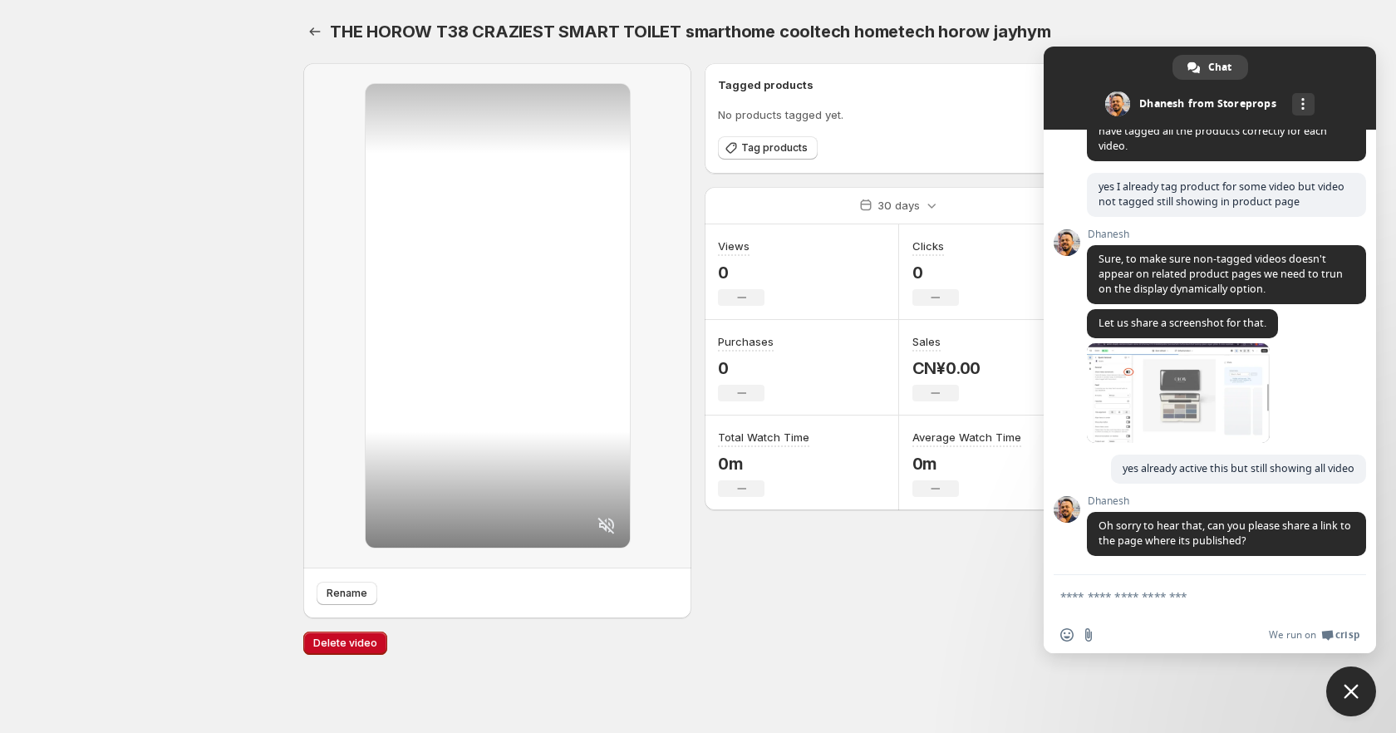
click at [291, 55] on div "Rename Tagged products No products tagged yet. Tag products 30 days Views 0 No …" at bounding box center [691, 361] width 803 height 622
click at [308, 27] on icon "Settings" at bounding box center [315, 31] width 17 height 17
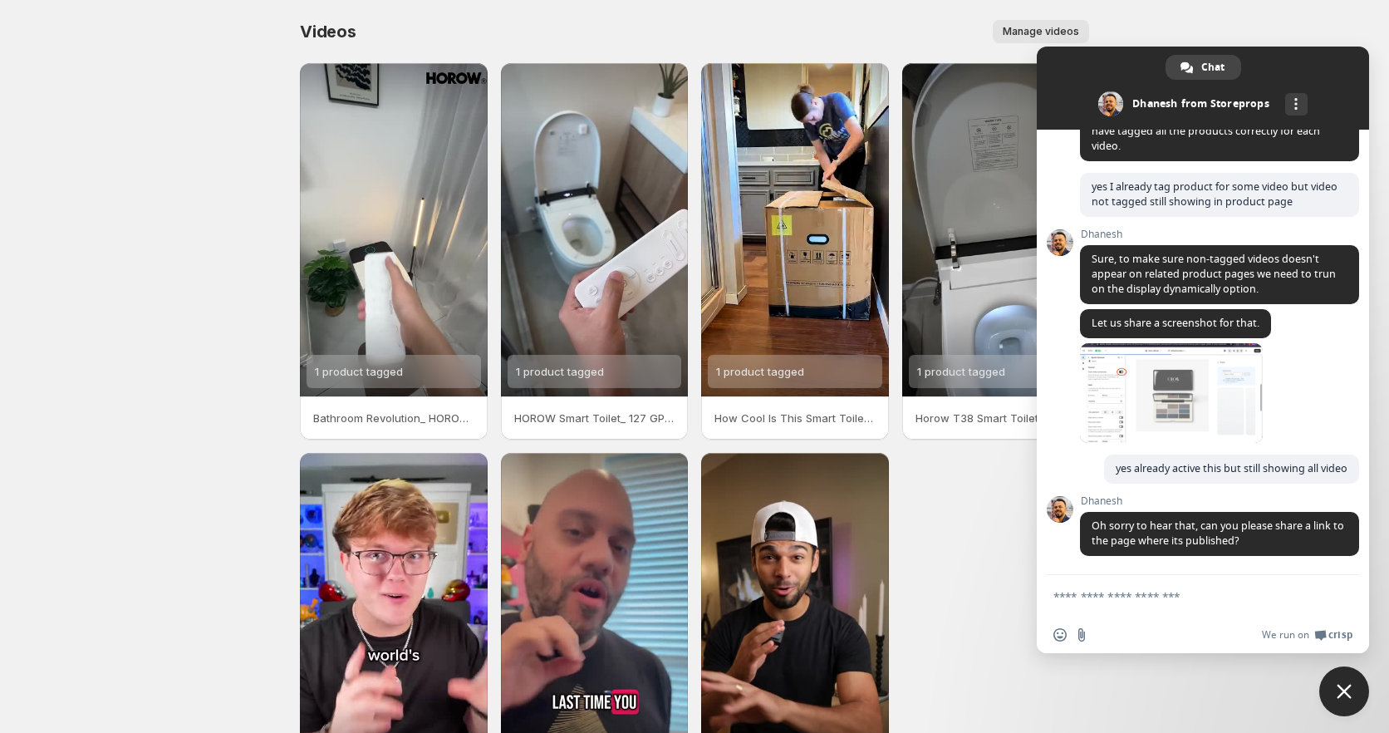
click at [1153, 604] on form at bounding box center [1185, 597] width 263 height 45
click at [1152, 596] on textarea "Compose your message..." at bounding box center [1185, 596] width 263 height 15
paste textarea "**********"
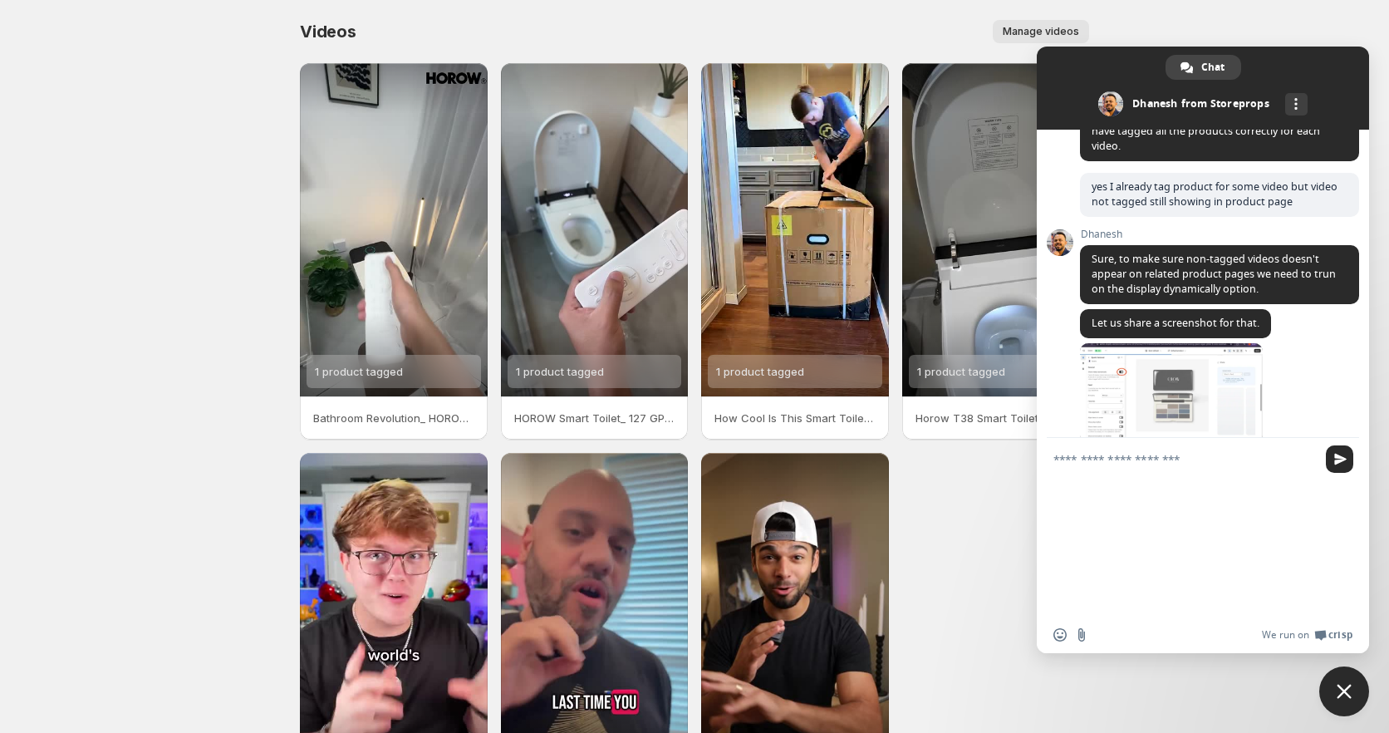
type textarea "**********"
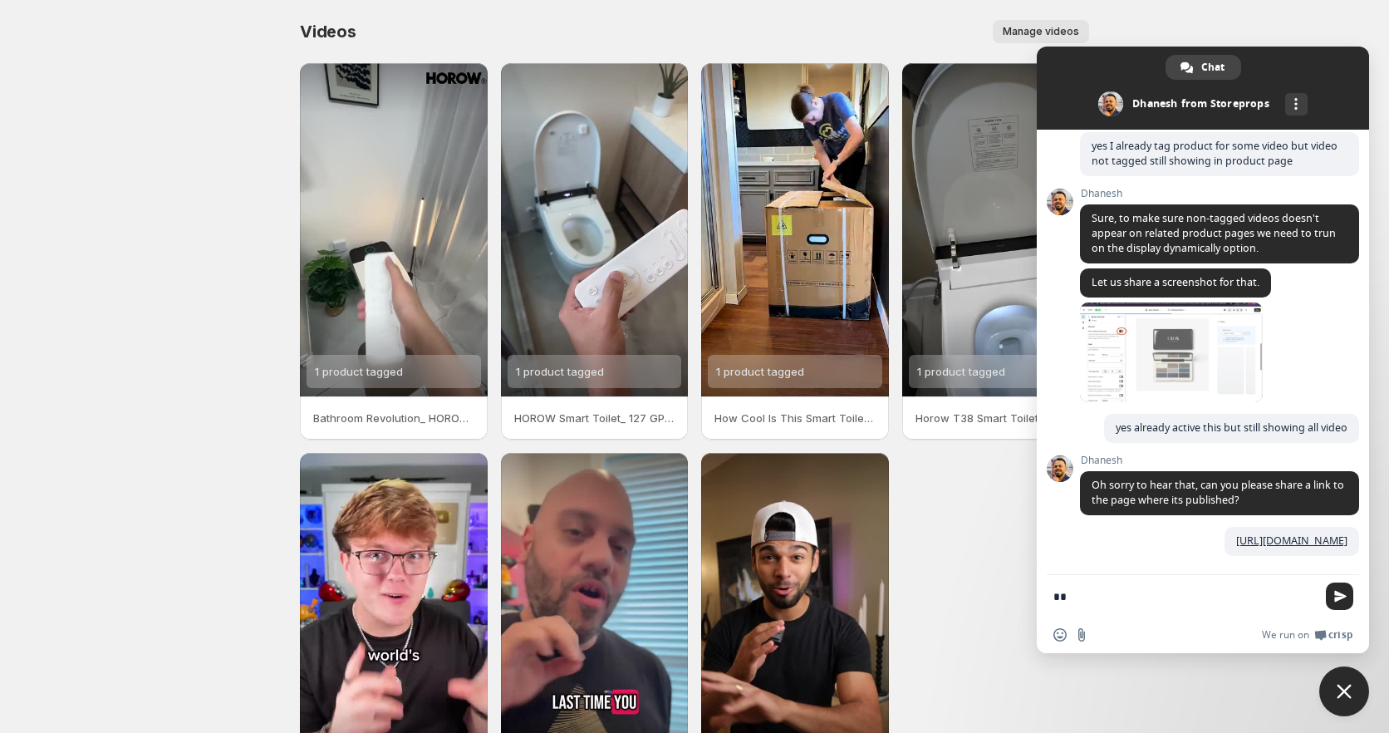
scroll to position [870, 0]
type textarea "**********"
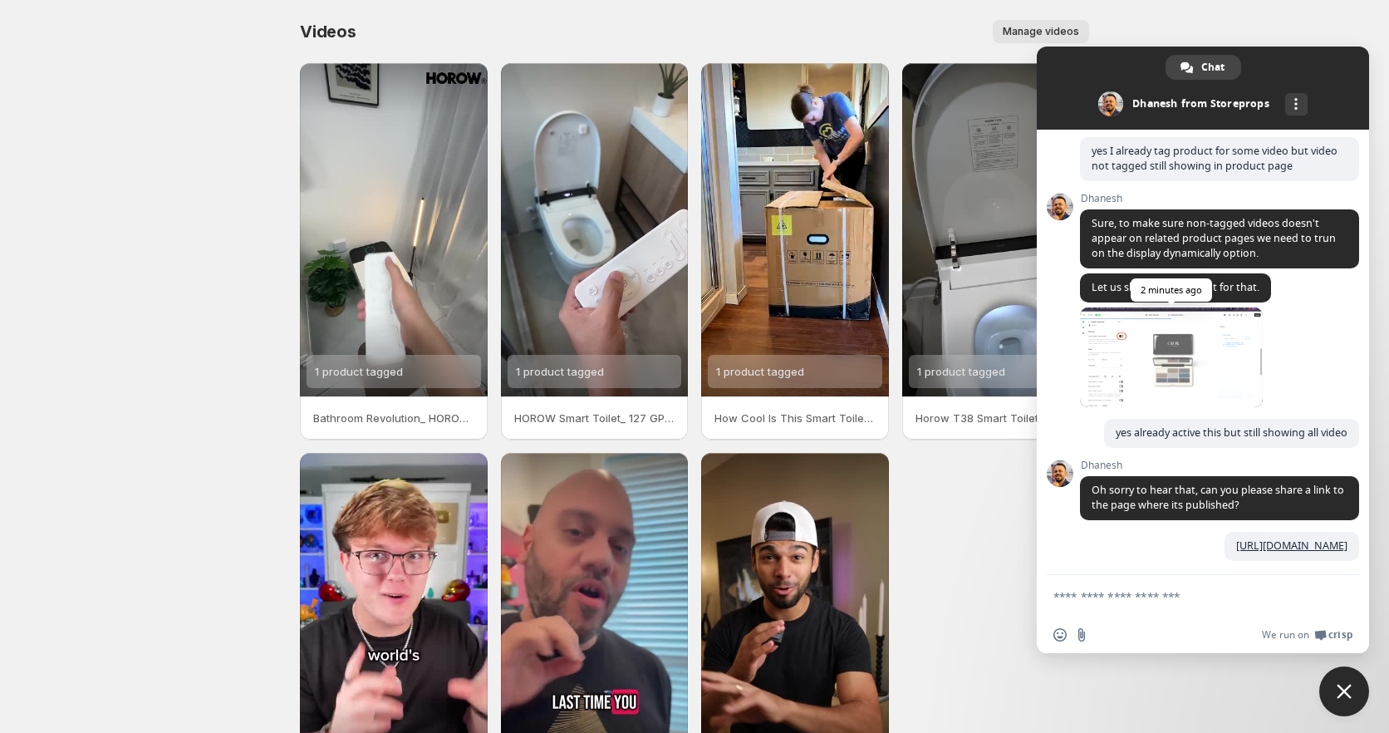
click at [1136, 353] on span at bounding box center [1171, 357] width 183 height 100
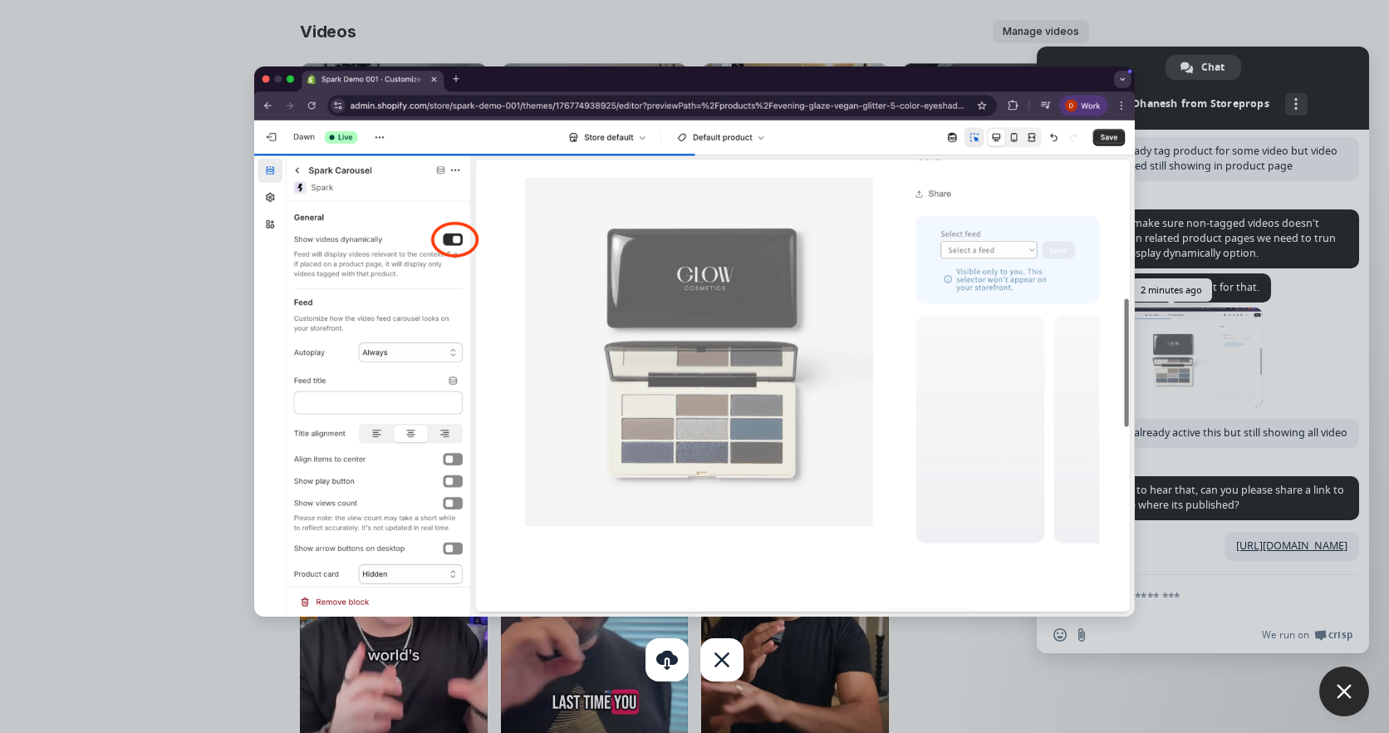
scroll to position [715, 0]
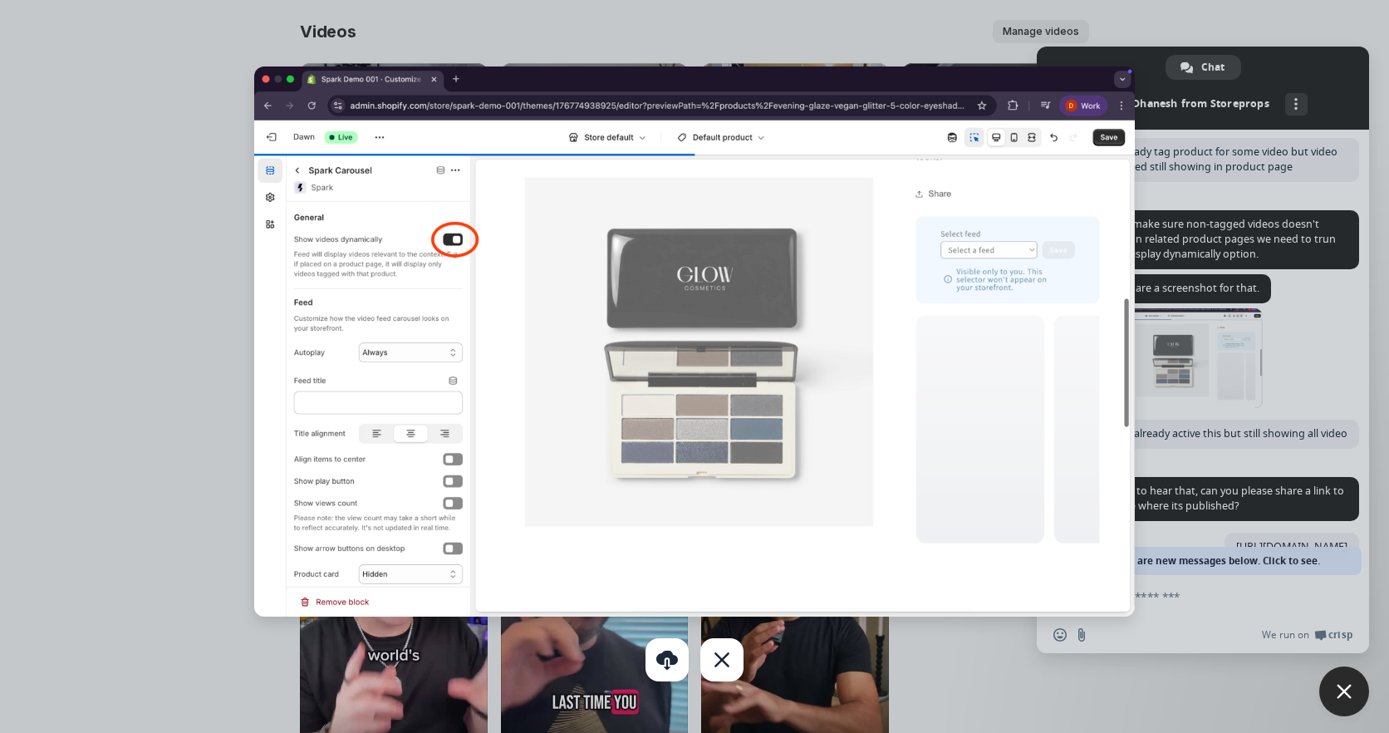
click at [1236, 499] on div at bounding box center [694, 366] width 1389 height 733
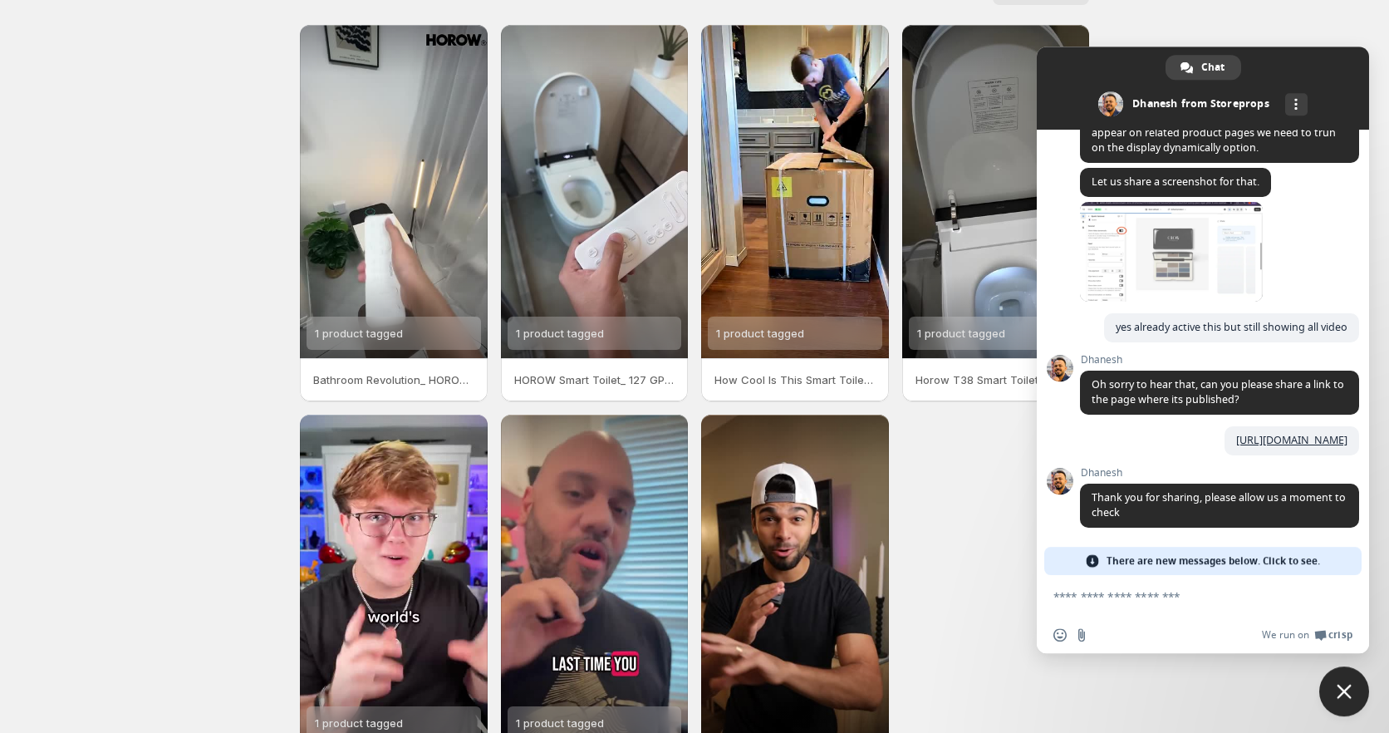
scroll to position [173, 0]
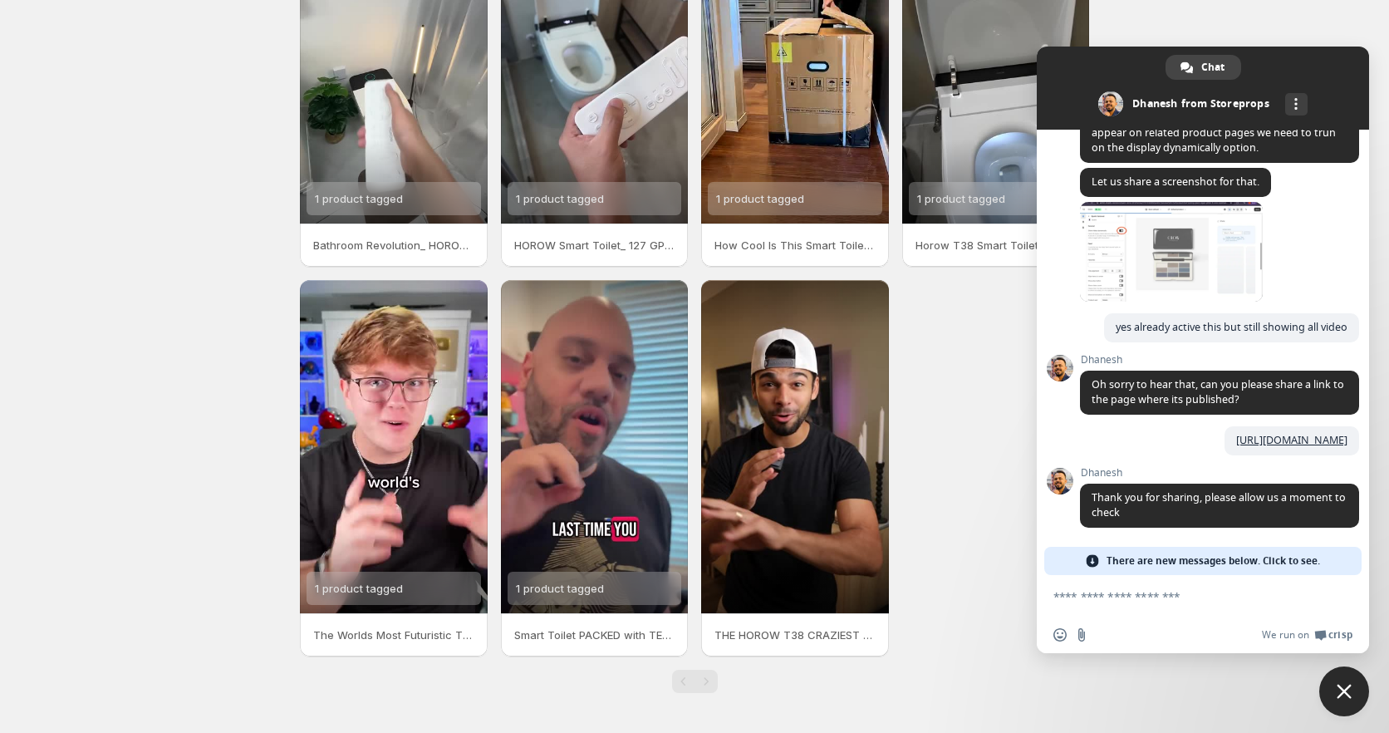
click at [1168, 608] on form at bounding box center [1185, 597] width 263 height 45
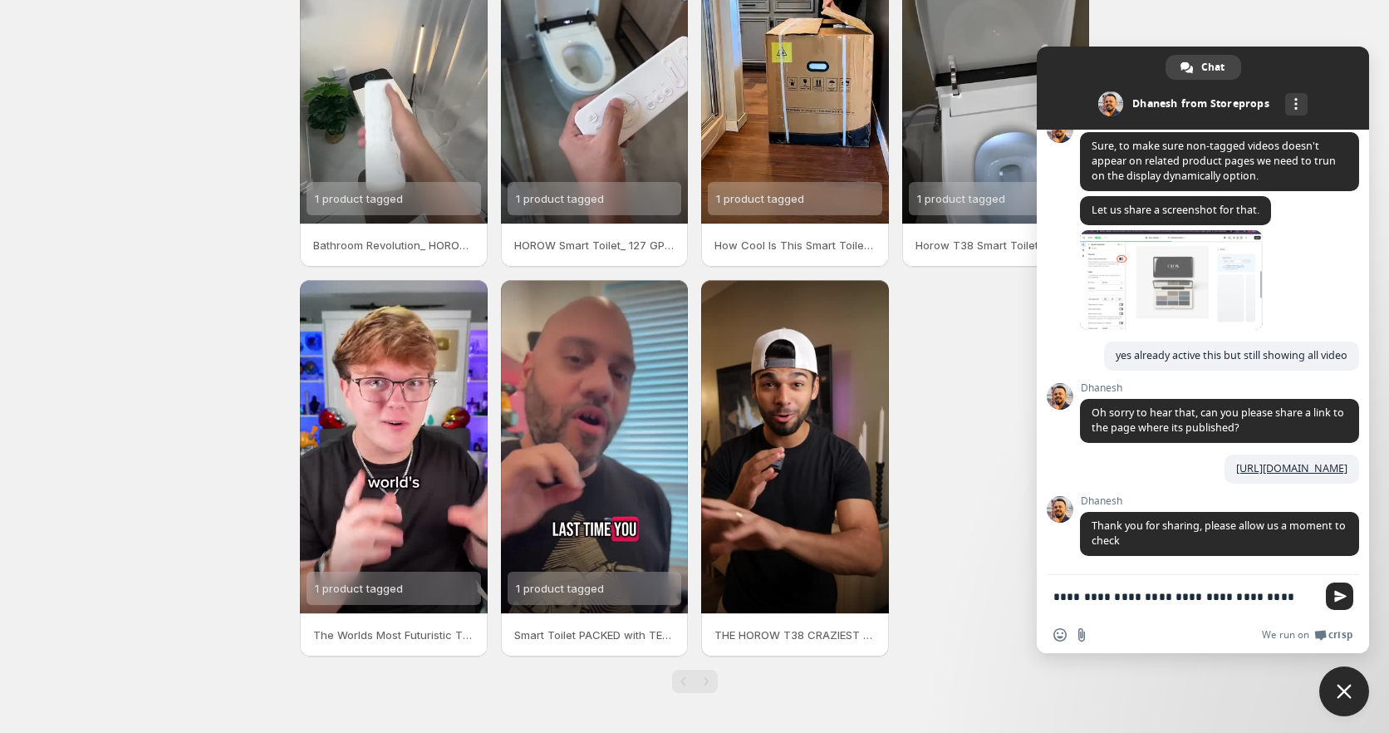
type textarea "**********"
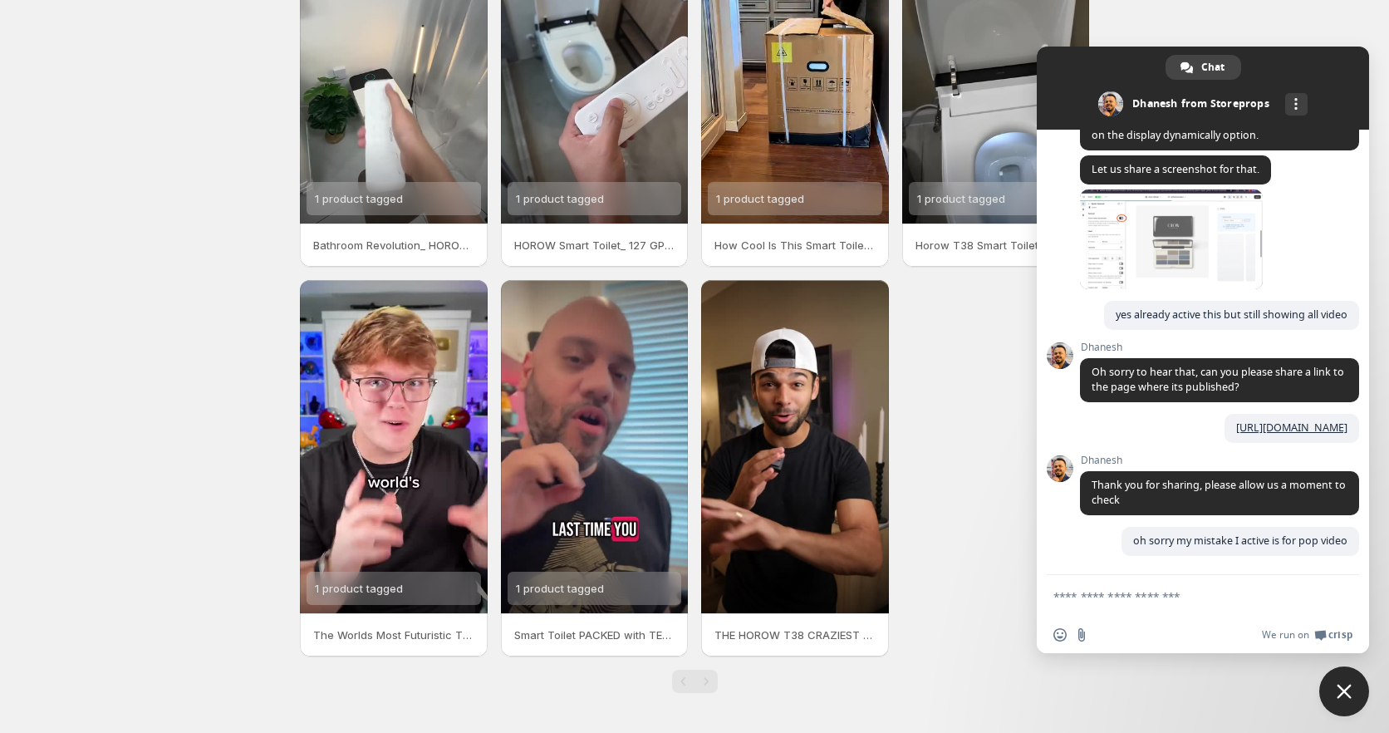
scroll to position [983, 0]
click at [1176, 601] on textarea "Compose your message..." at bounding box center [1185, 596] width 263 height 15
type textarea "**********"
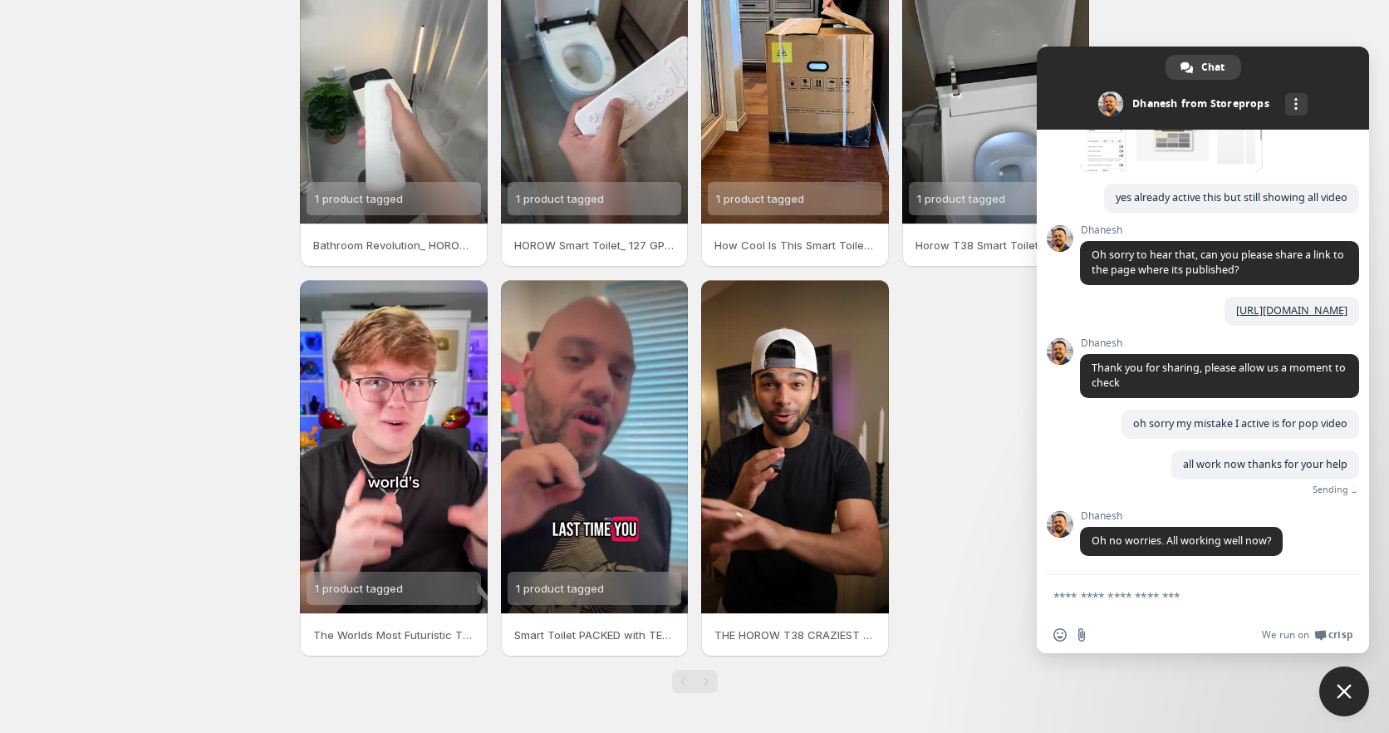
scroll to position [1075, 0]
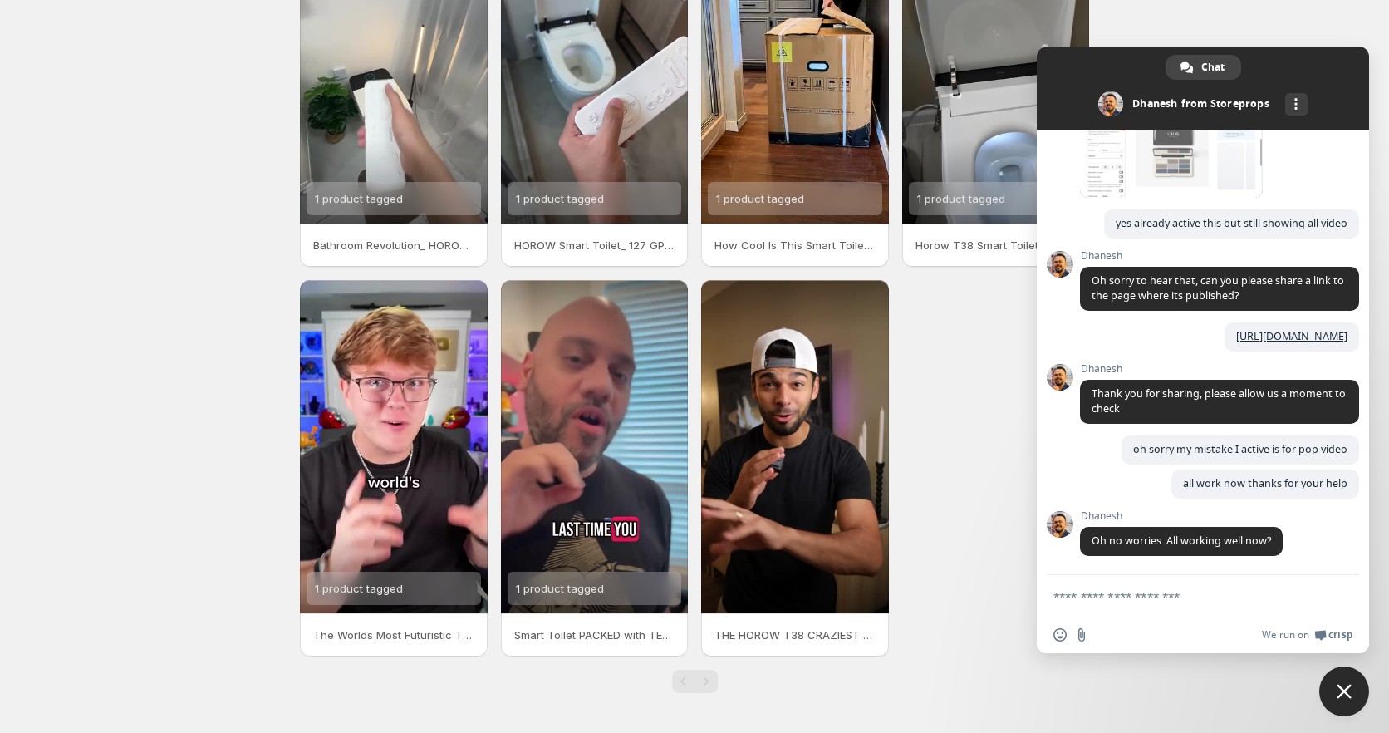
click at [1168, 597] on textarea "Compose your message..." at bounding box center [1185, 596] width 263 height 15
type textarea "**********"
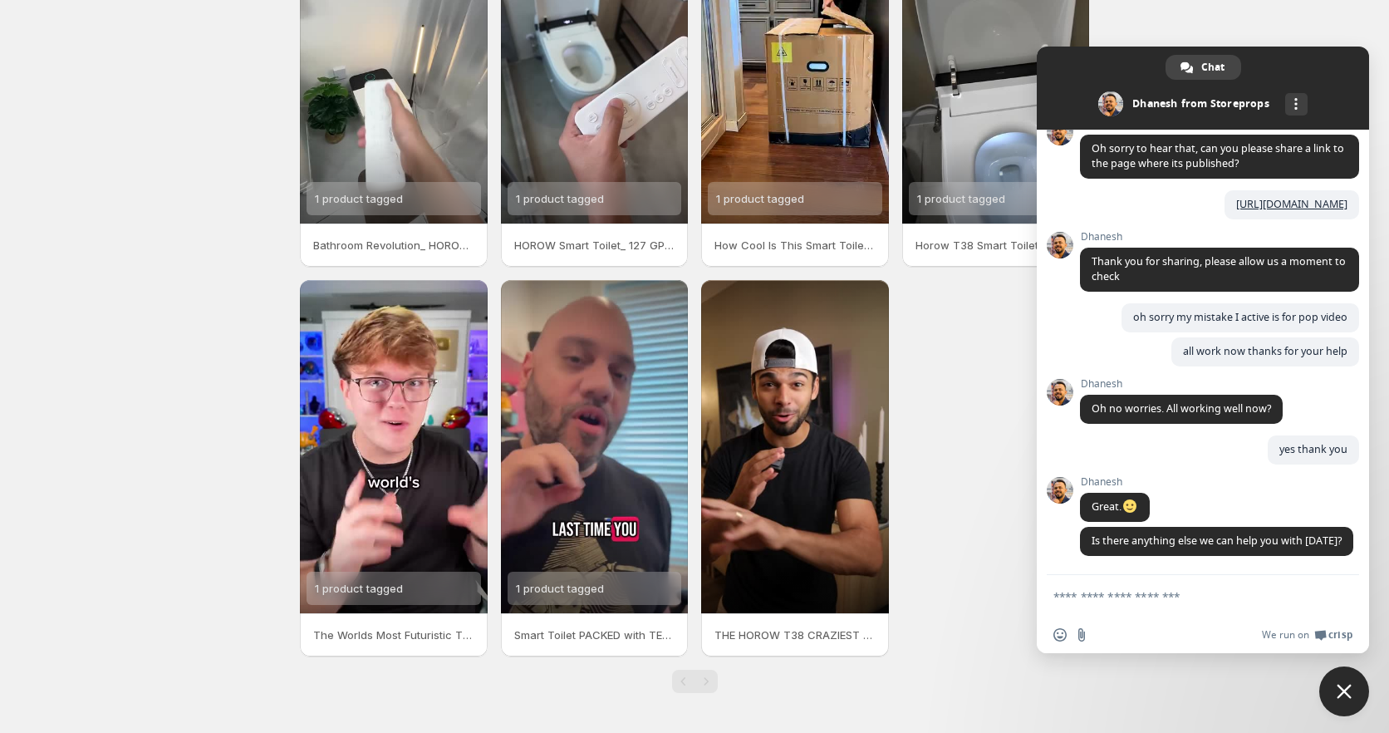
scroll to position [1222, 0]
click at [1182, 598] on textarea "Compose your message..." at bounding box center [1185, 596] width 263 height 15
type textarea "**********"
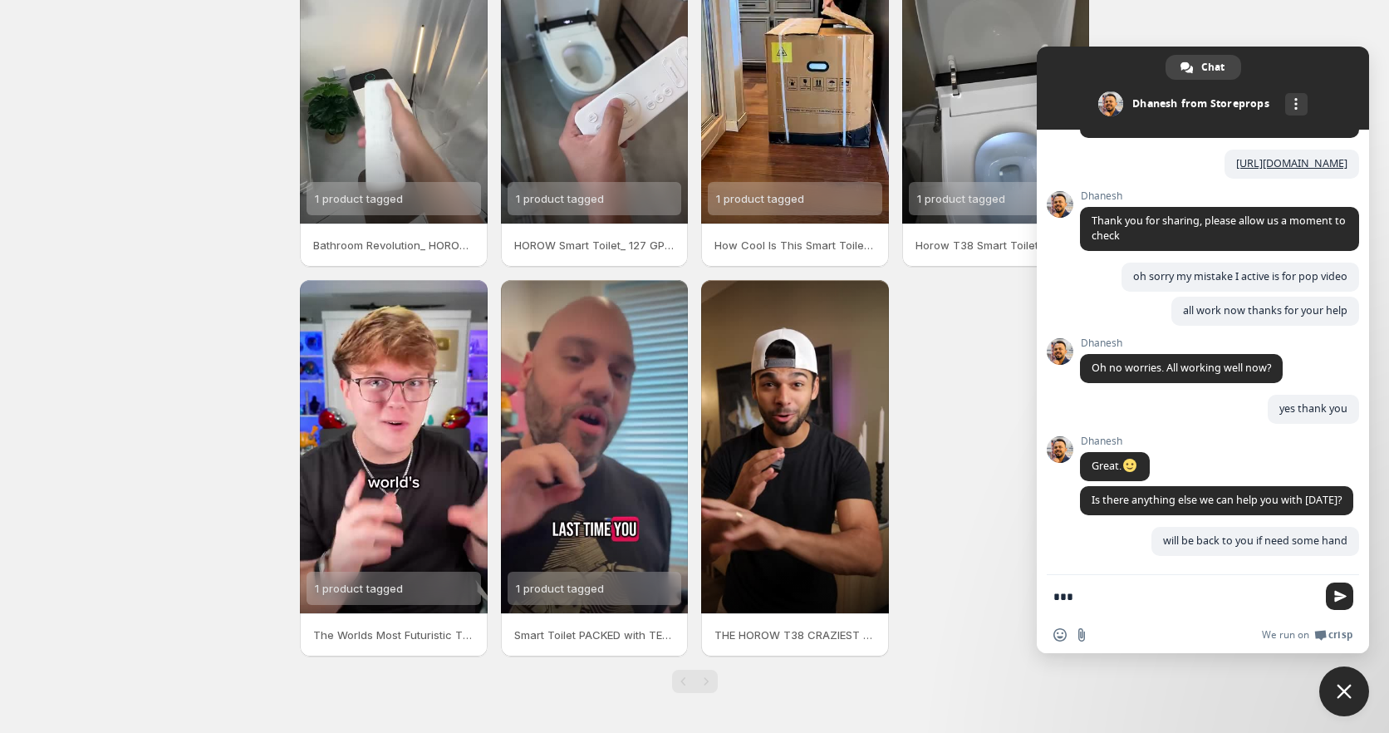
scroll to position [1262, 0]
type textarea "**********"
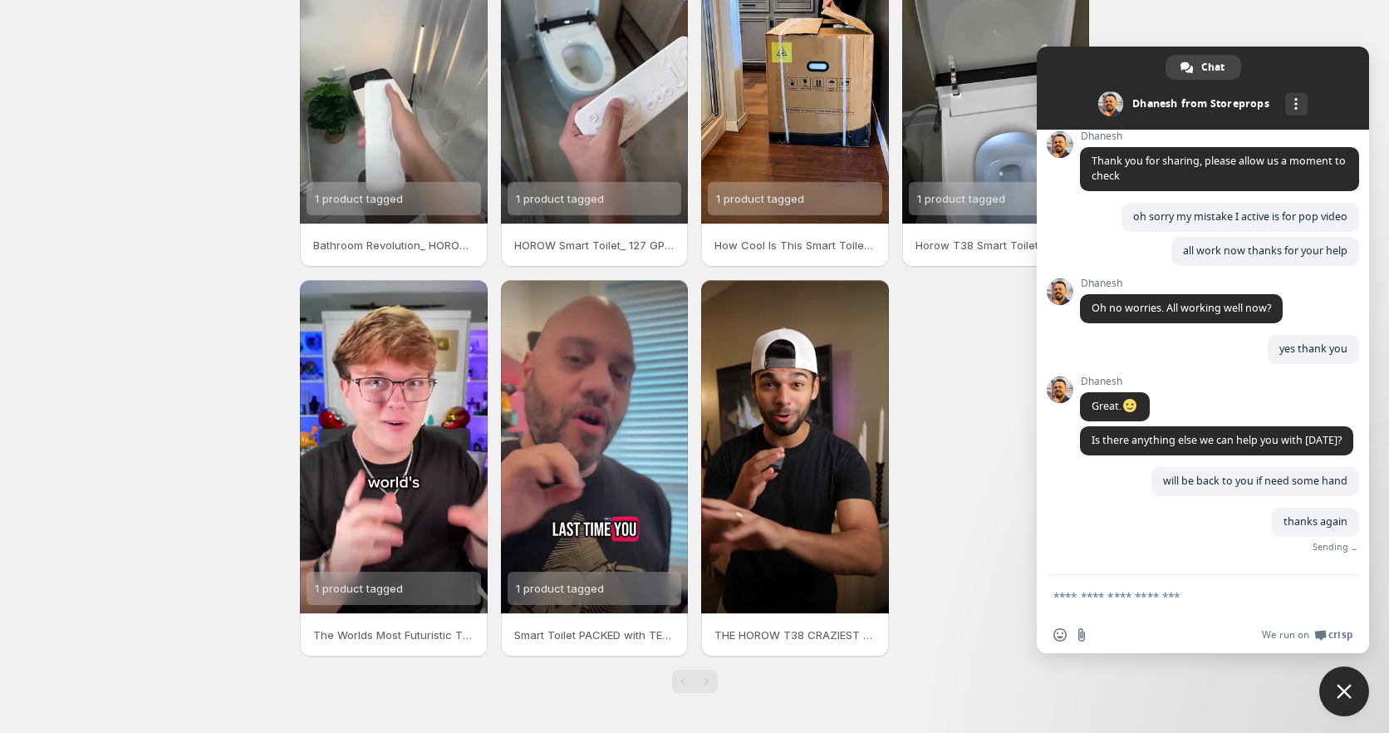
scroll to position [1296, 0]
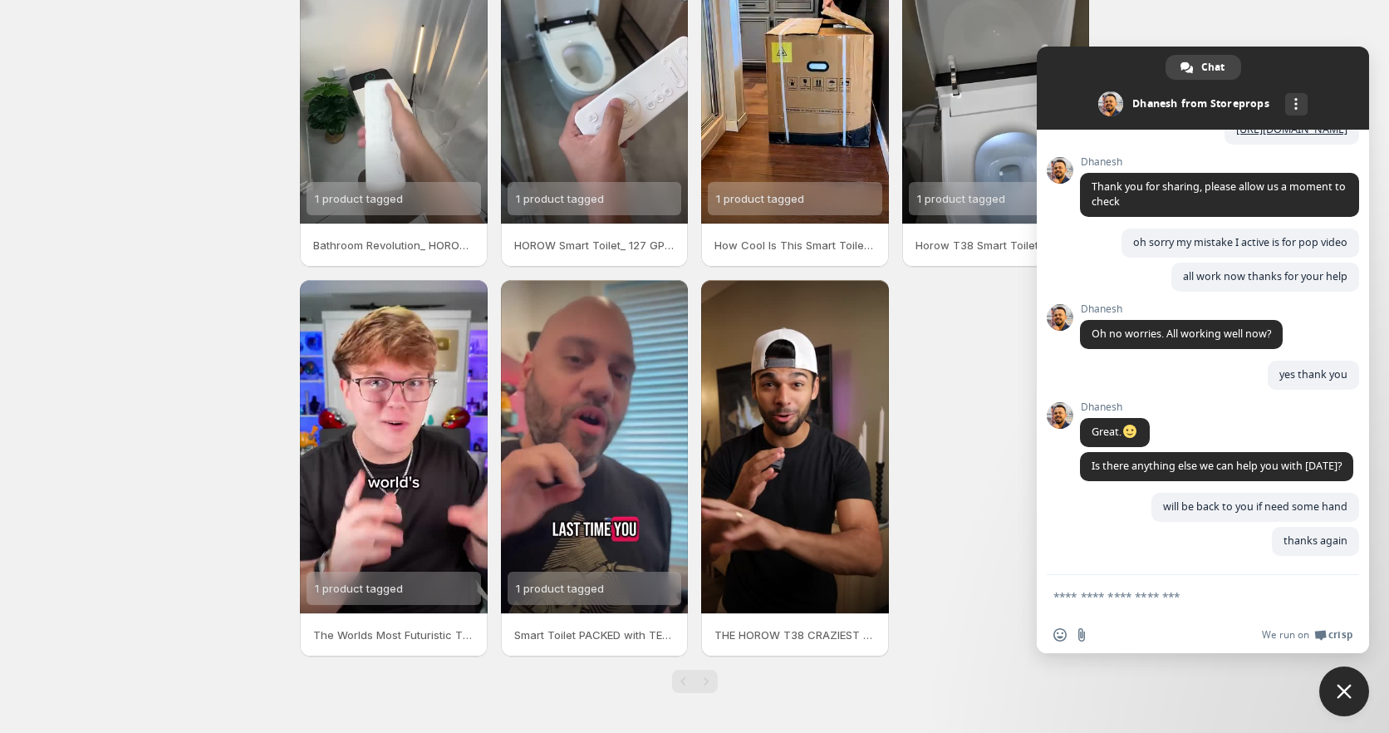
click at [1345, 684] on span "Close chat" at bounding box center [1345, 691] width 50 height 50
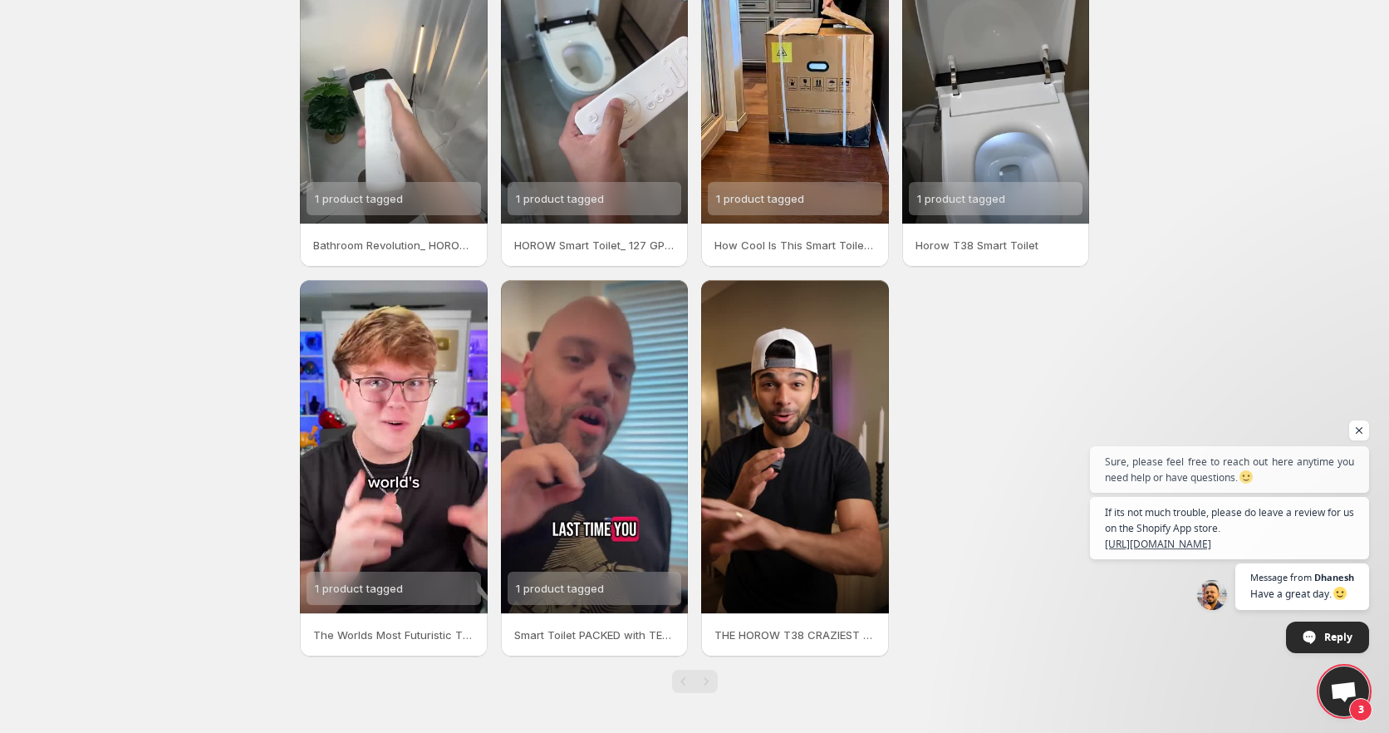
scroll to position [1369, 0]
